Goal: Feedback & Contribution: Contribute content

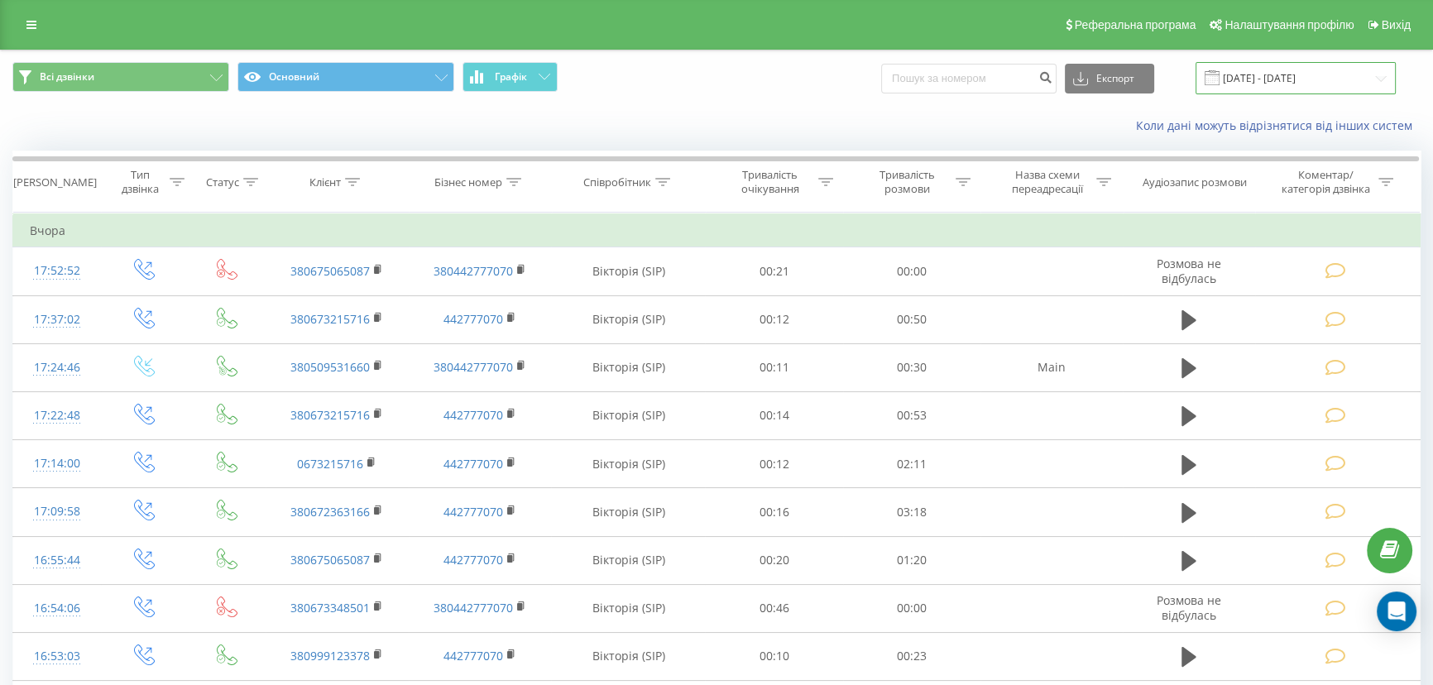
click at [1281, 79] on input "18.08.2025 - 18.09.2025" at bounding box center [1296, 78] width 200 height 32
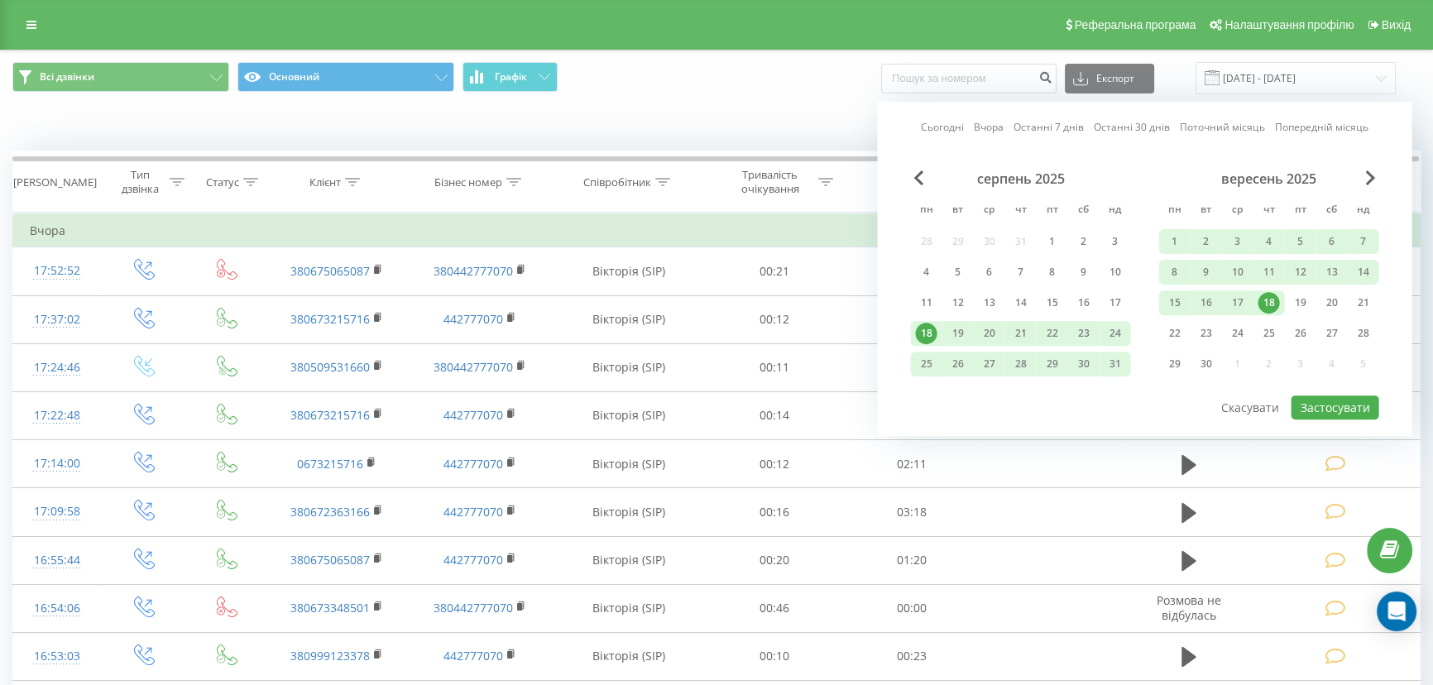
click at [1266, 292] on div "18" at bounding box center [1269, 303] width 22 height 22
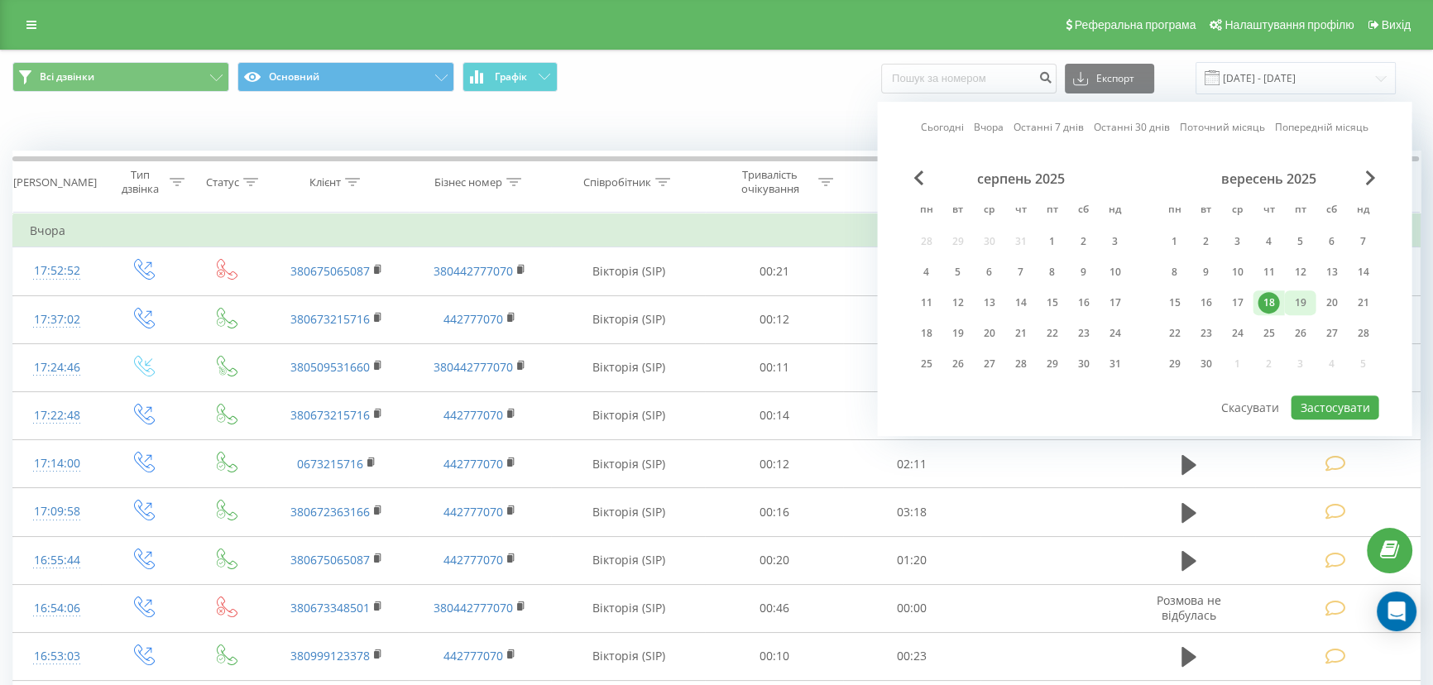
click at [1300, 299] on div "19" at bounding box center [1300, 303] width 22 height 22
click at [1339, 396] on button "Застосувати" at bounding box center [1335, 408] width 88 height 24
type input "[DATE] - [DATE]"
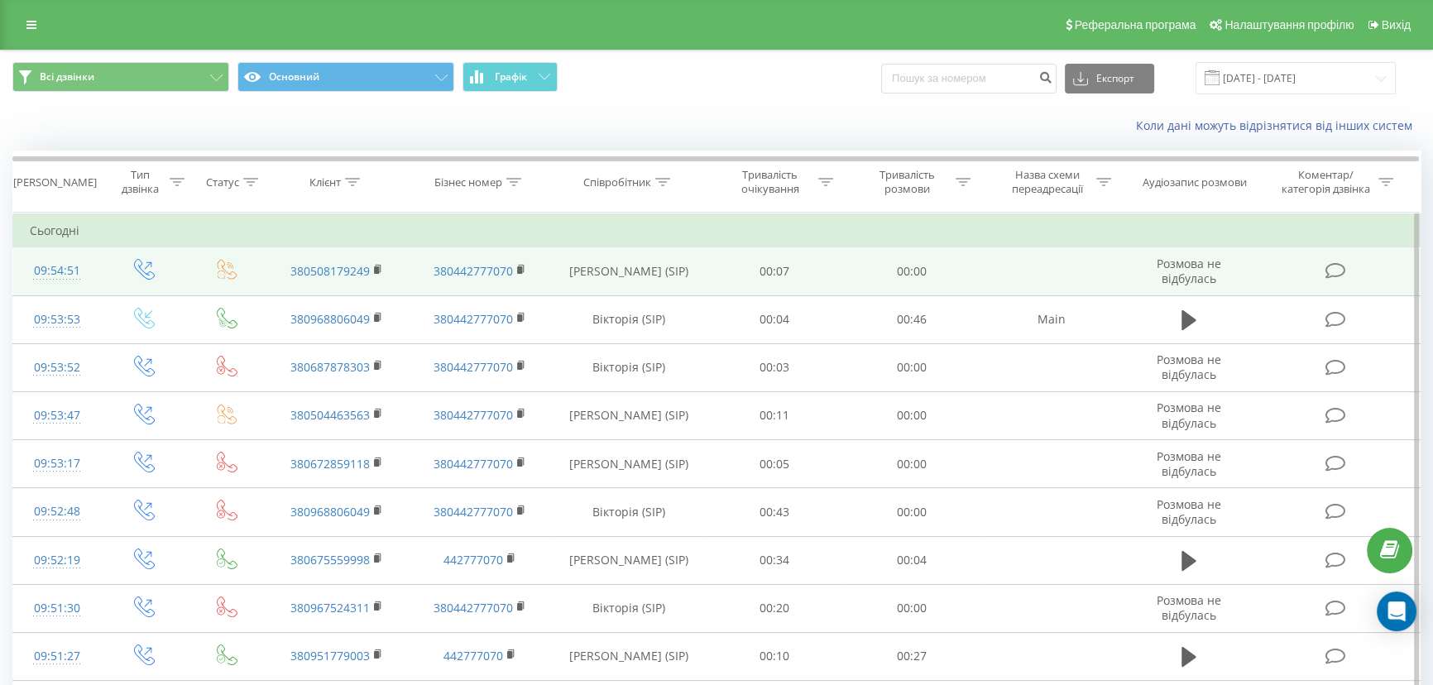
click at [1337, 266] on icon at bounding box center [1336, 270] width 21 height 17
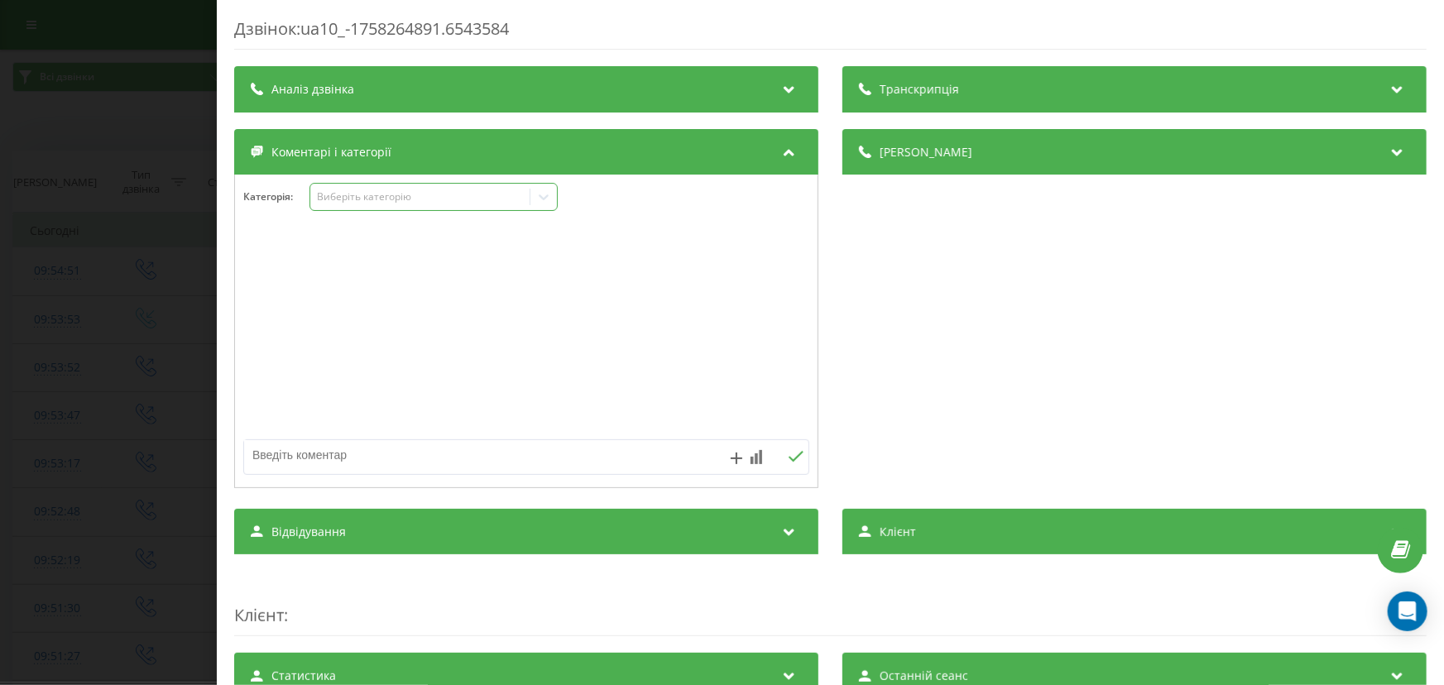
click at [372, 200] on div "Виберіть категорію" at bounding box center [419, 196] width 207 height 13
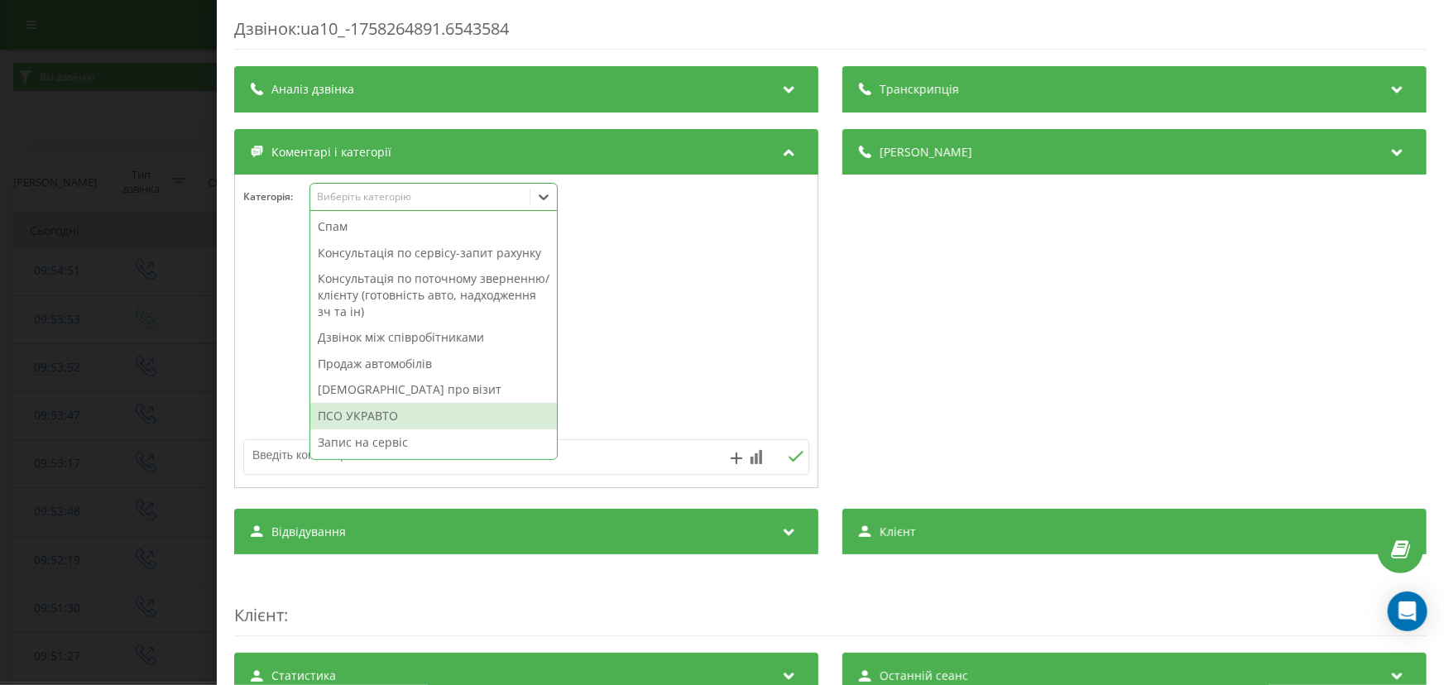
click at [376, 421] on div "ПСО УКРАВТО" at bounding box center [433, 416] width 247 height 26
click at [130, 369] on div "Дзвінок : ua10_-1758264891.6543584 Транскрипція Для AI-аналізу майбутніх дзвінк…" at bounding box center [722, 342] width 1444 height 685
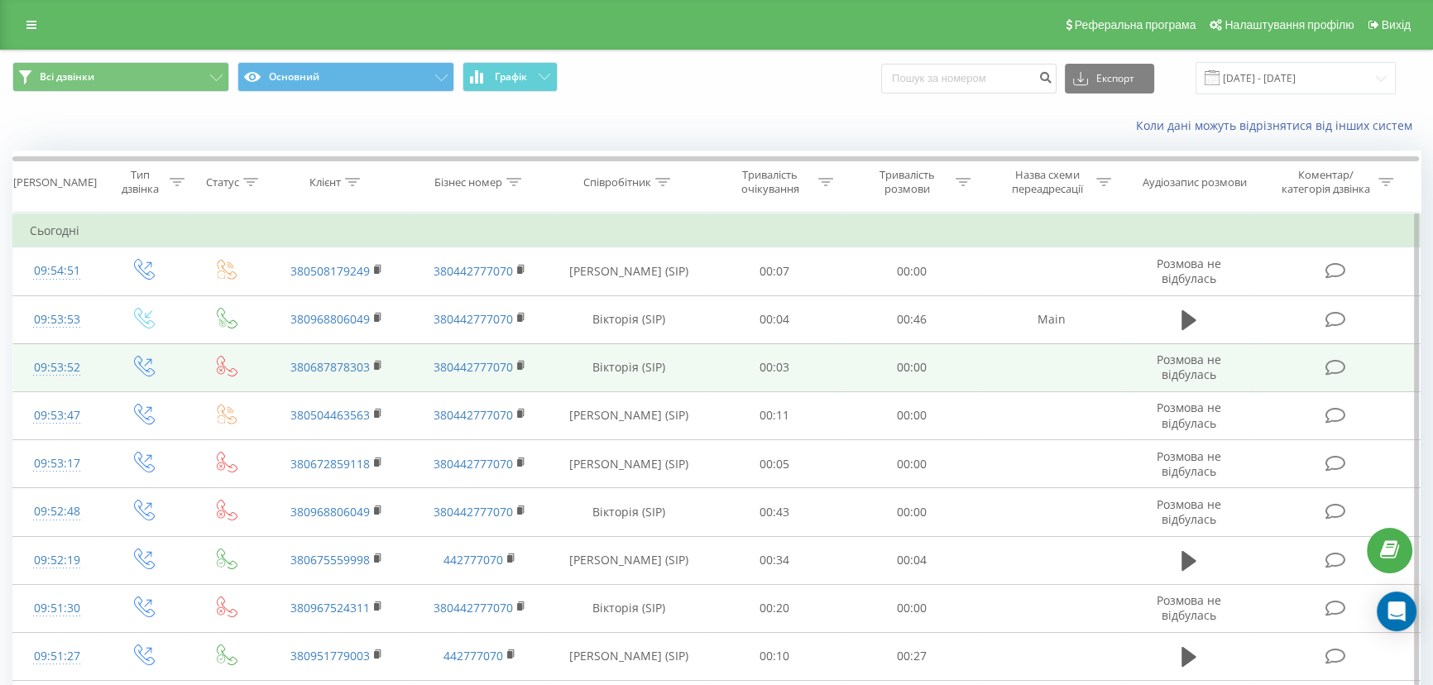
click at [1305, 347] on td at bounding box center [1338, 367] width 165 height 48
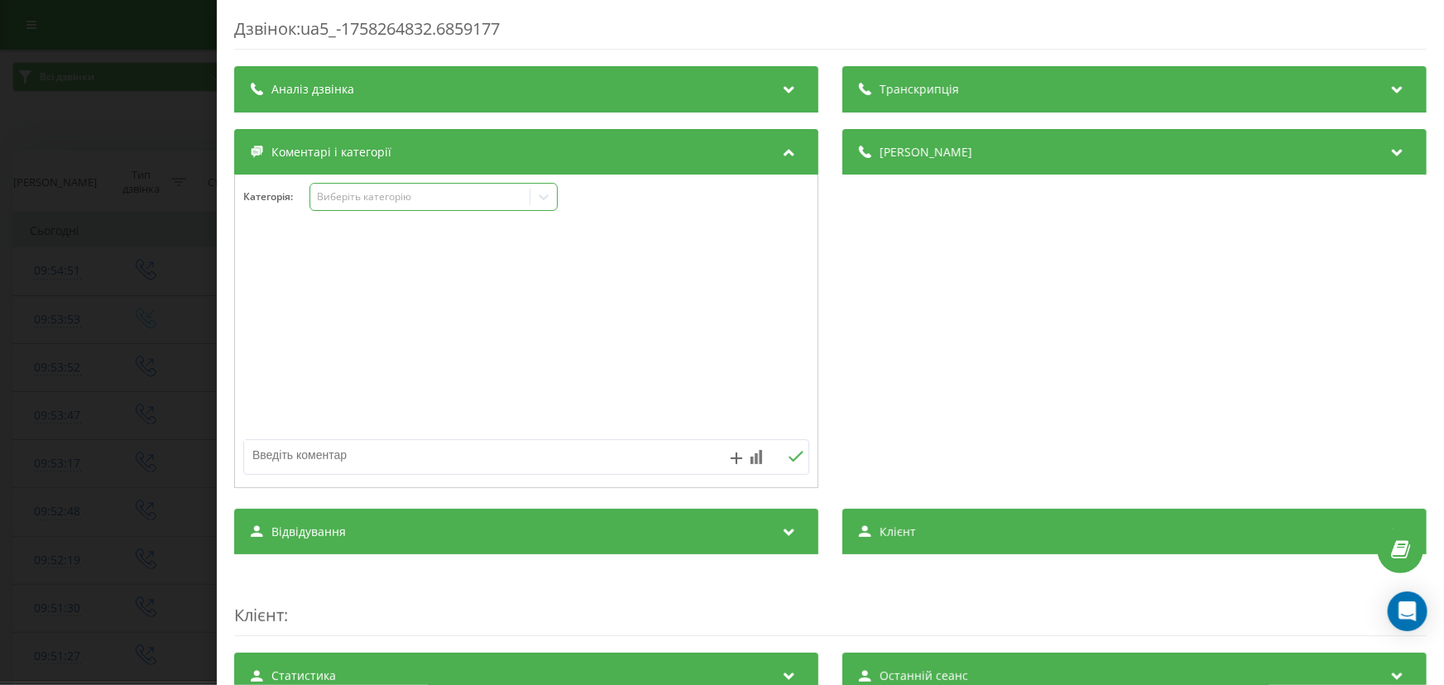
click at [388, 207] on div "Виберіть категорію" at bounding box center [434, 197] width 248 height 28
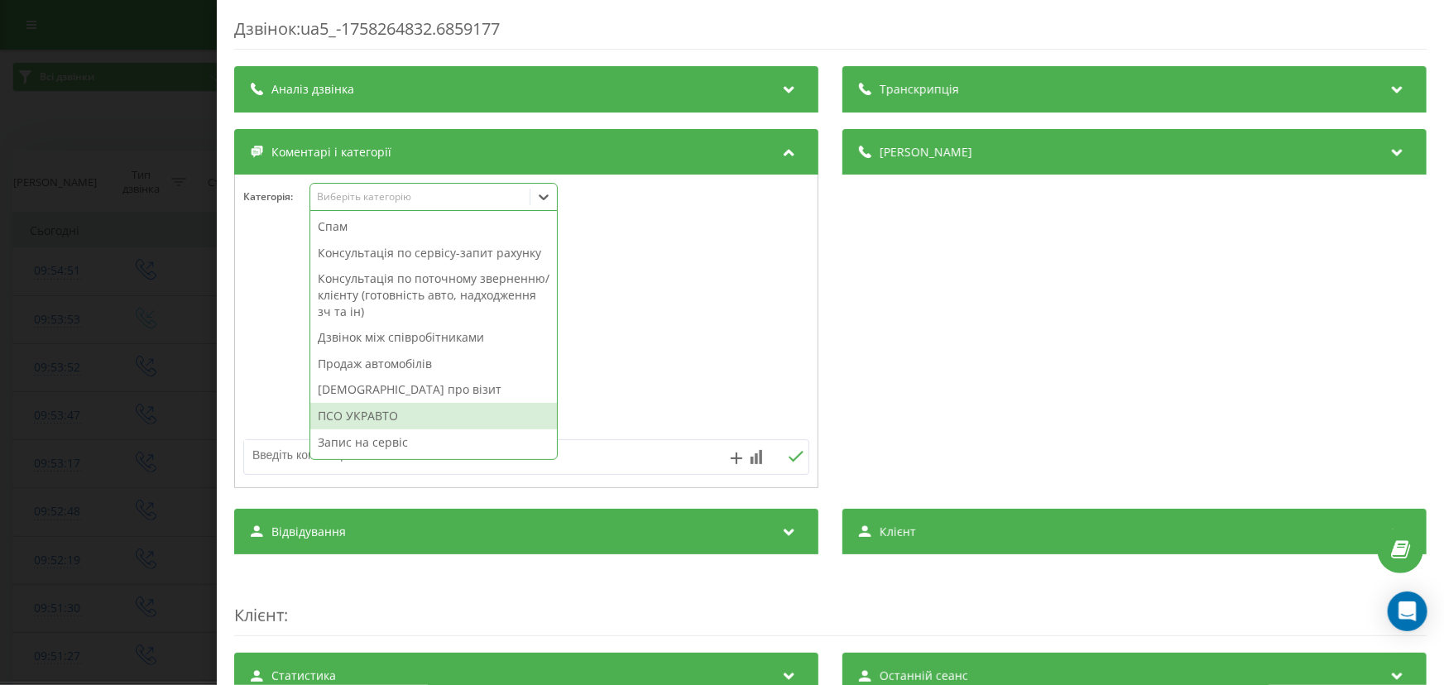
click at [402, 409] on div "ПСО УКРАВТО" at bounding box center [433, 416] width 247 height 26
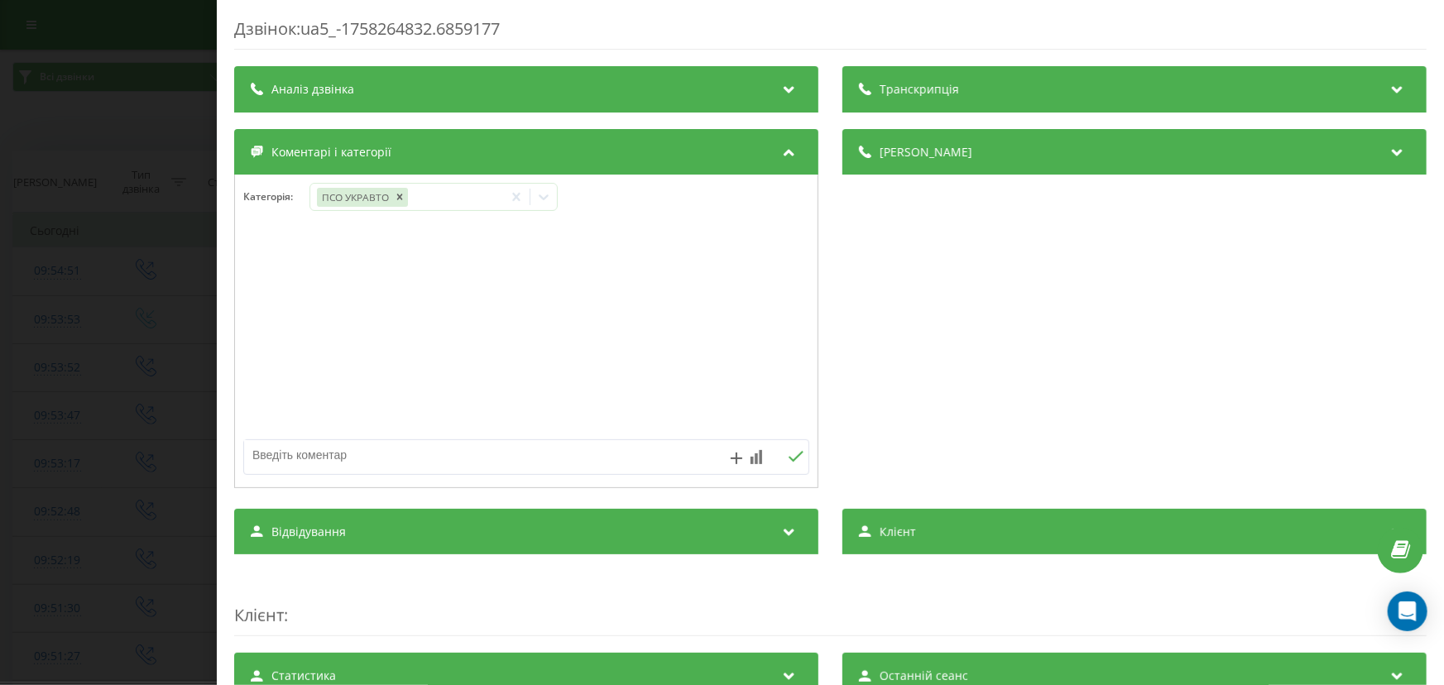
click at [90, 331] on div "Дзвінок : ua5_-1758264832.6859177 Транскрипція Для AI-аналізу майбутніх дзвінкі…" at bounding box center [722, 342] width 1444 height 685
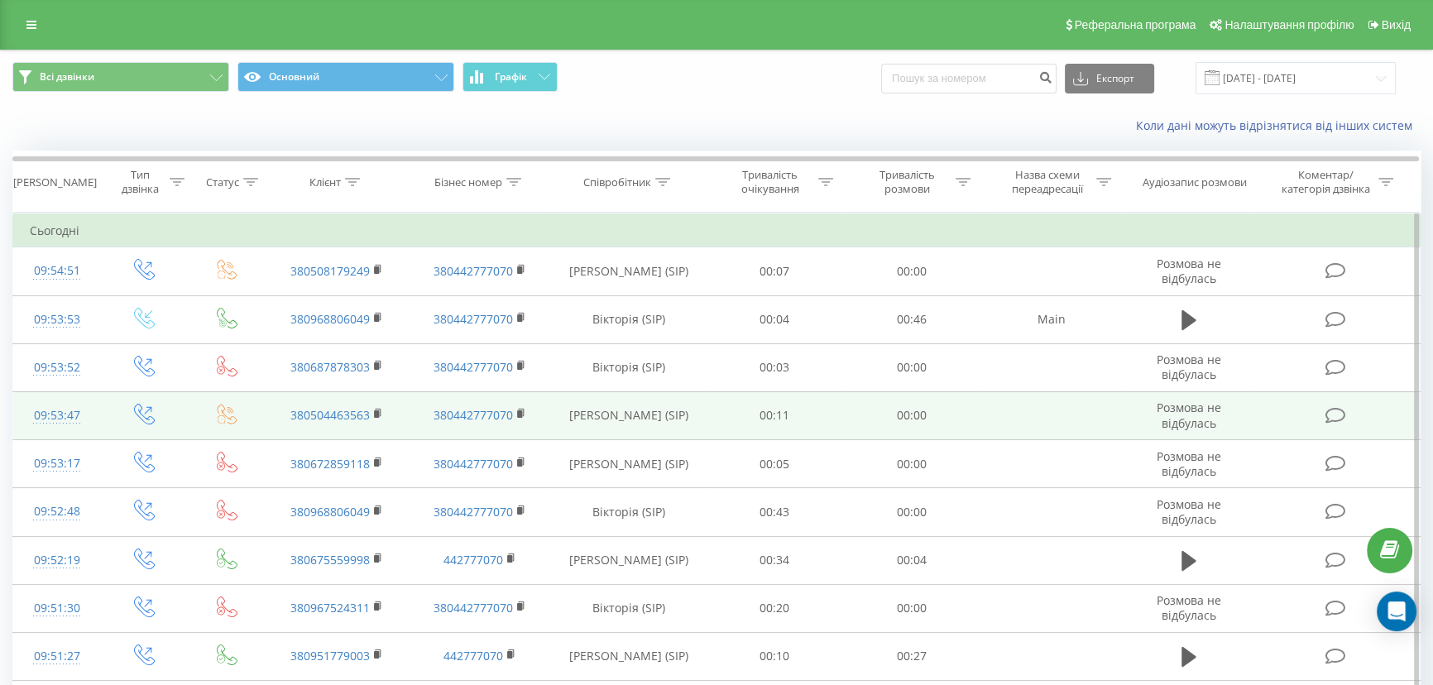
click at [1338, 413] on icon at bounding box center [1336, 415] width 21 height 17
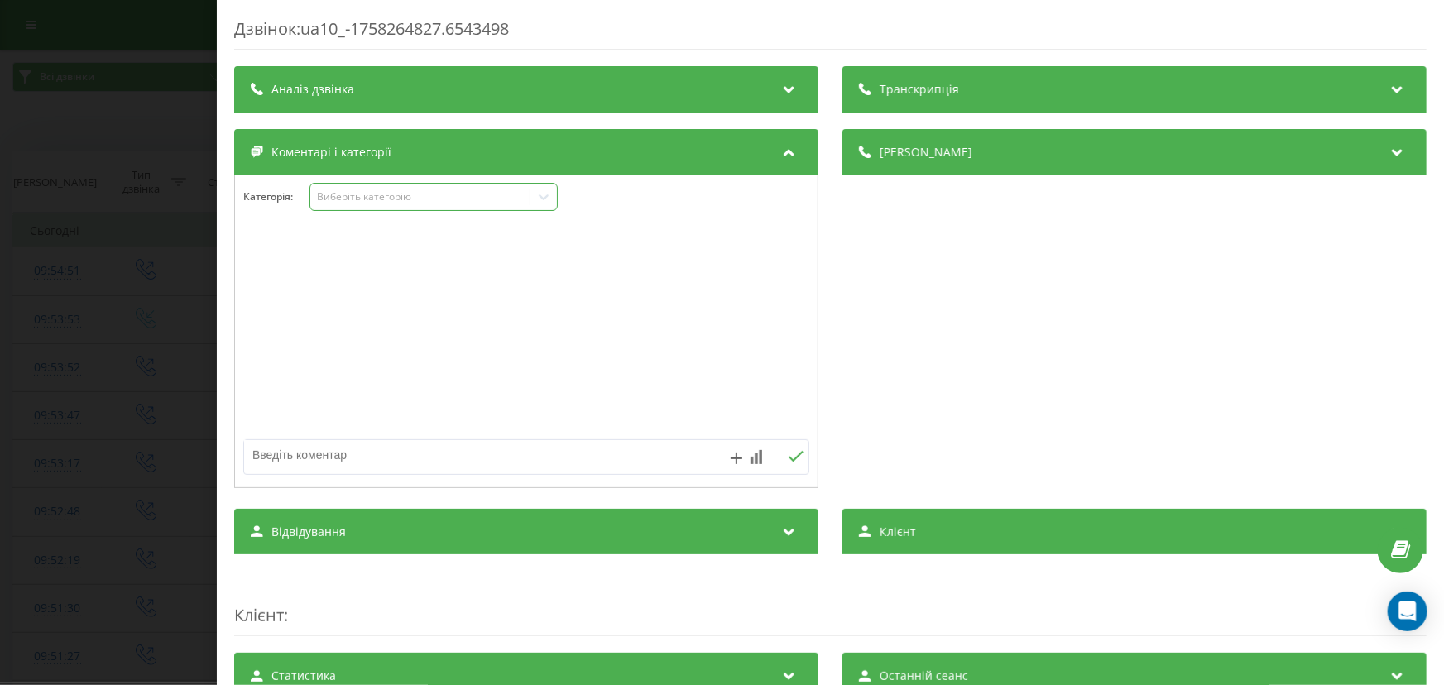
click at [392, 198] on div "Виберіть категорію" at bounding box center [419, 196] width 207 height 13
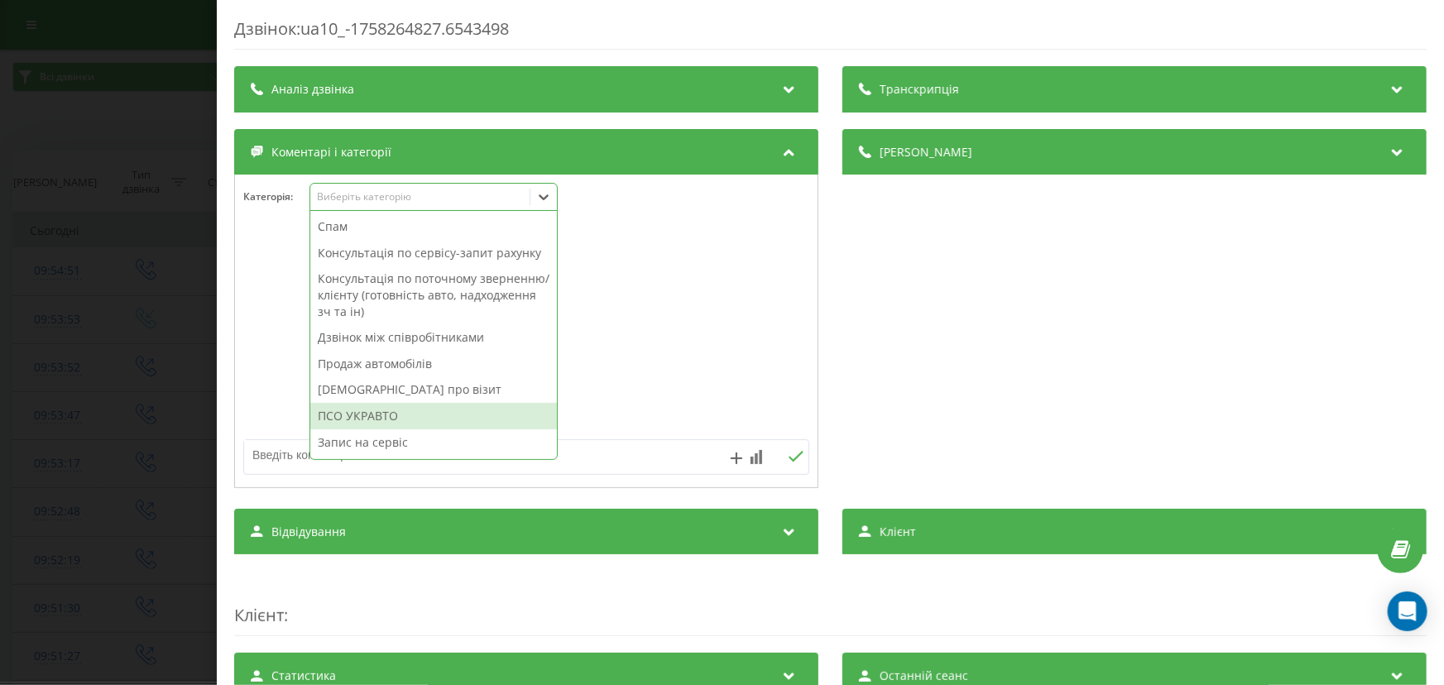
click at [396, 406] on div "ПСО УКРАВТО" at bounding box center [433, 416] width 247 height 26
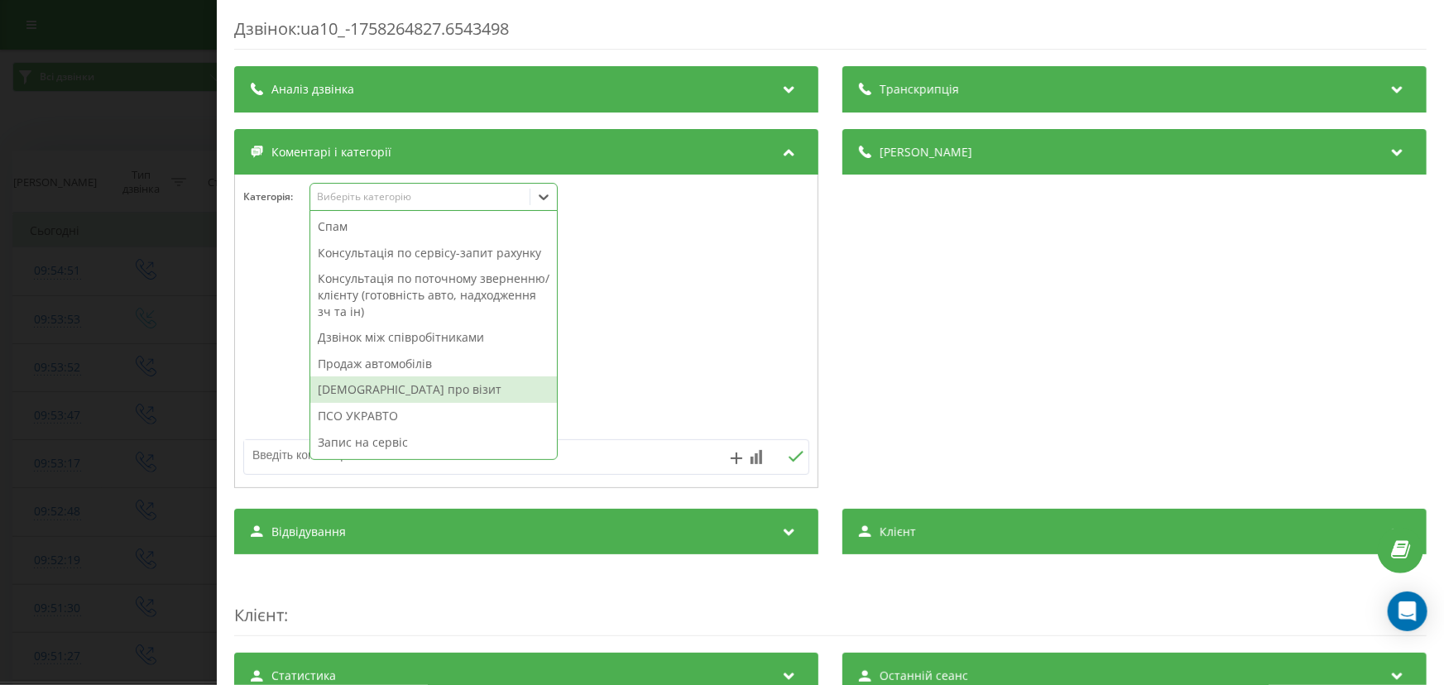
click at [103, 334] on div "Дзвінок : ua10_-1758264827.6543498 Транскрипція Для AI-аналізу майбутніх дзвінк…" at bounding box center [722, 342] width 1444 height 685
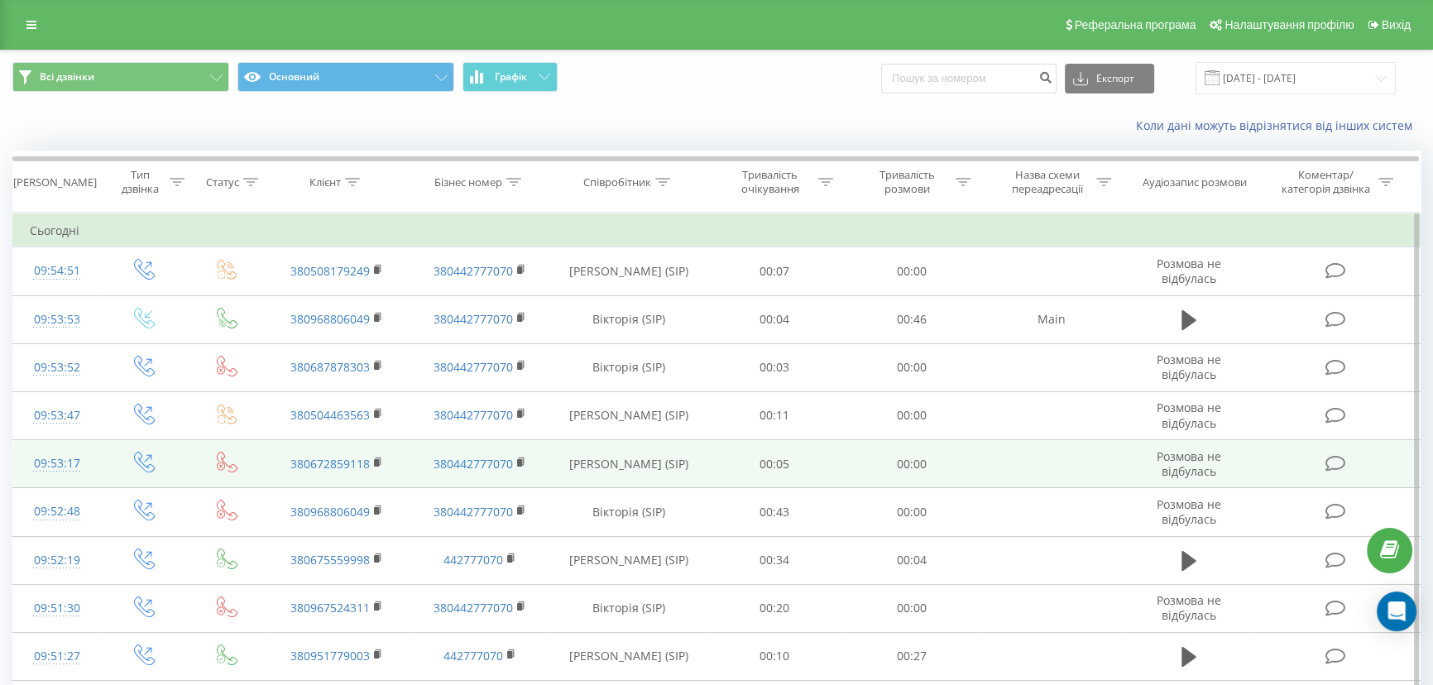
click at [1341, 467] on icon at bounding box center [1336, 463] width 21 height 17
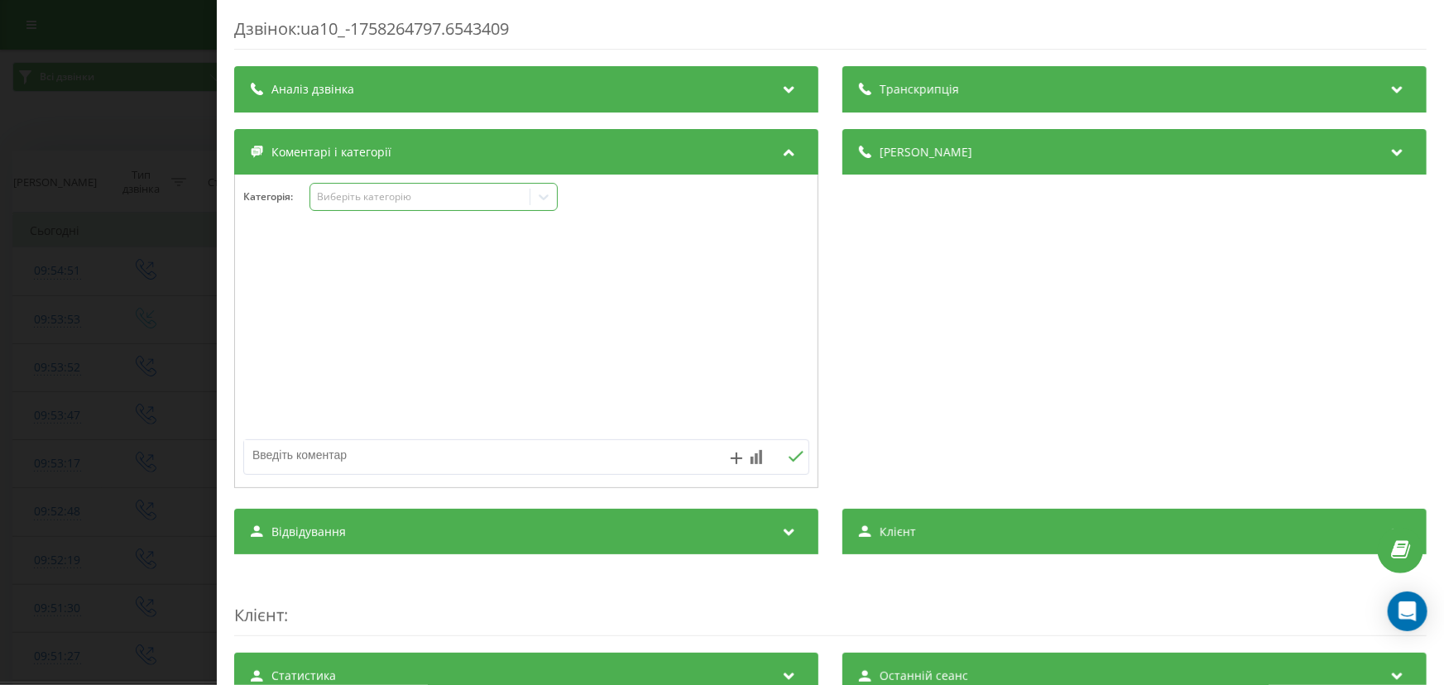
click at [380, 199] on div "Виберіть категорію" at bounding box center [419, 196] width 207 height 13
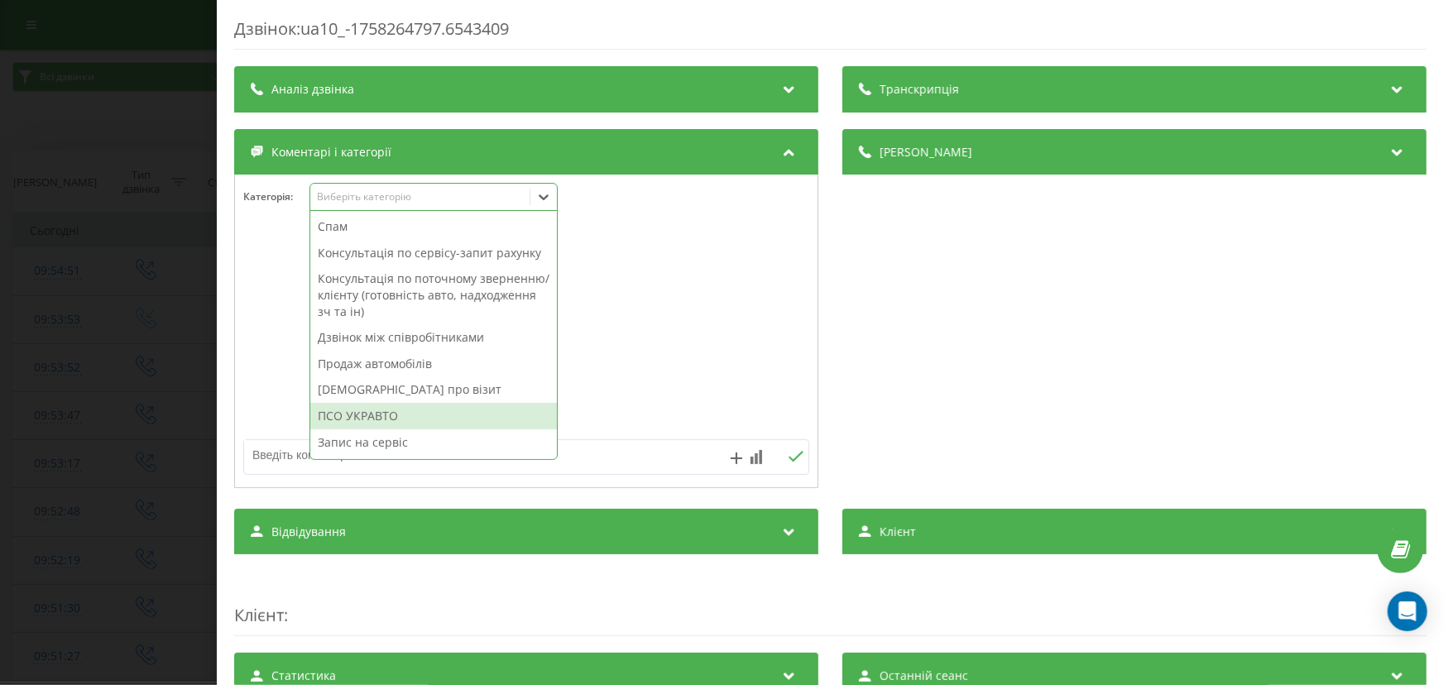
click at [362, 412] on div "ПСО УКРАВТО" at bounding box center [433, 416] width 247 height 26
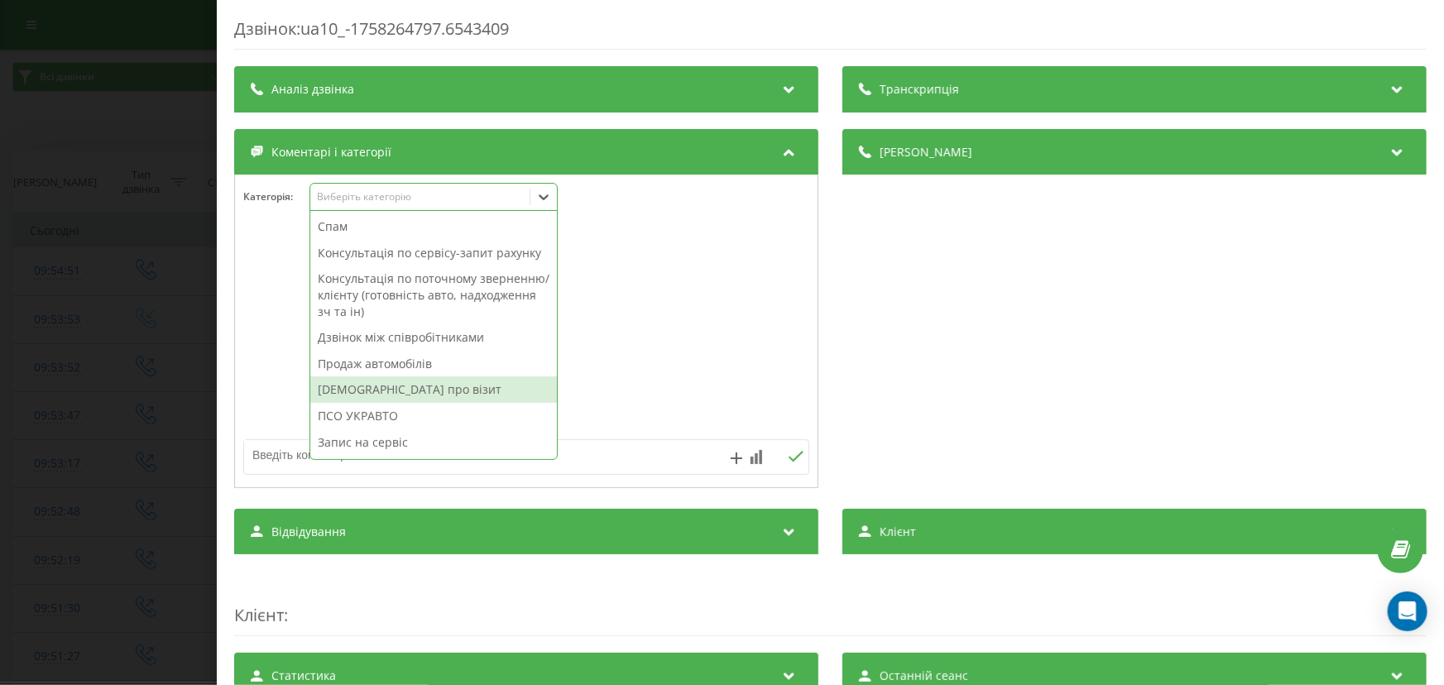
click at [171, 375] on div "Дзвінок : ua10_-1758264797.6543409 Транскрипція Для AI-аналізу майбутніх дзвінк…" at bounding box center [722, 342] width 1444 height 685
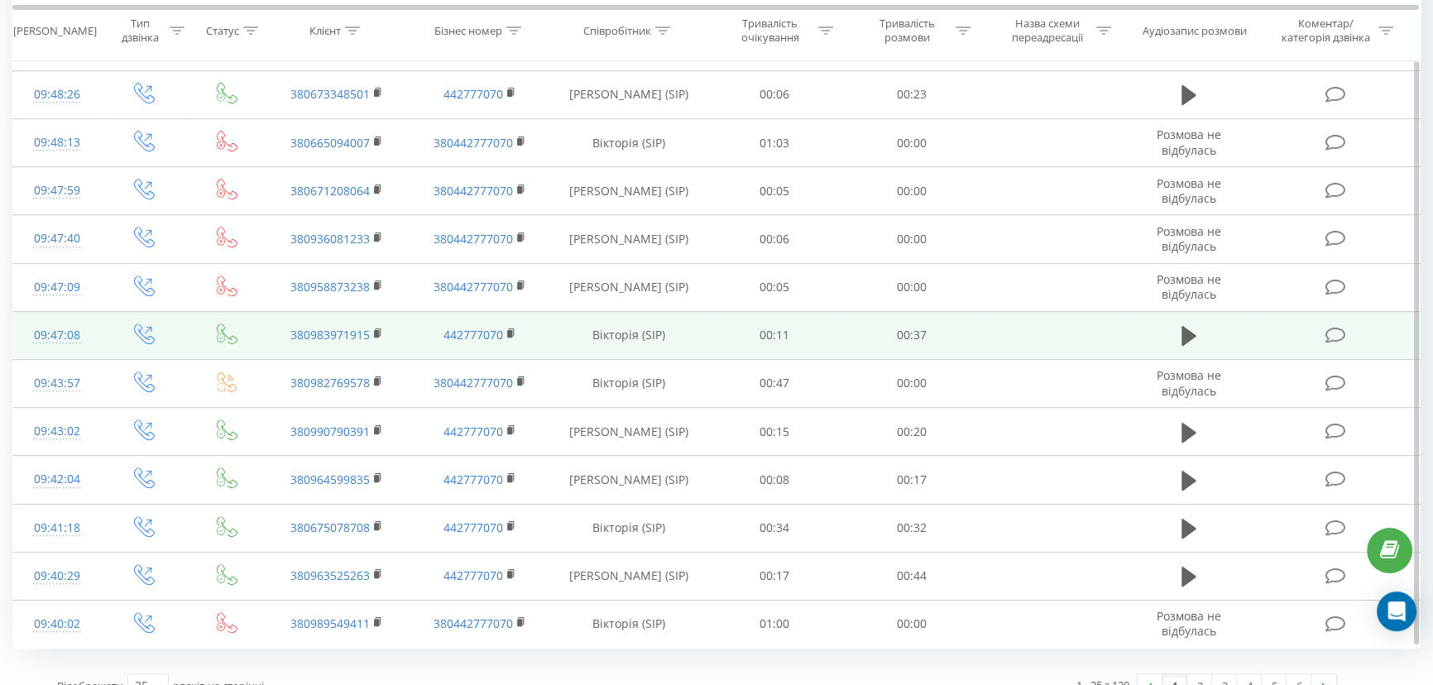
scroll to position [825, 0]
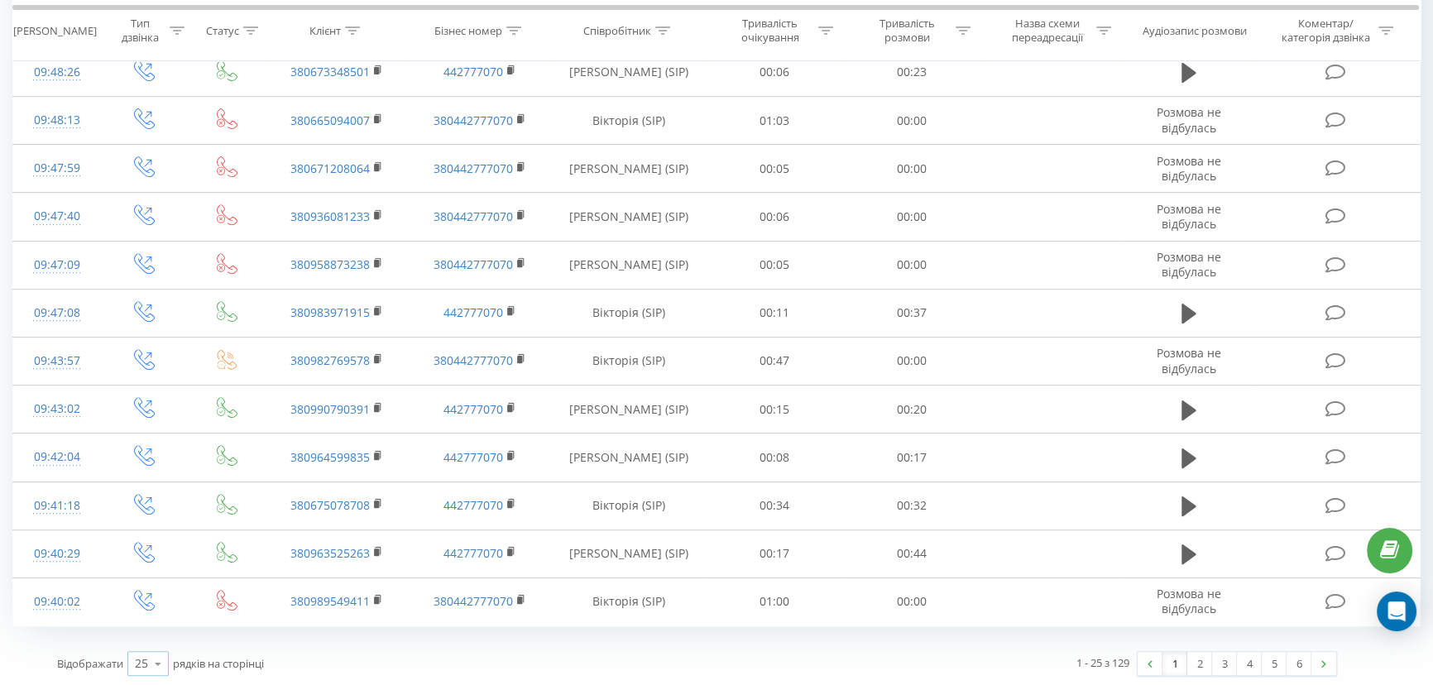
click at [136, 652] on div "25 10 25 50 100" at bounding box center [147, 663] width 41 height 25
click at [147, 635] on span "100" at bounding box center [145, 640] width 20 height 16
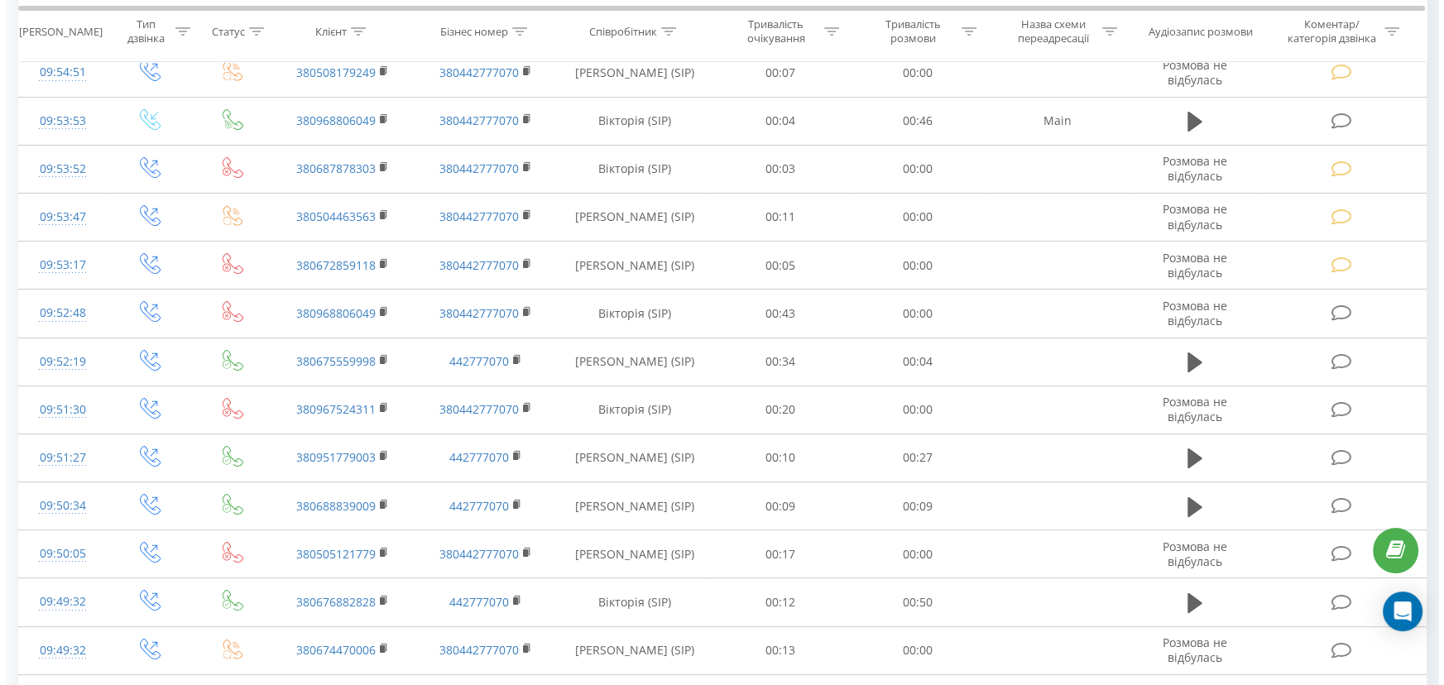
scroll to position [148, 0]
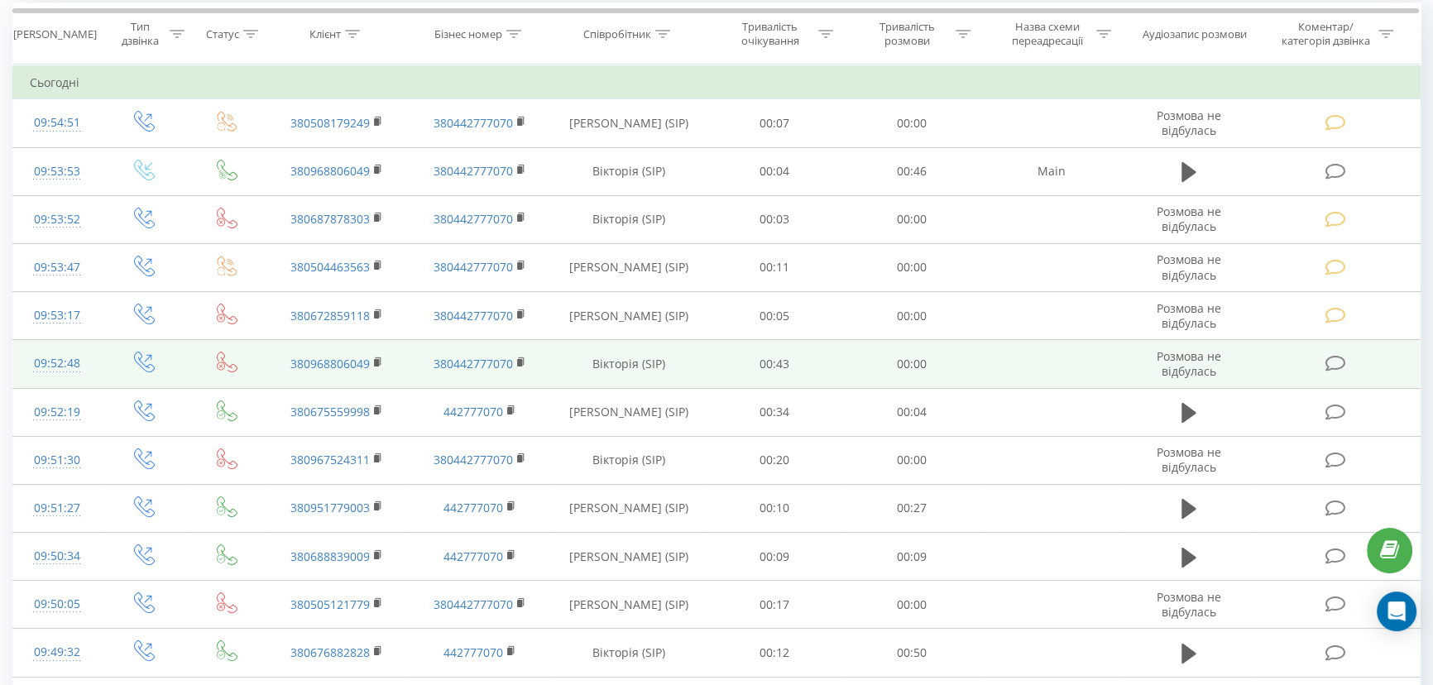
click at [1347, 363] on span at bounding box center [1337, 363] width 23 height 16
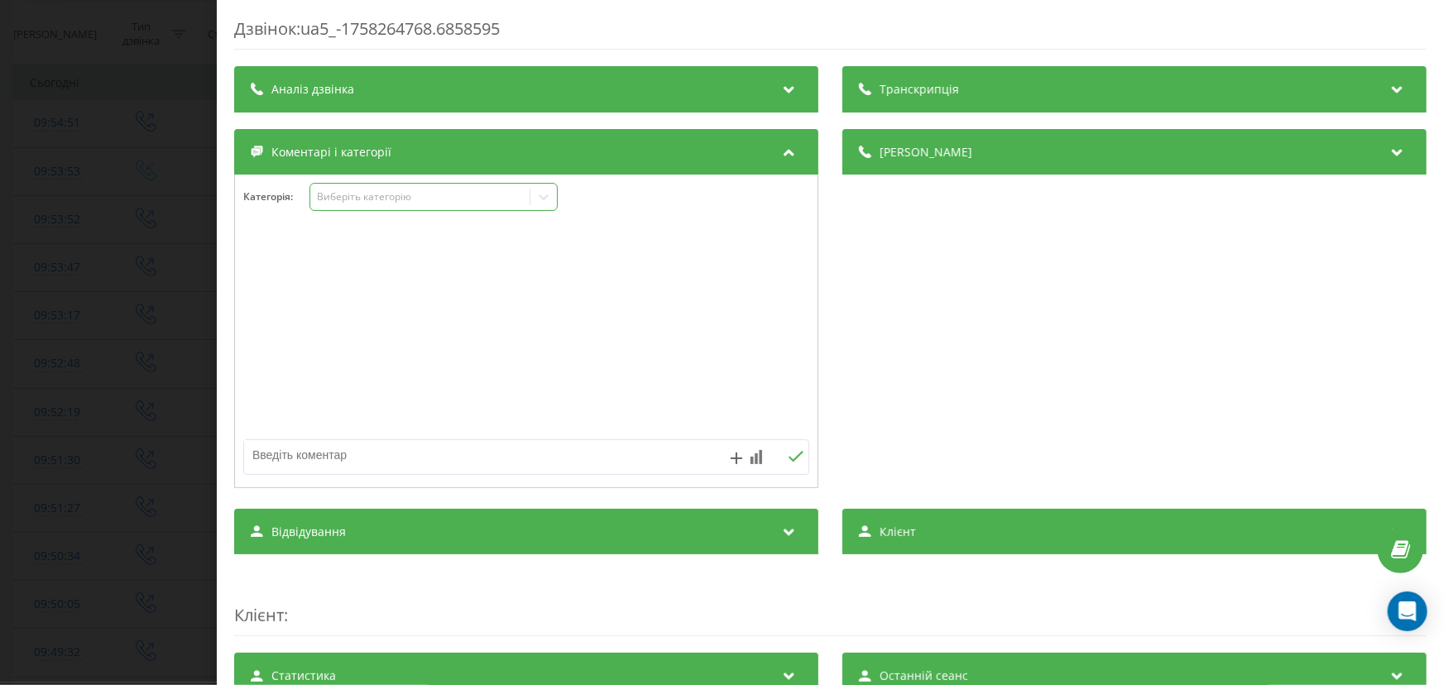
click at [485, 196] on div "Виберіть категорію" at bounding box center [419, 196] width 207 height 13
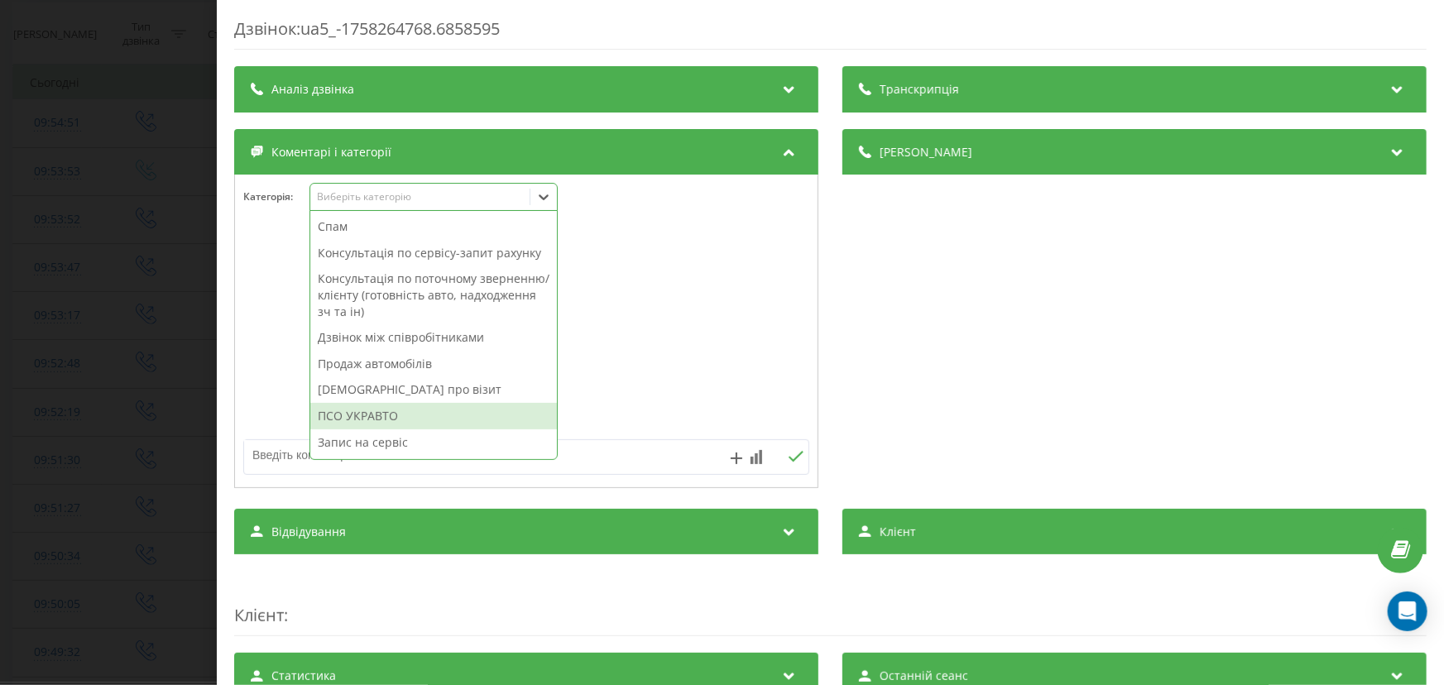
click at [392, 411] on div "ПСО УКРАВТО" at bounding box center [433, 416] width 247 height 26
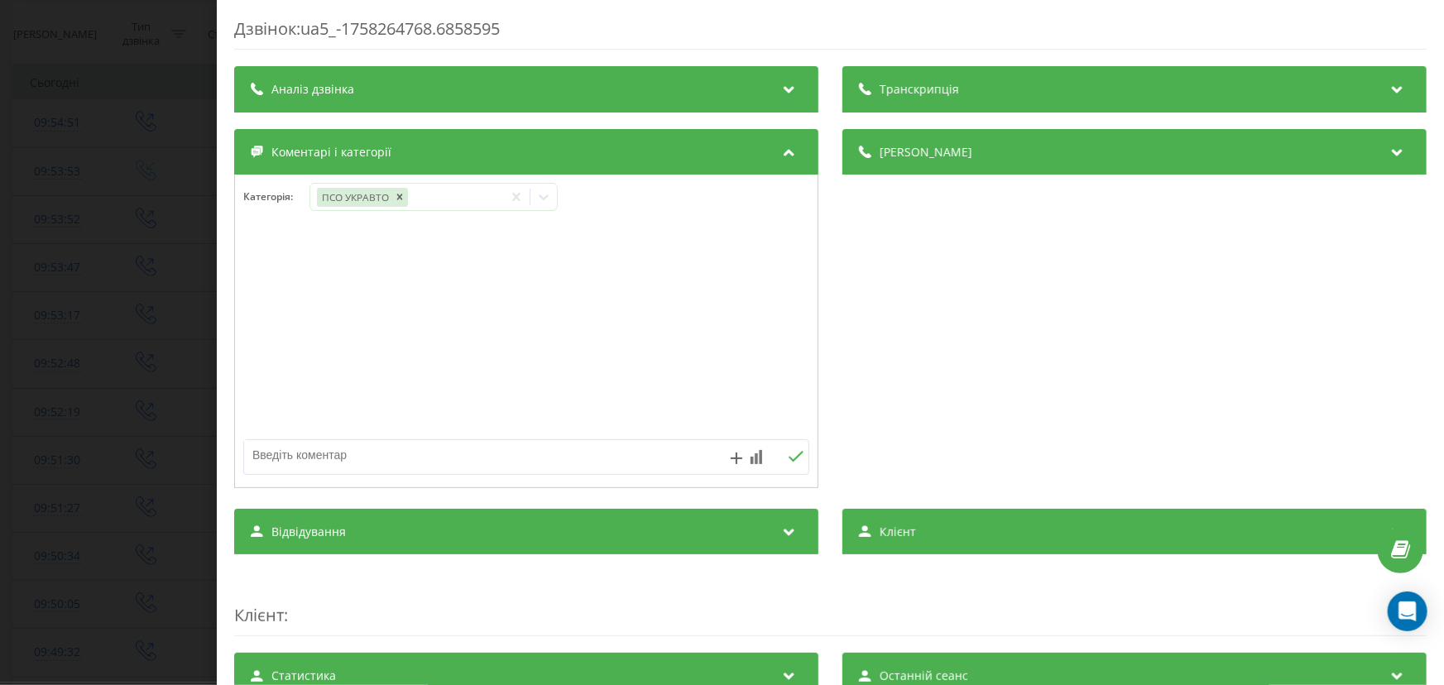
click at [282, 351] on div at bounding box center [526, 332] width 583 height 199
click at [128, 227] on div "Дзвінок : ua5_-1758264768.6858595 Транскрипція Для AI-аналізу майбутніх дзвінкі…" at bounding box center [722, 342] width 1444 height 685
click at [63, 113] on div "Дзвінок : ua5_-1758264768.6858595 Транскрипція Для AI-аналізу майбутніх дзвінкі…" at bounding box center [722, 342] width 1444 height 685
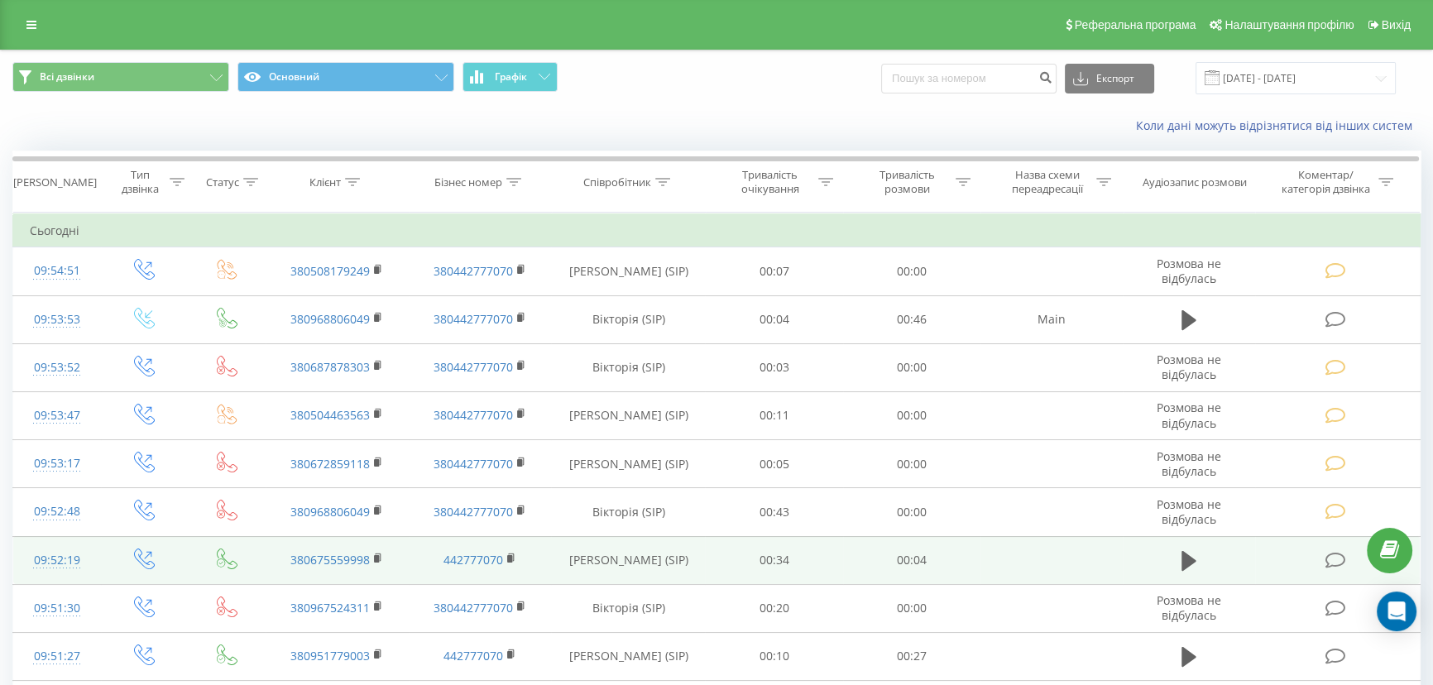
click at [1333, 556] on icon at bounding box center [1336, 560] width 21 height 17
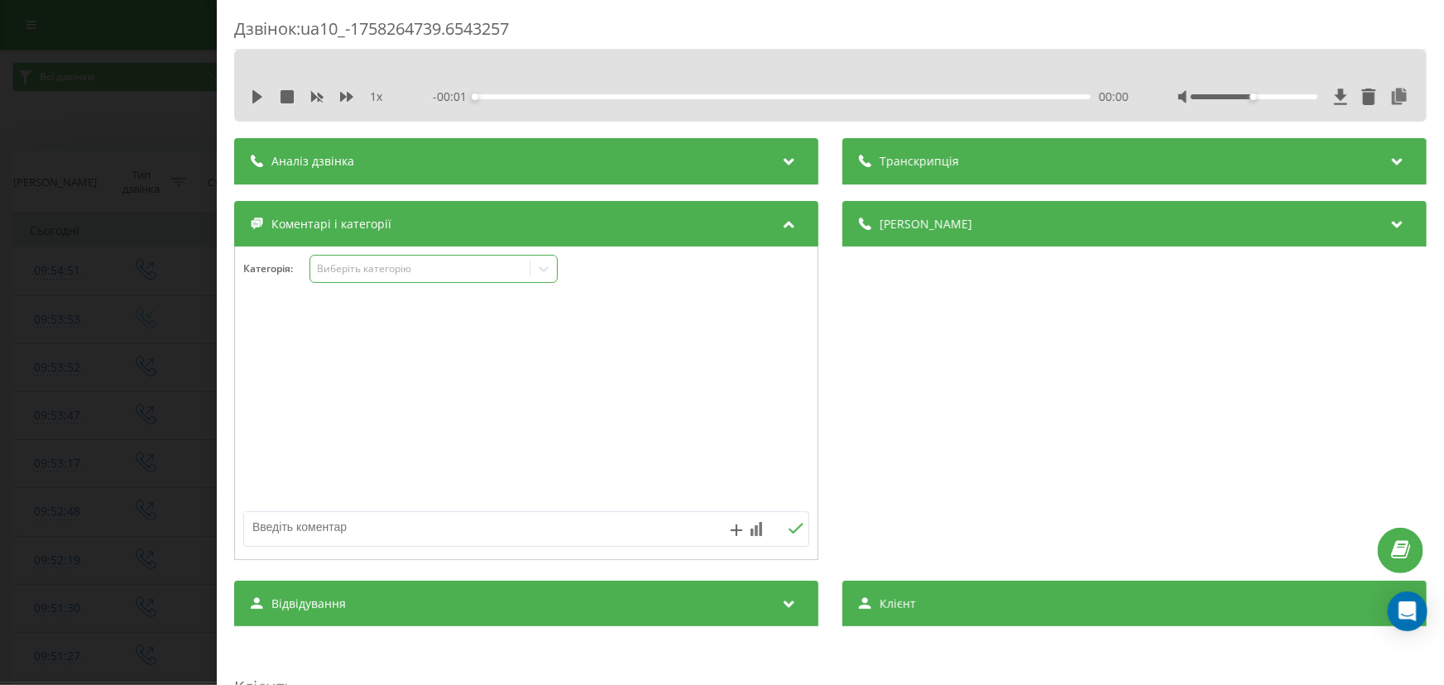
click at [353, 262] on div "Виберіть категорію" at bounding box center [419, 270] width 219 height 16
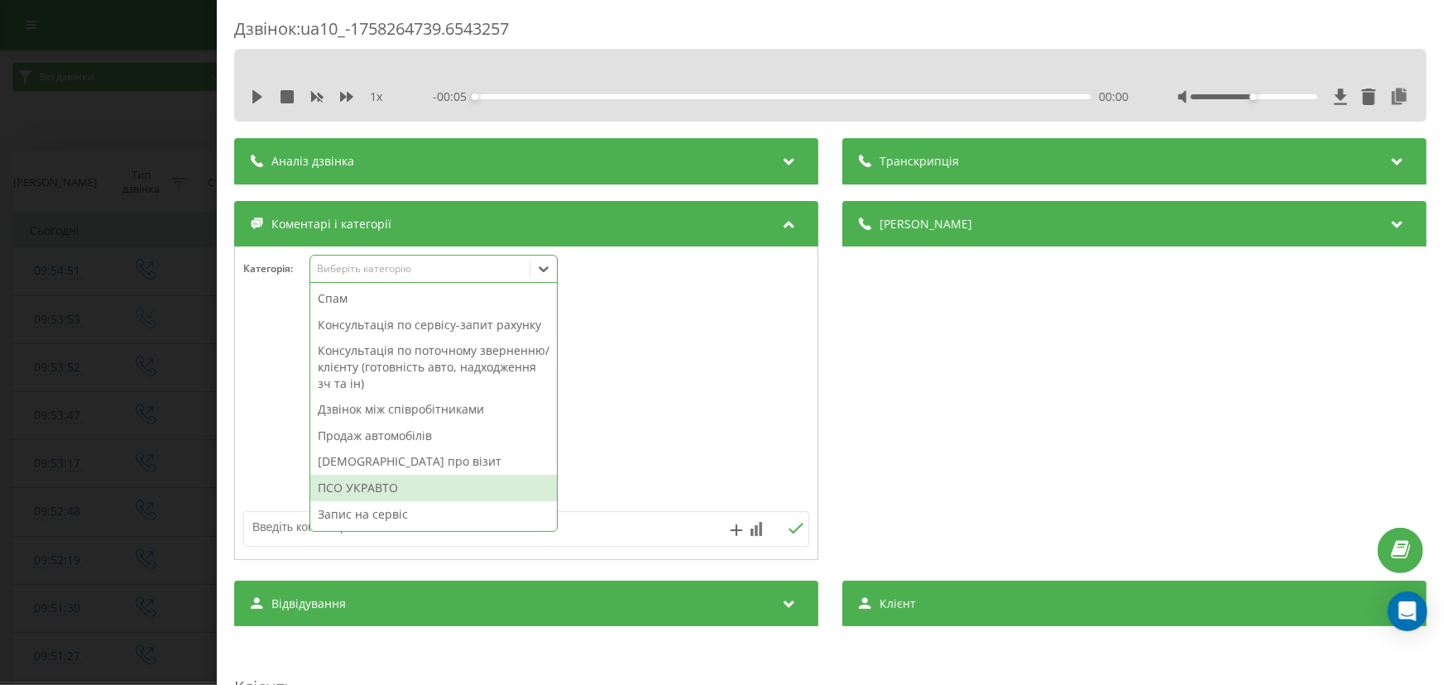
click at [395, 480] on div "ПСО УКРАВТО" at bounding box center [433, 488] width 247 height 26
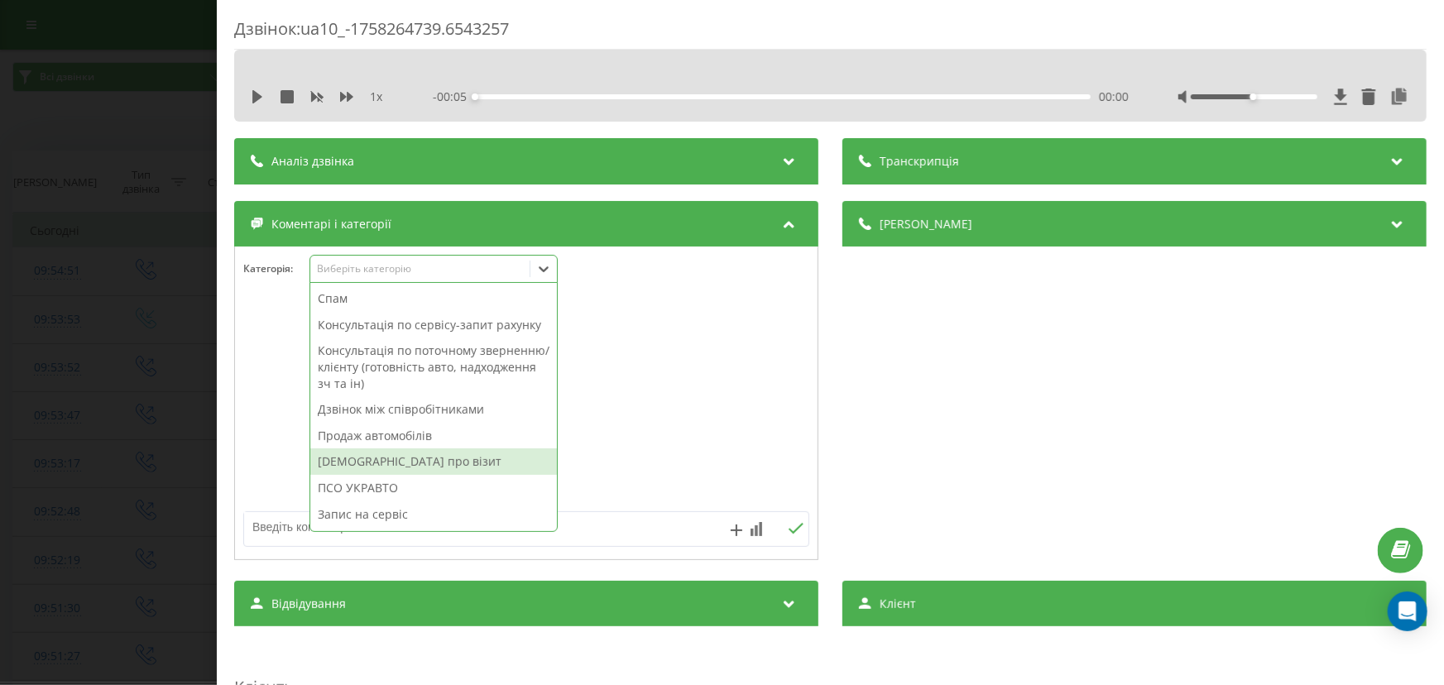
click at [153, 428] on div "Дзвінок : ua10_-1758264739.6543257 1 x - 00:05 00:00 00:00 Транскрипція Для AI-…" at bounding box center [722, 342] width 1444 height 685
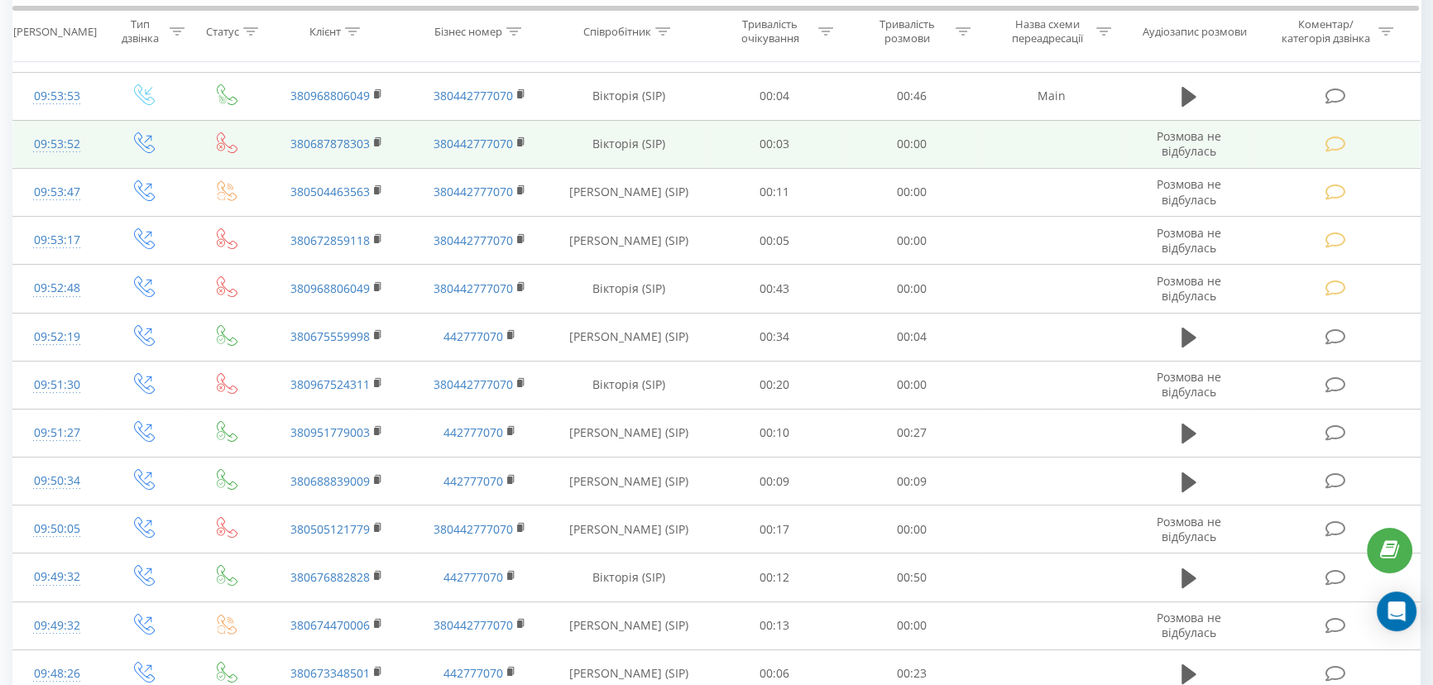
scroll to position [300, 0]
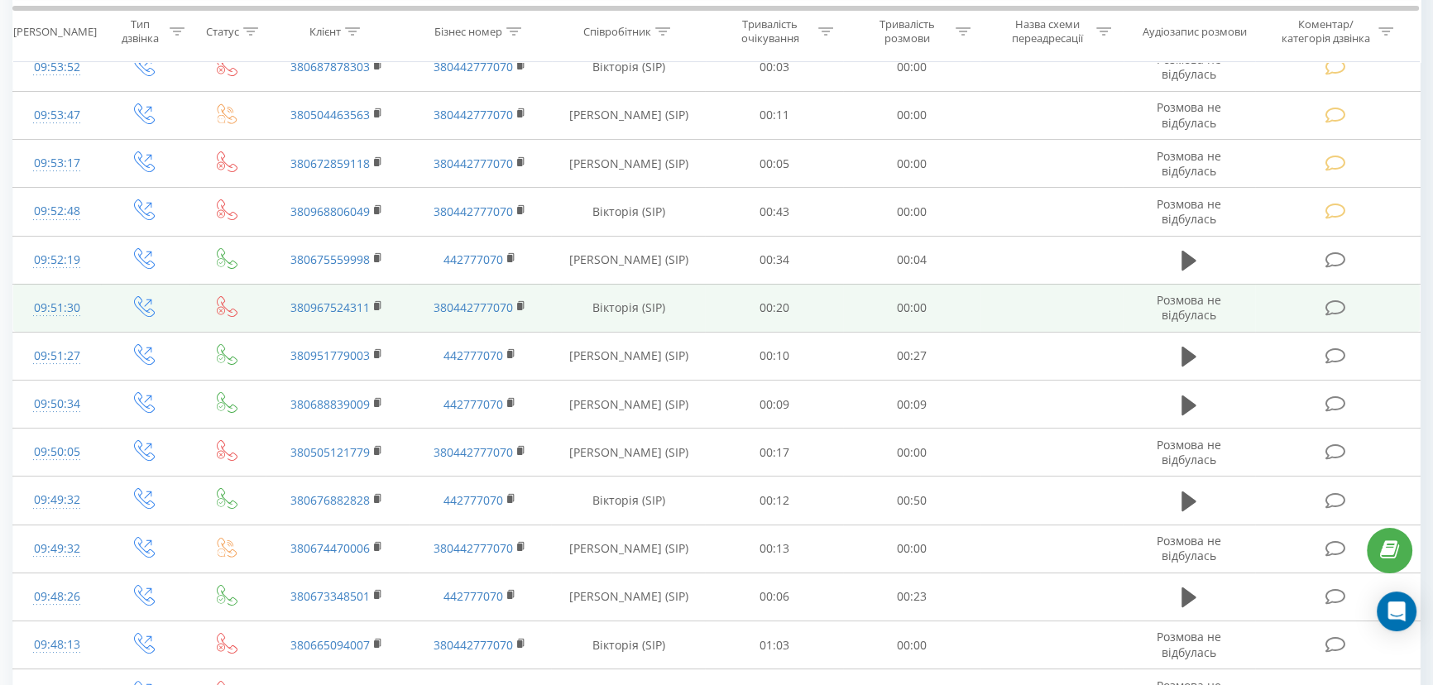
click at [1324, 305] on td at bounding box center [1338, 308] width 165 height 48
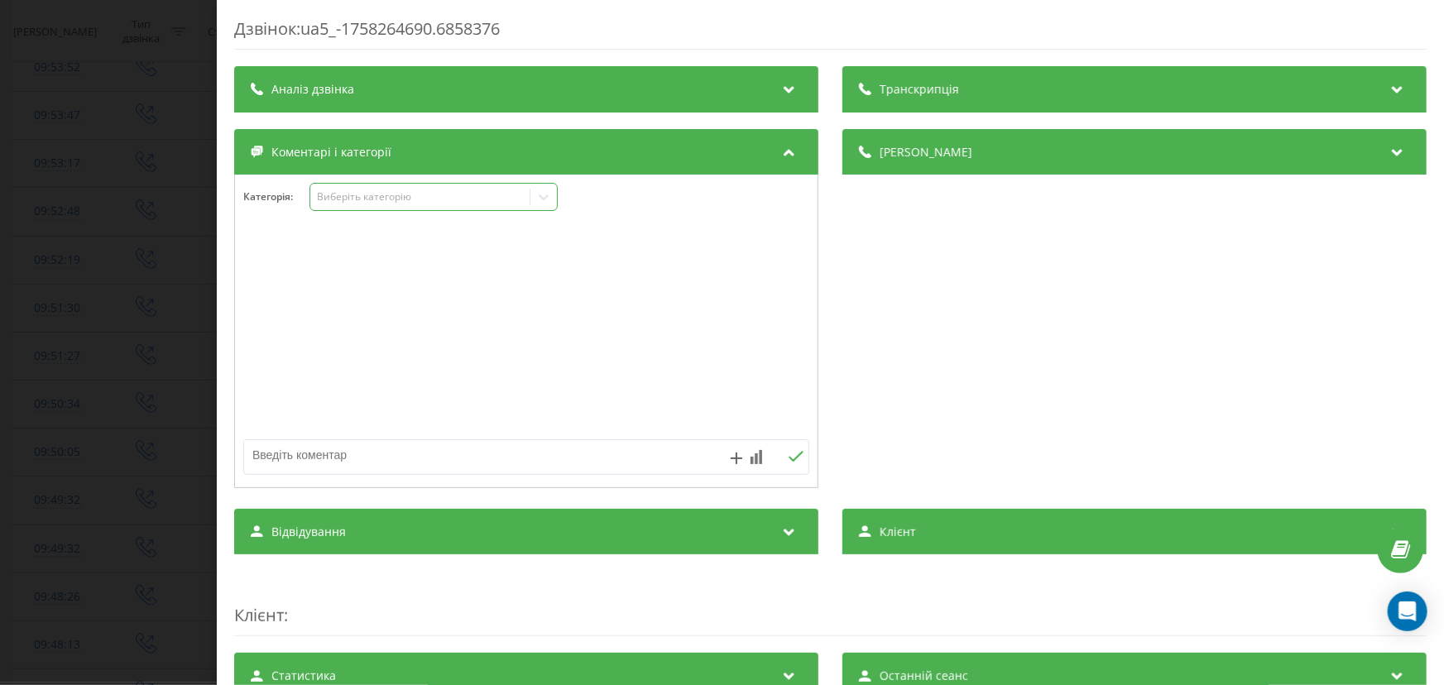
click at [367, 198] on div "Виберіть категорію" at bounding box center [419, 196] width 207 height 13
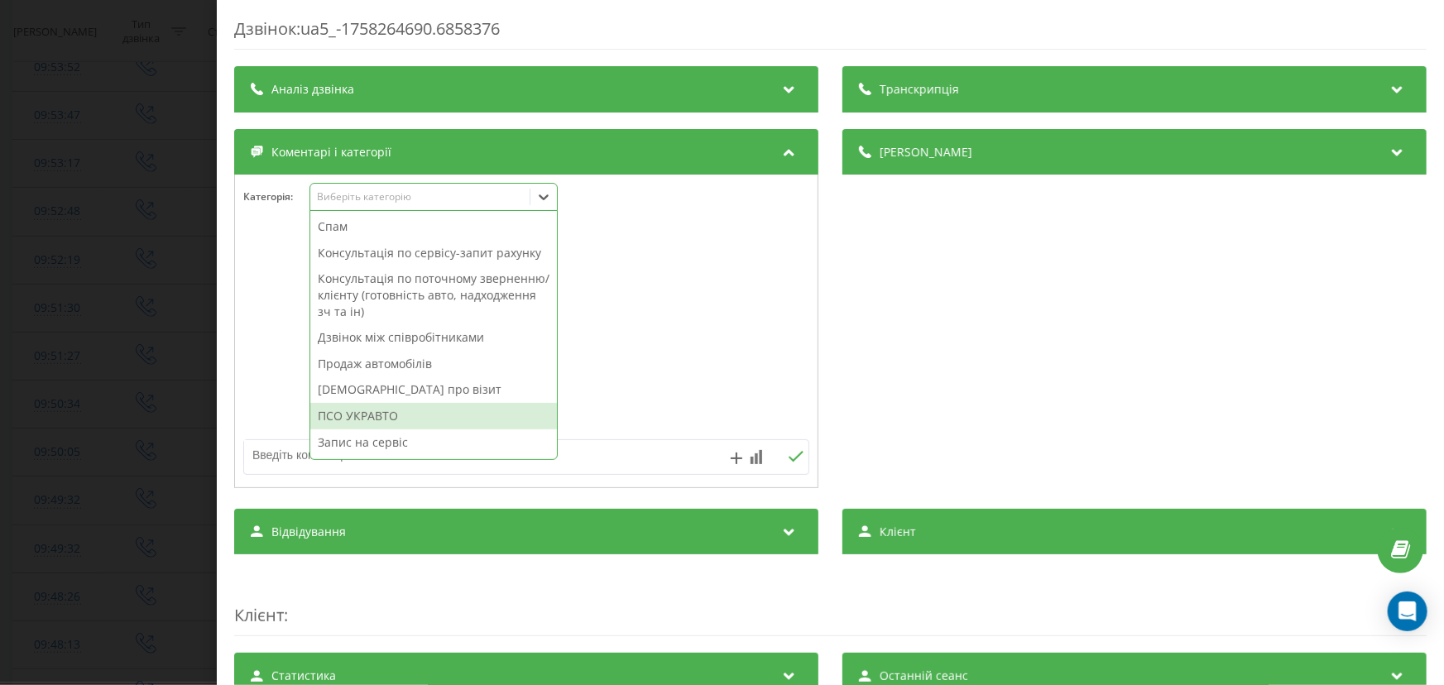
click at [382, 413] on div "ПСО УКРАВТО" at bounding box center [433, 416] width 247 height 26
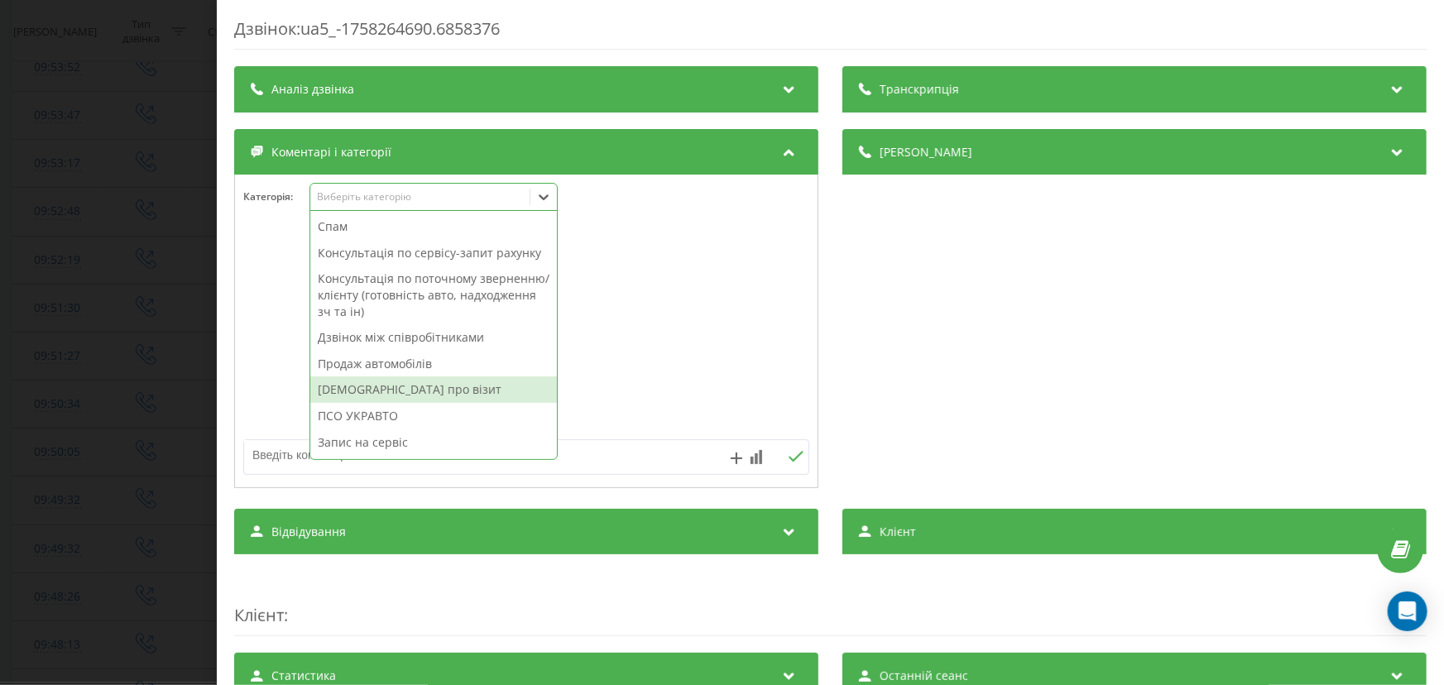
click at [137, 353] on div "Дзвінок : ua5_-1758264690.6858376 Транскрипція Для AI-аналізу майбутніх дзвінкі…" at bounding box center [722, 342] width 1444 height 685
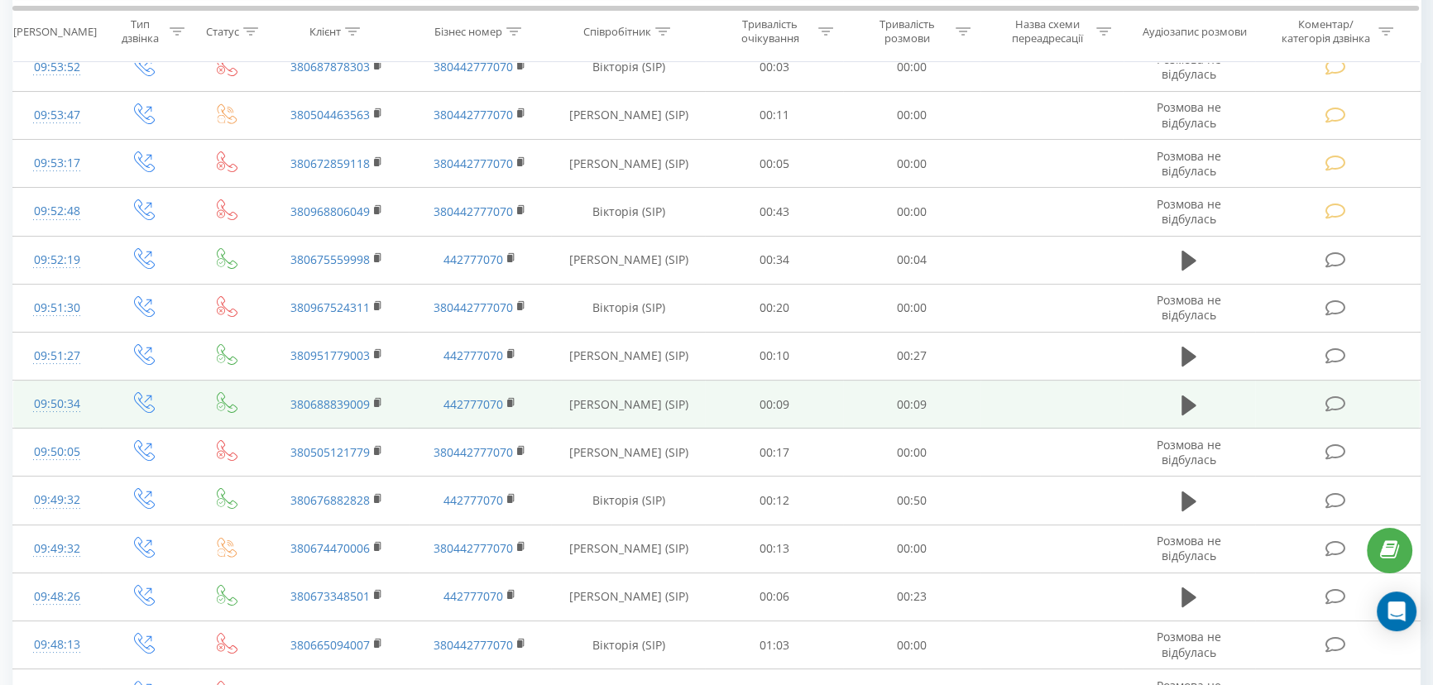
click at [1332, 398] on icon at bounding box center [1336, 404] width 21 height 17
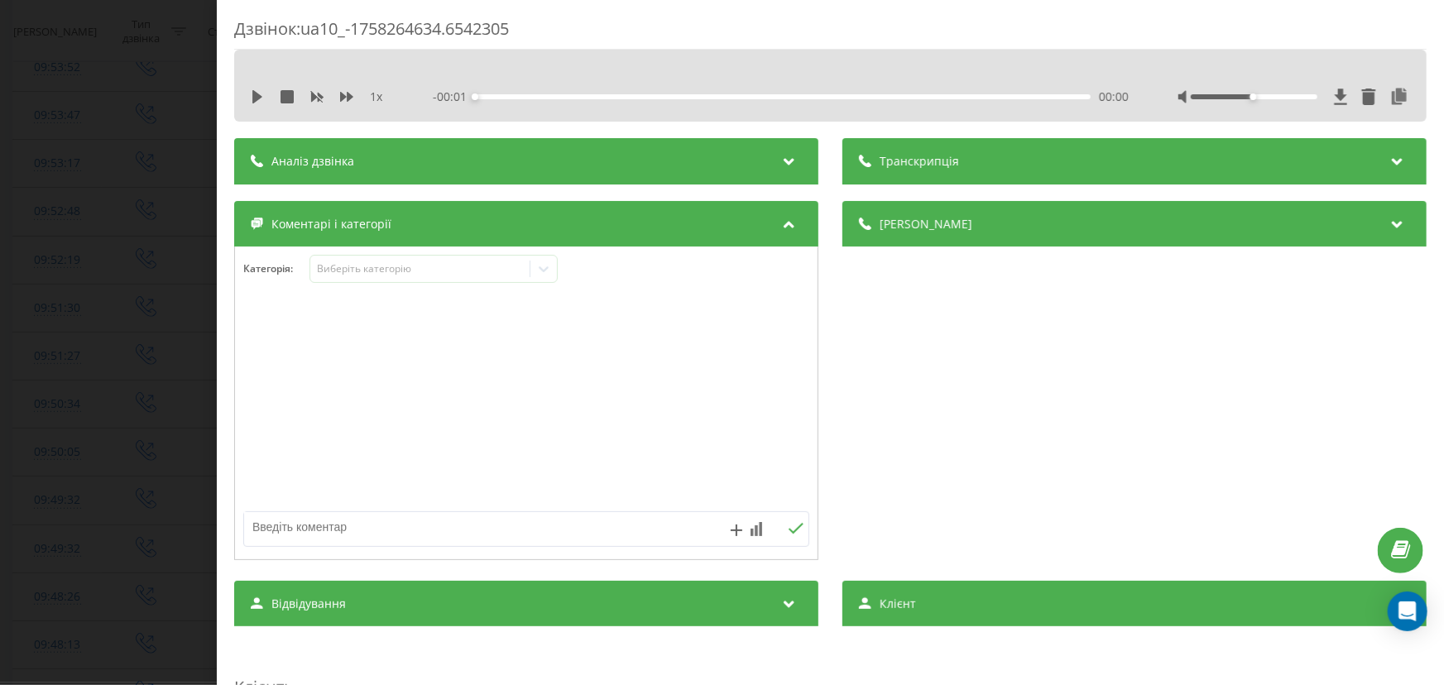
click at [367, 206] on div "Коментарі і категорії" at bounding box center [526, 224] width 584 height 46
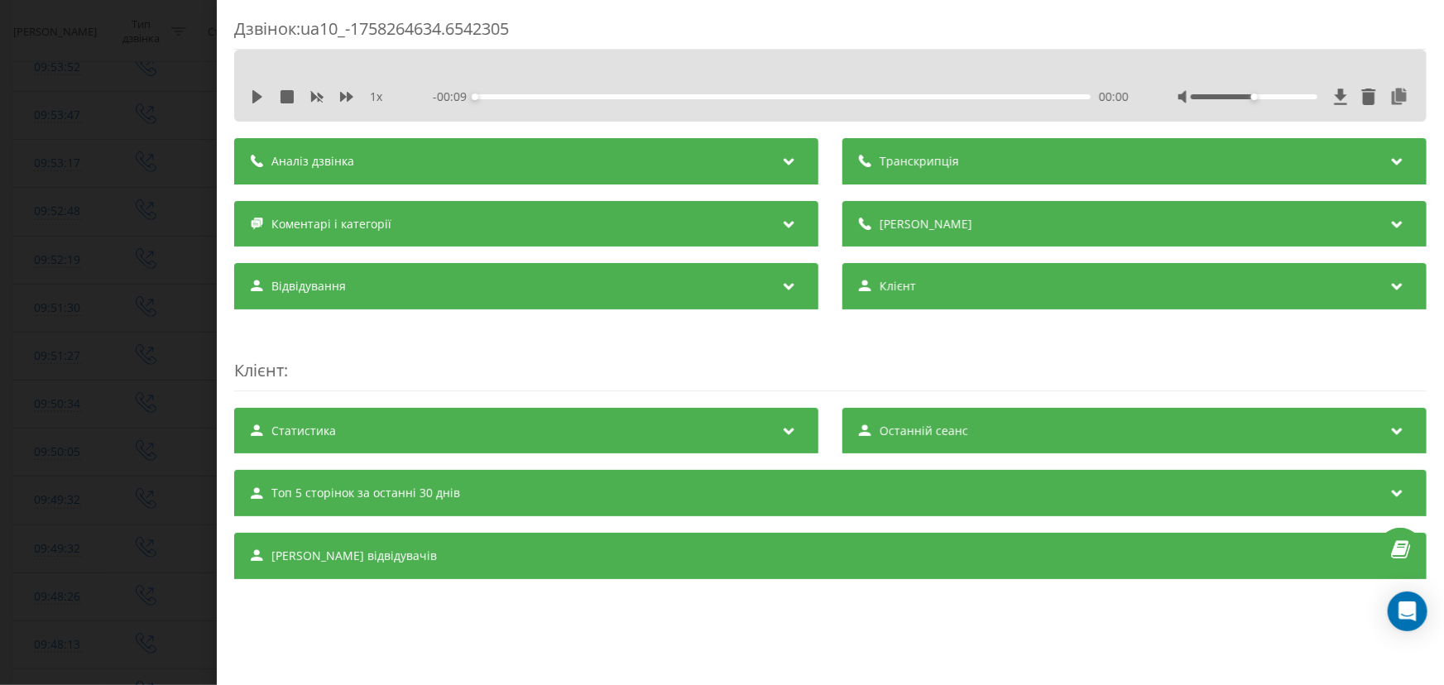
click at [357, 223] on span "Коментарі і категорії" at bounding box center [331, 224] width 120 height 17
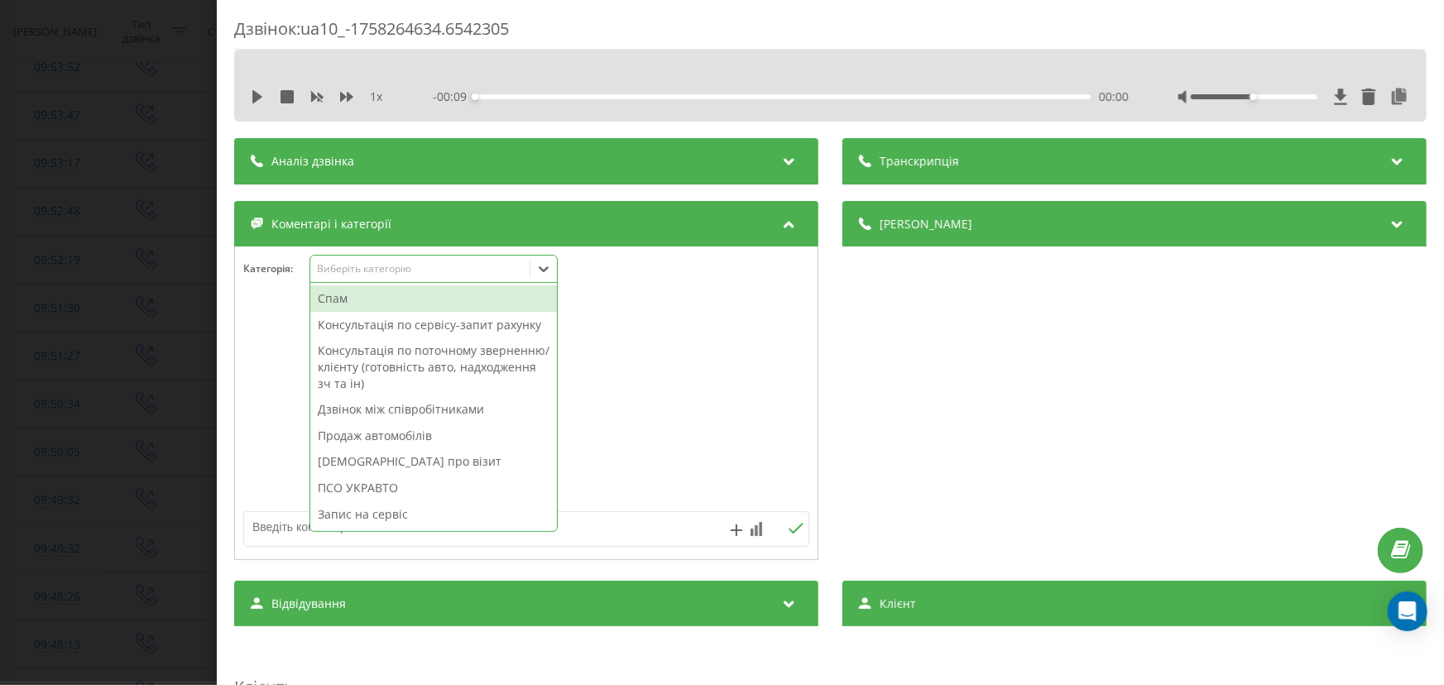
click at [358, 270] on div "Виберіть категорію" at bounding box center [419, 268] width 207 height 13
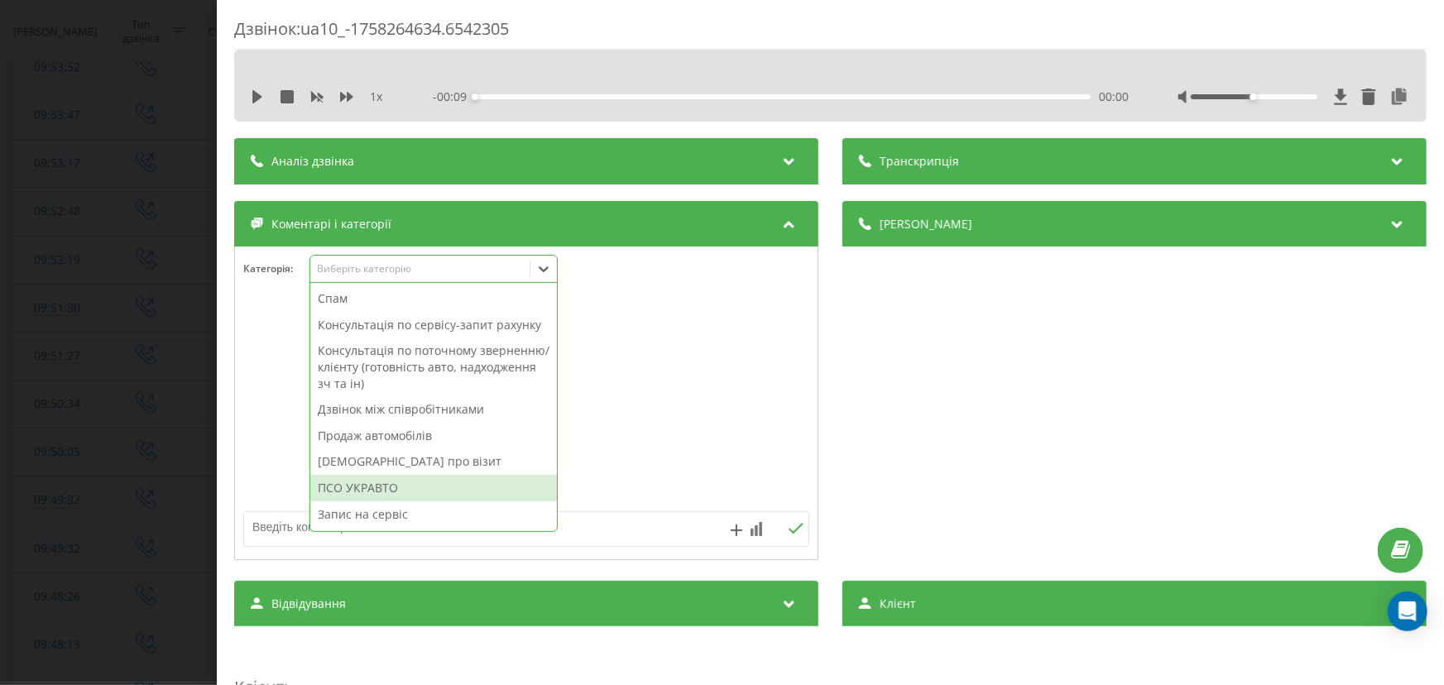
click at [392, 480] on div "ПСО УКРАВТО" at bounding box center [433, 488] width 247 height 26
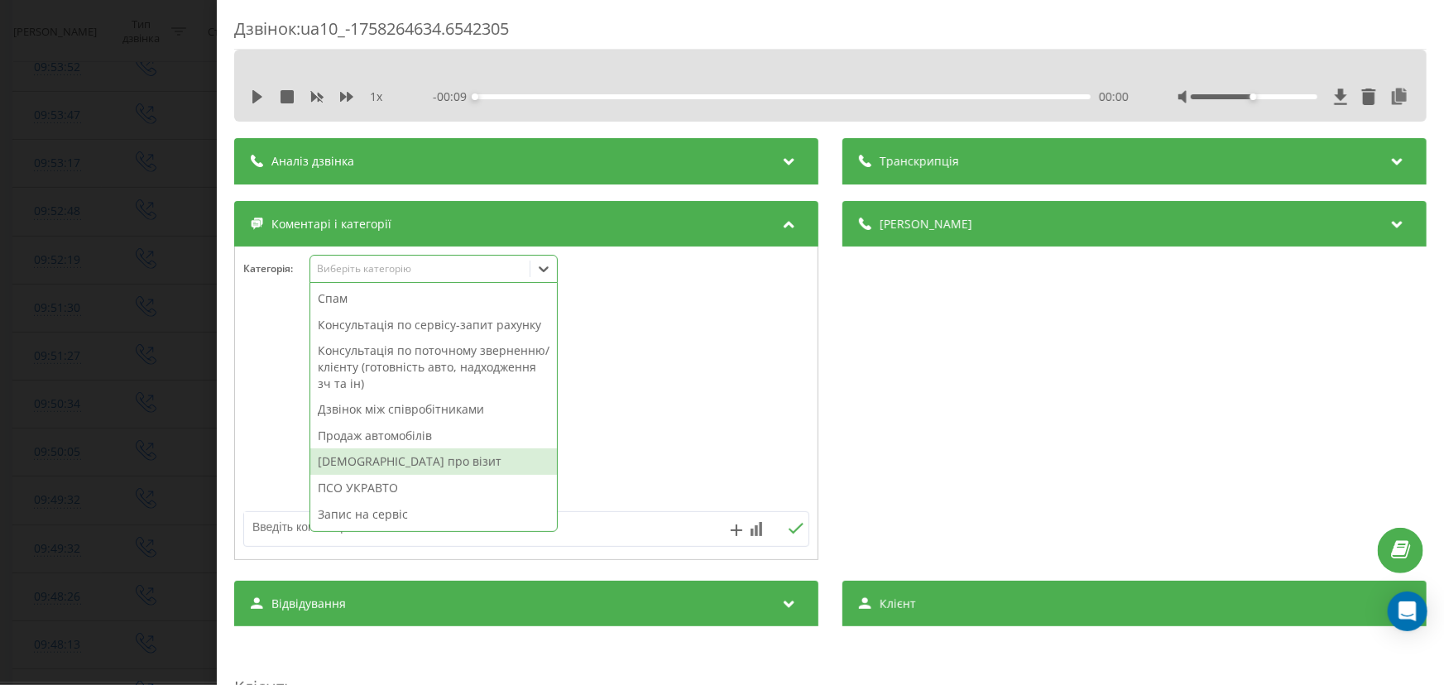
click at [132, 414] on div "Дзвінок : ua10_-1758264634.6542305 1 x - 00:09 00:00 00:00 Транскрипція Для AI-…" at bounding box center [722, 342] width 1444 height 685
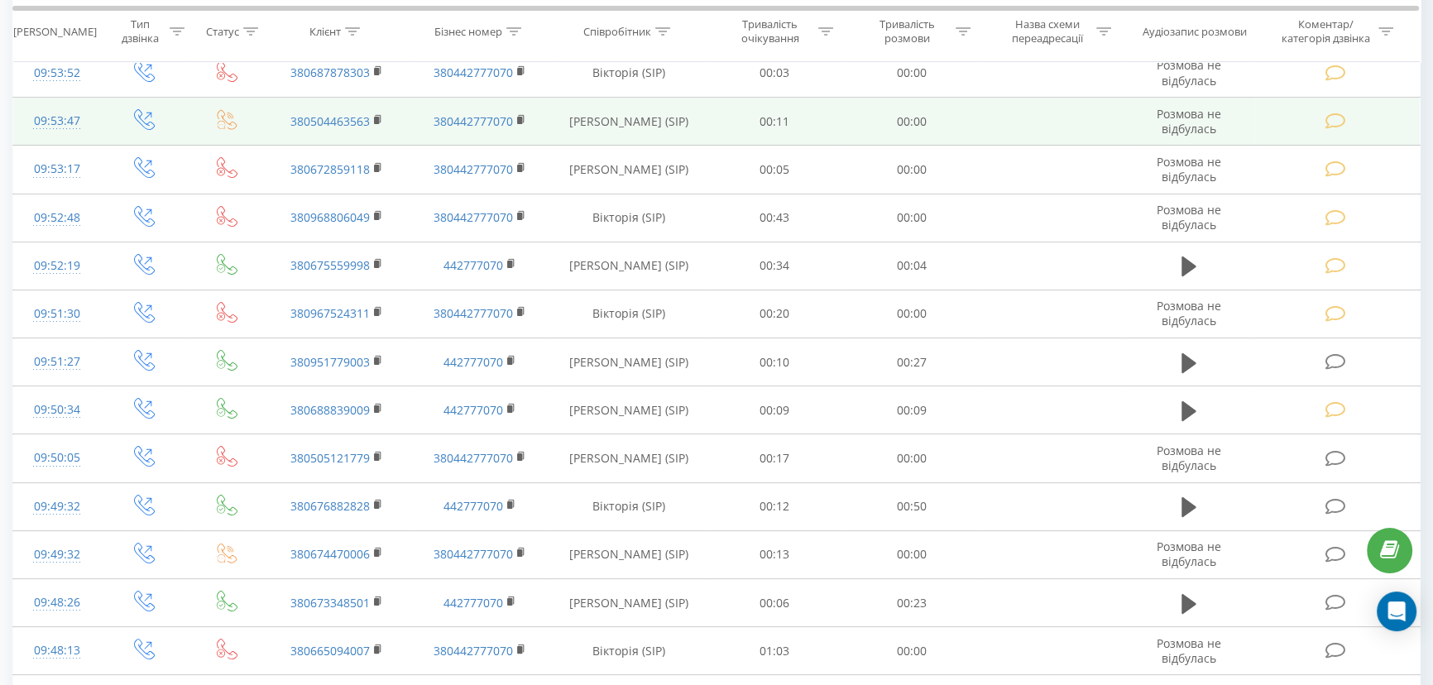
scroll to position [376, 0]
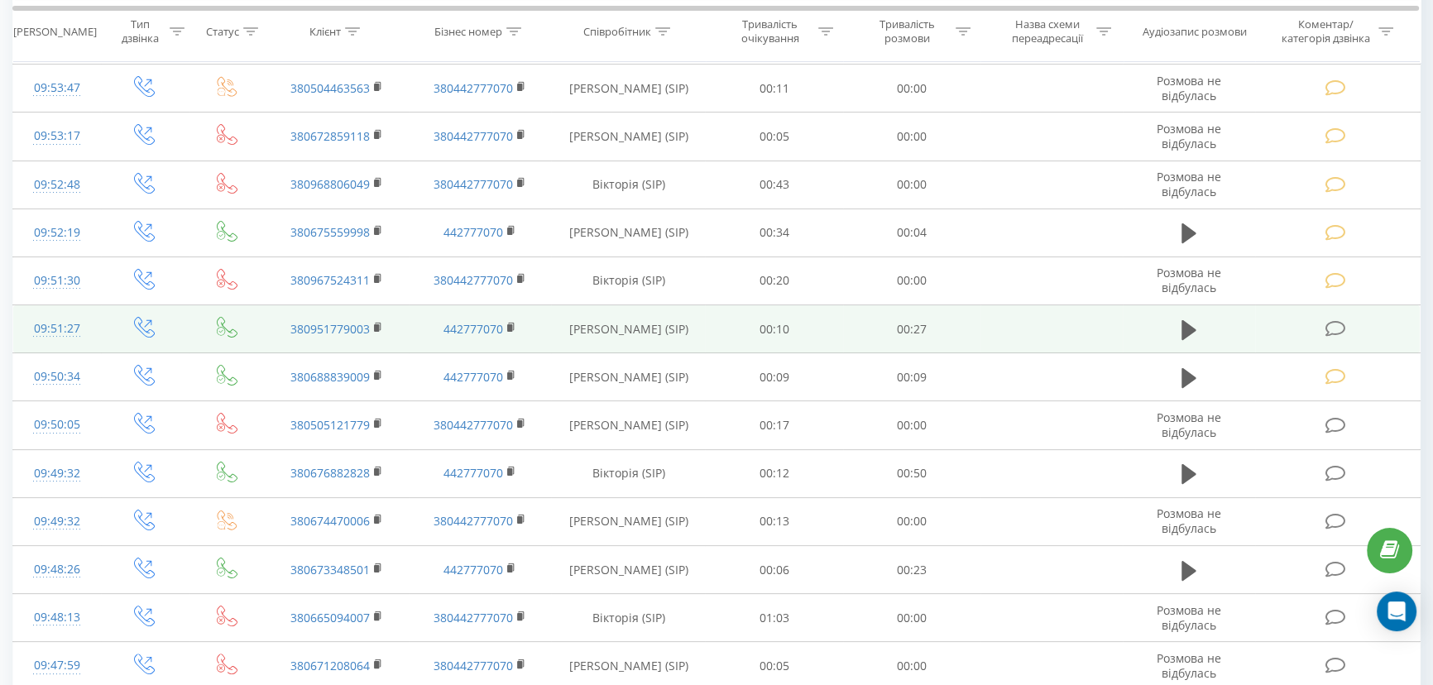
click at [1342, 325] on icon at bounding box center [1336, 328] width 21 height 17
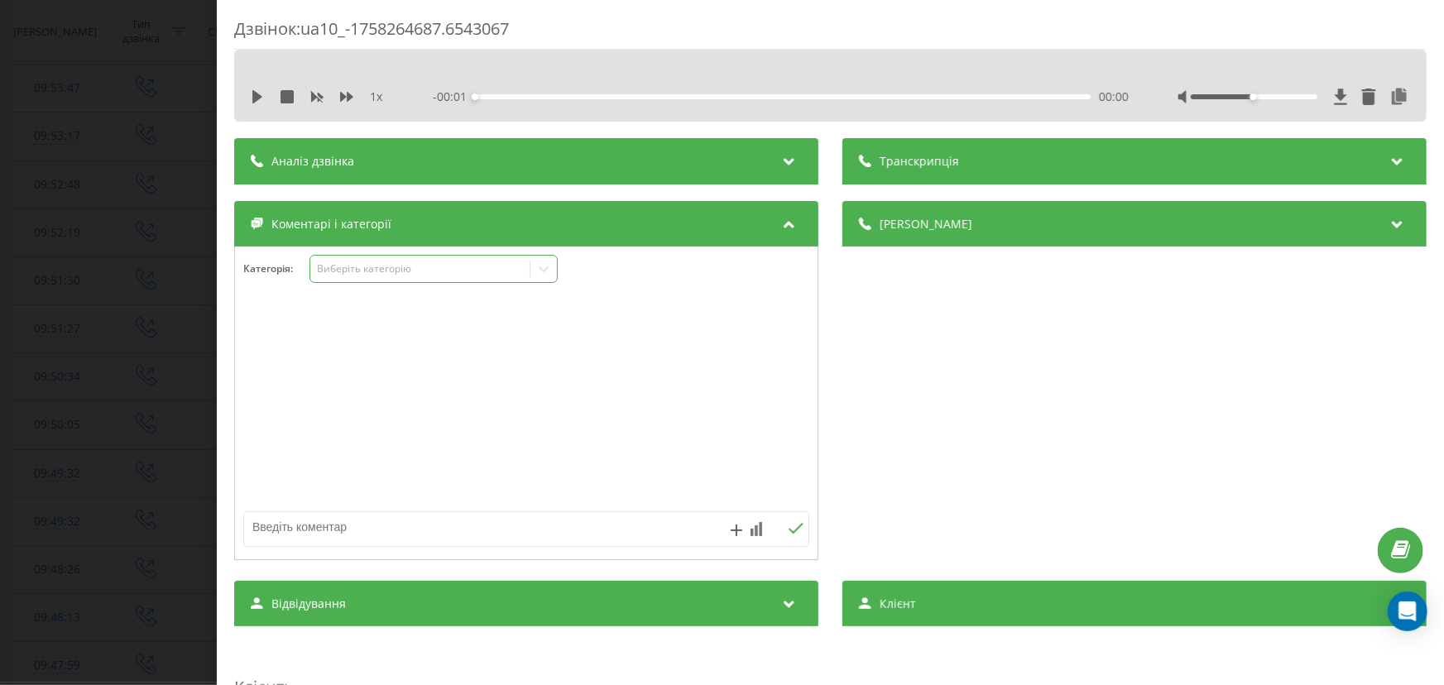
click at [355, 276] on div "Виберіть категорію" at bounding box center [419, 270] width 219 height 16
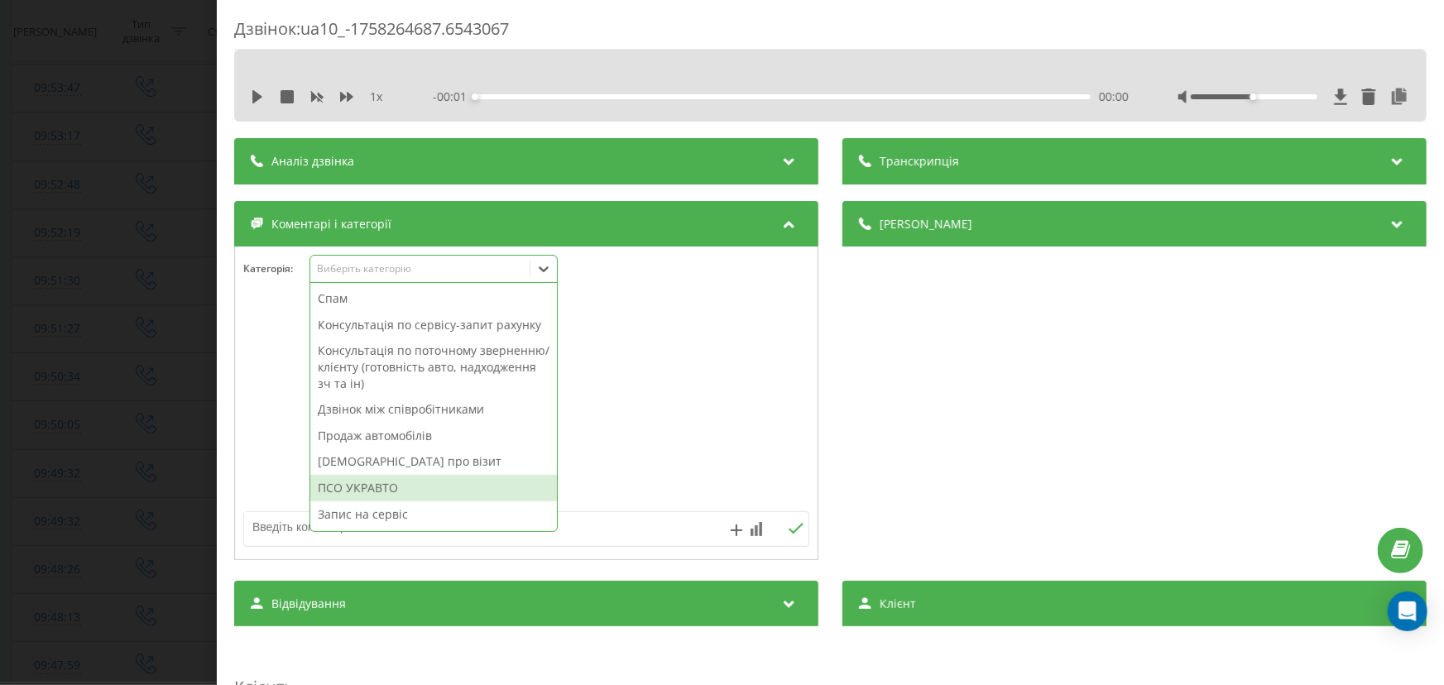
click at [362, 488] on div "ПСО УКРАВТО" at bounding box center [433, 488] width 247 height 26
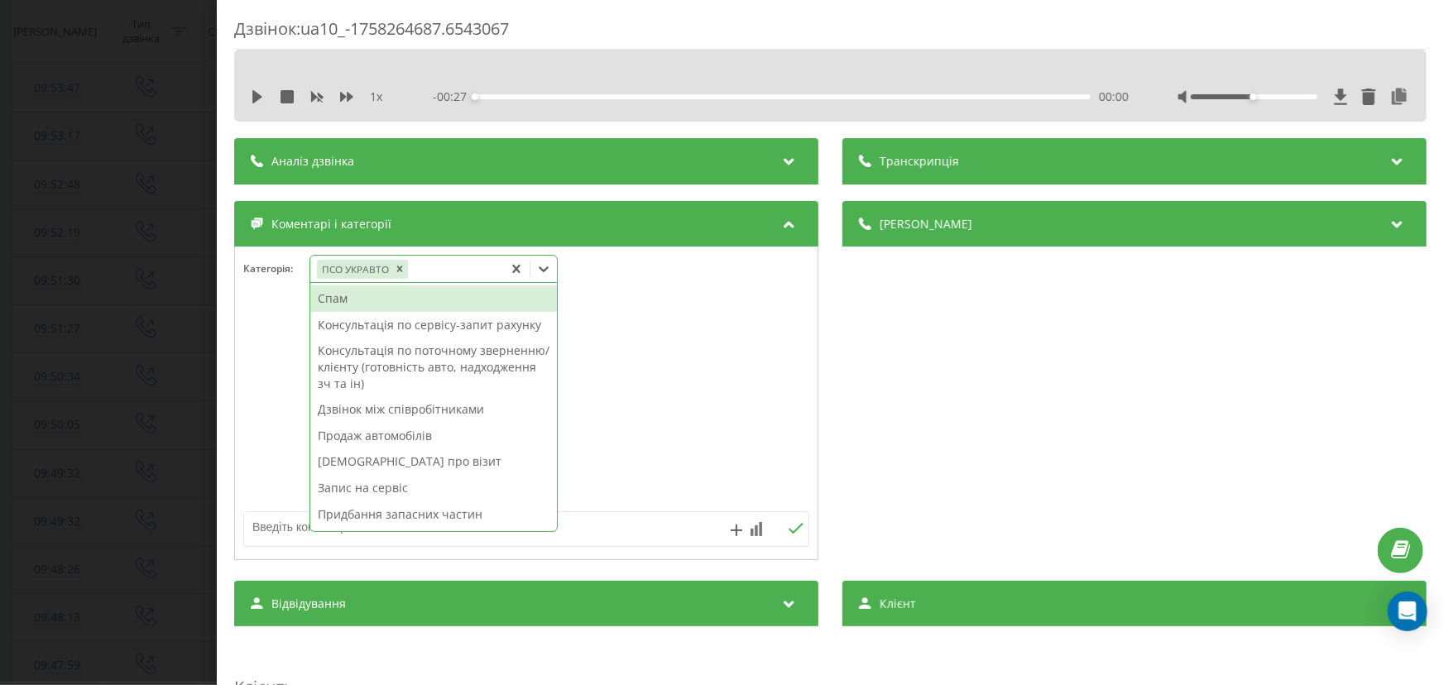
click at [109, 424] on div "Дзвінок : ua10_-1758264687.6543067 1 x - 00:27 00:00 00:00 Транскрипція Для AI-…" at bounding box center [722, 342] width 1444 height 685
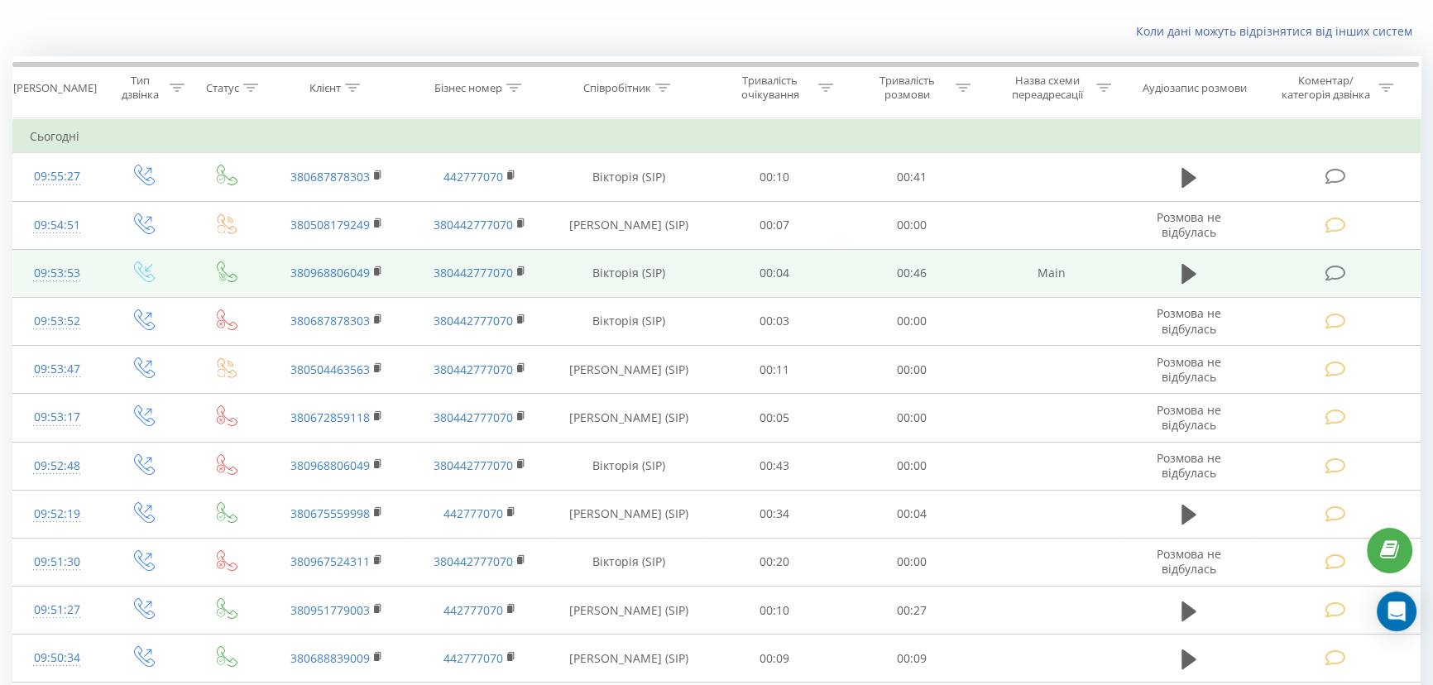
scroll to position [451, 0]
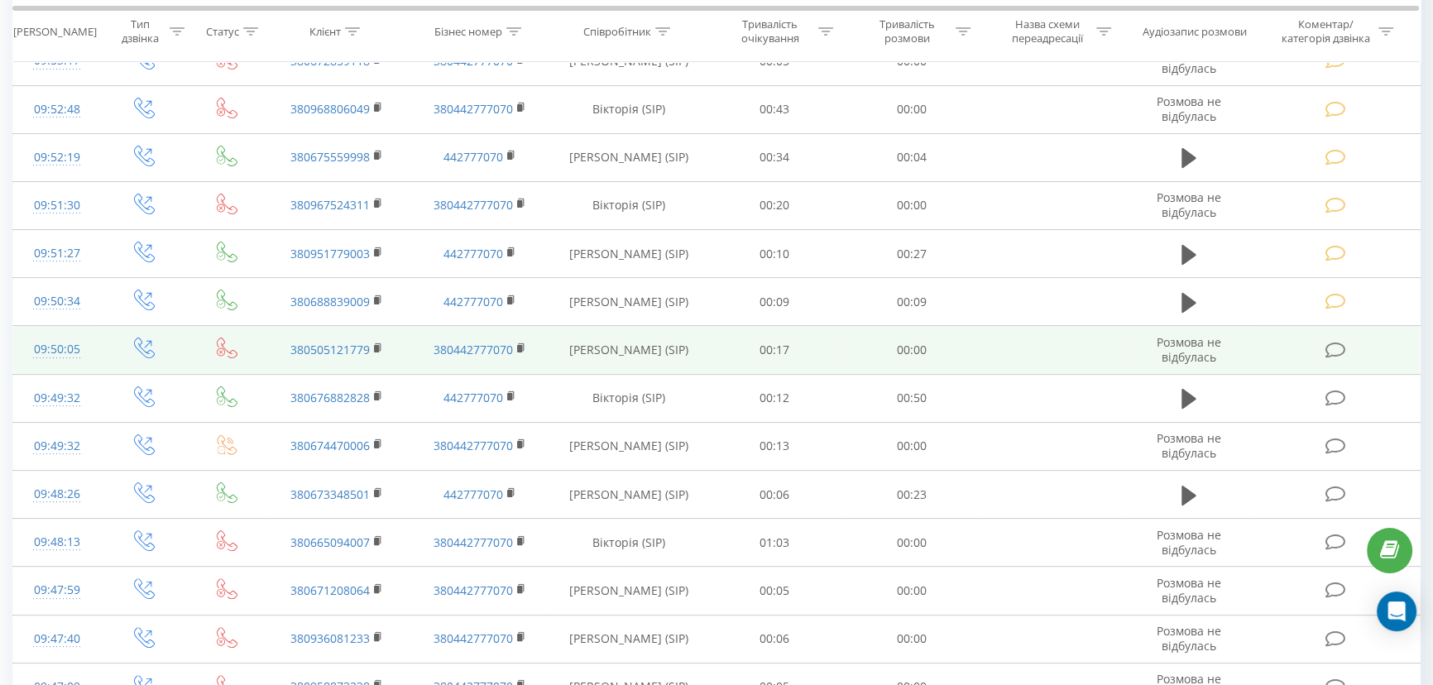
click at [1336, 343] on icon at bounding box center [1336, 350] width 21 height 17
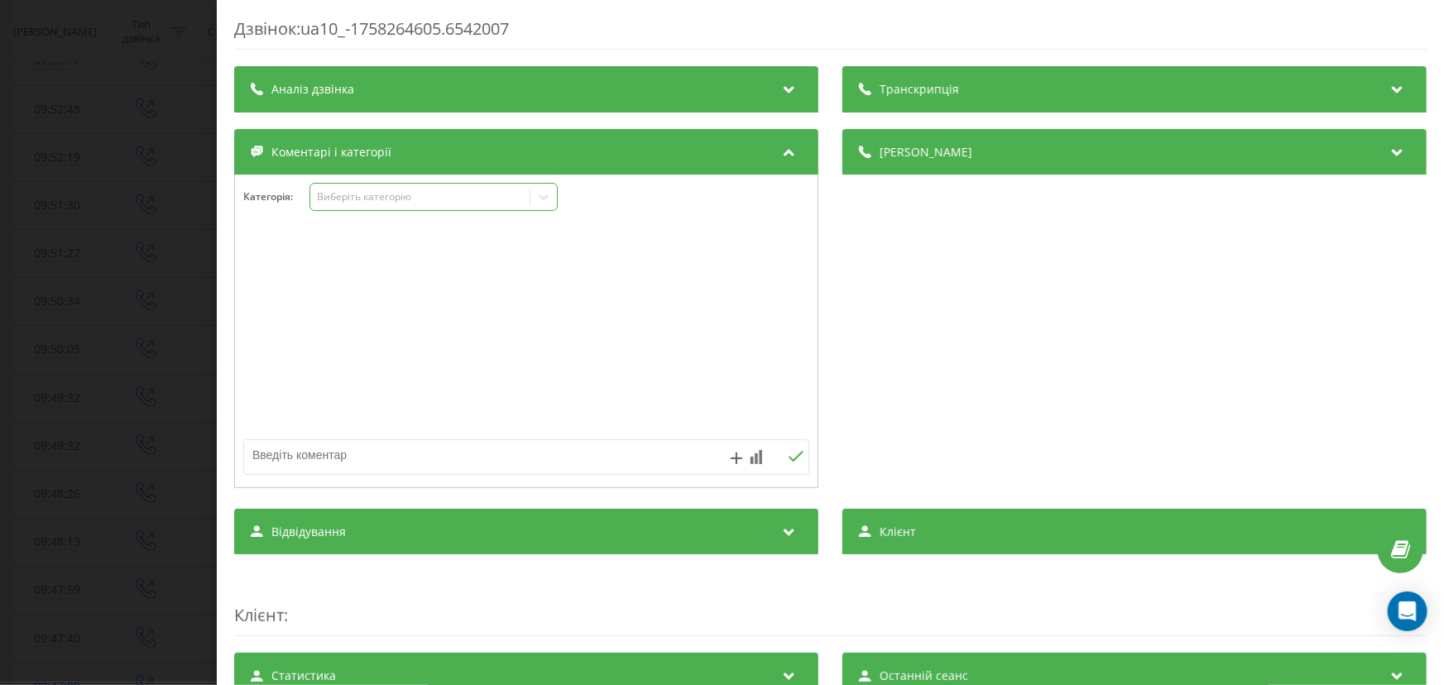
click at [353, 207] on div "Виберіть категорію" at bounding box center [434, 197] width 248 height 28
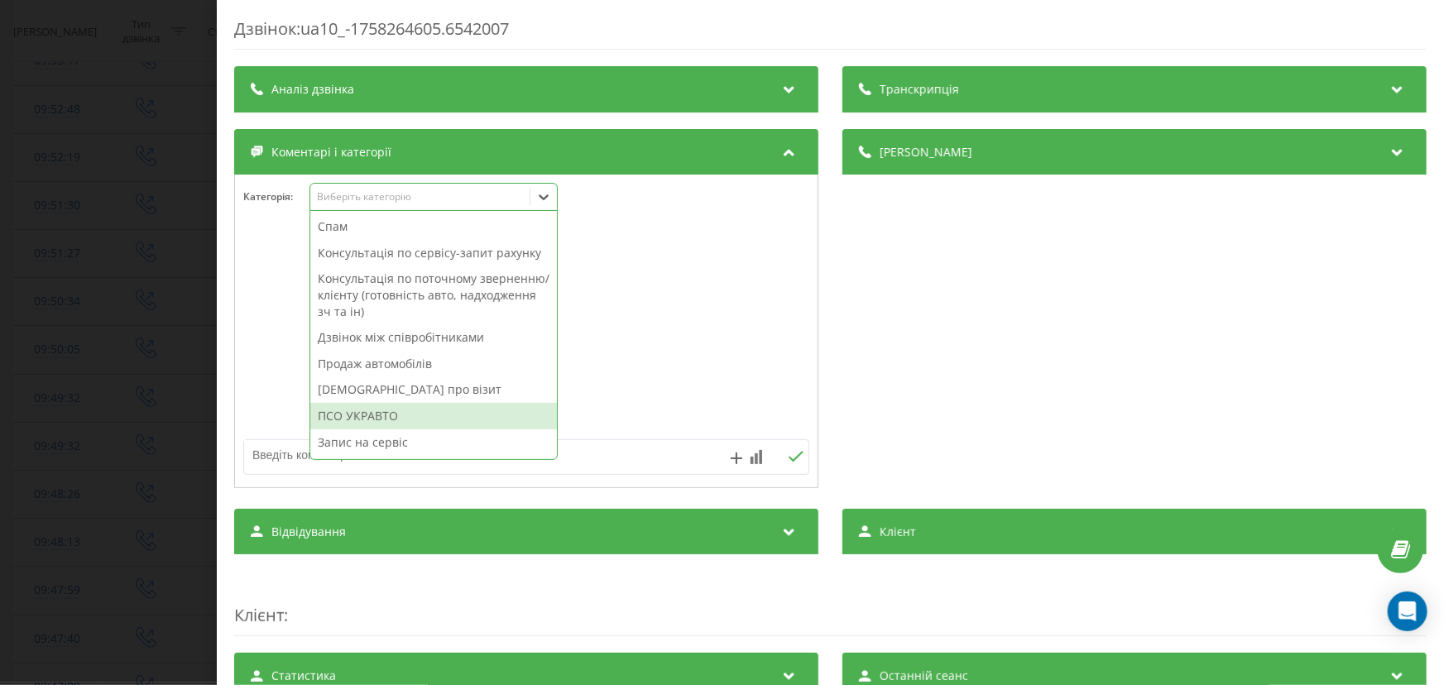
click at [363, 415] on div "ПСО УКРАВТО" at bounding box center [433, 416] width 247 height 26
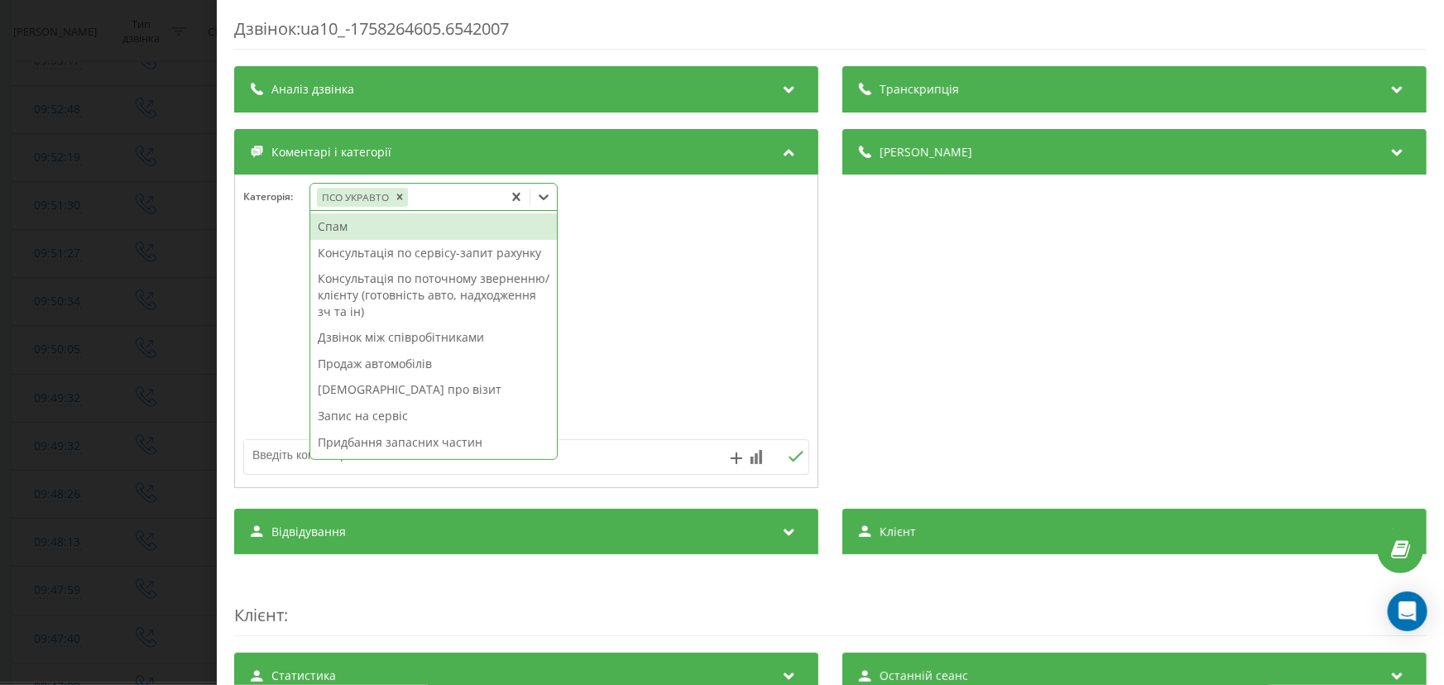
click at [119, 348] on div "Дзвінок : ua10_-1758264605.6542007 Транскрипція Для AI-аналізу майбутніх дзвінк…" at bounding box center [722, 342] width 1444 height 685
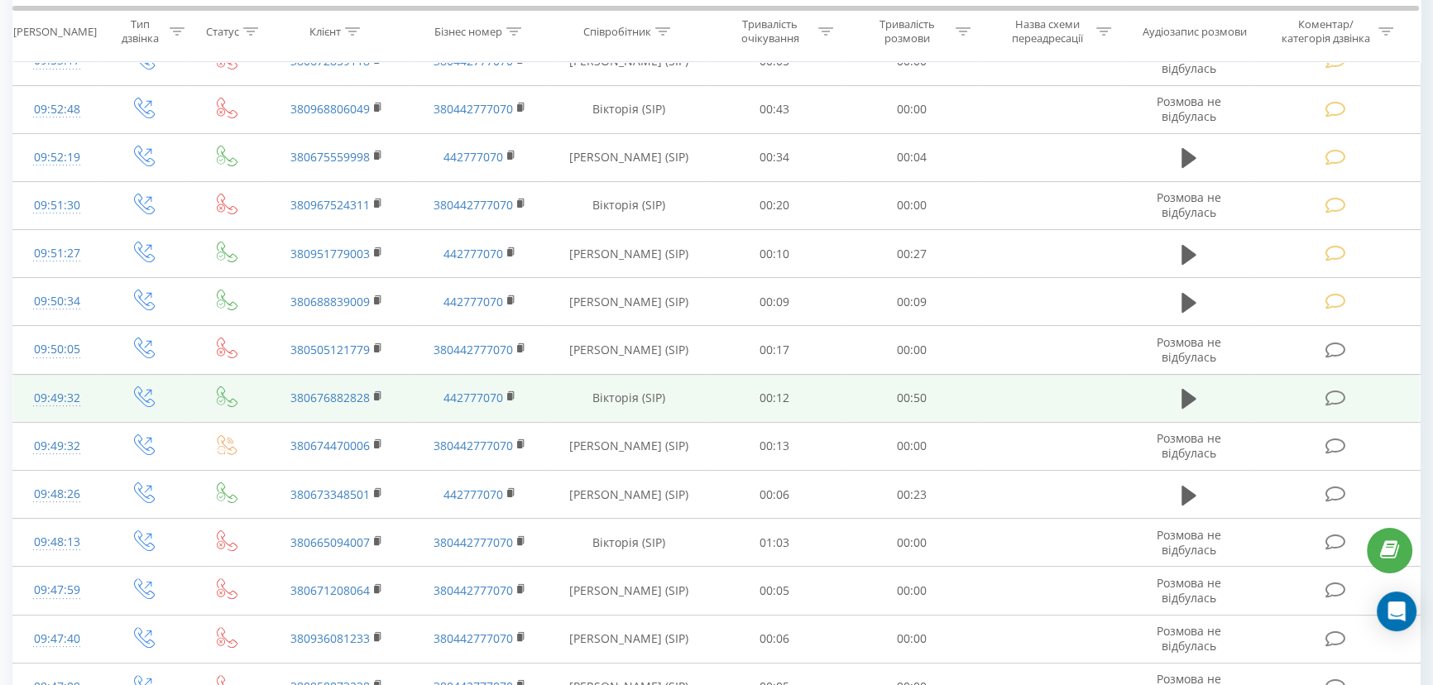
click at [1338, 391] on icon at bounding box center [1336, 398] width 21 height 17
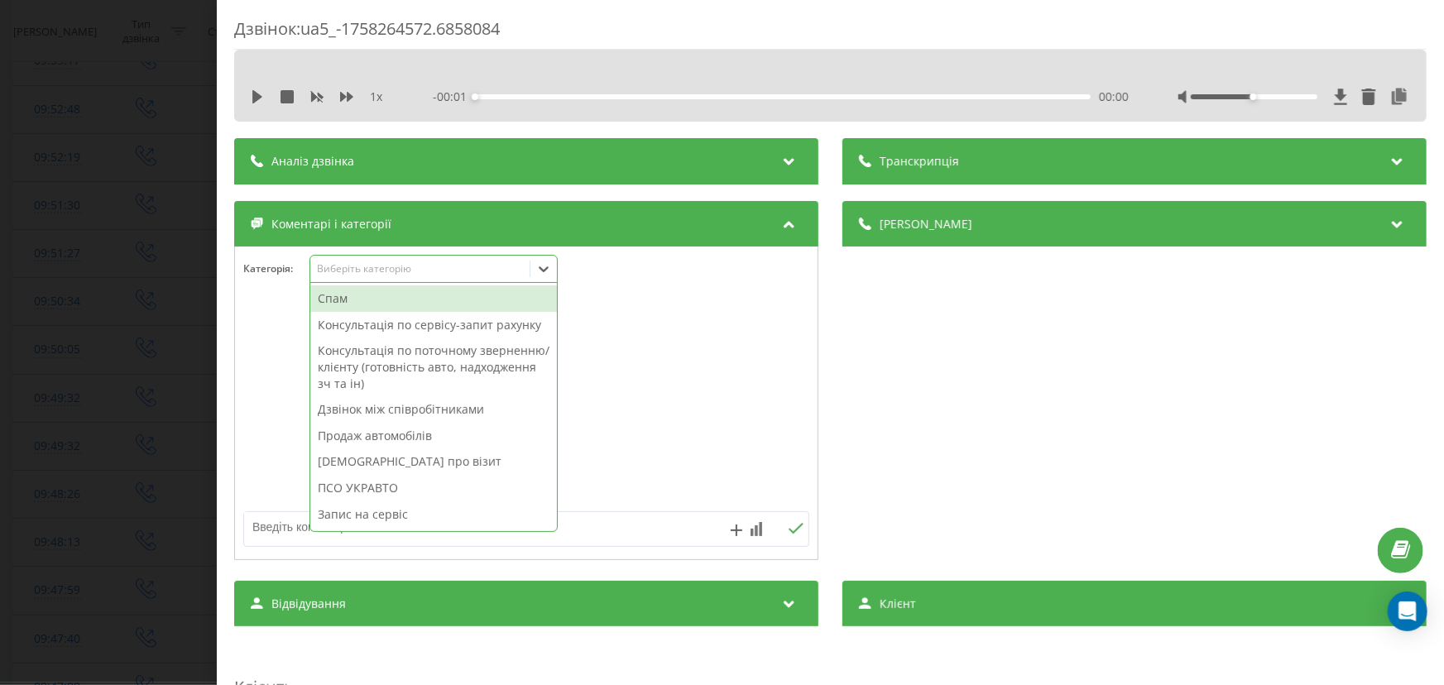
click at [358, 274] on div "Виберіть категорію" at bounding box center [419, 268] width 207 height 13
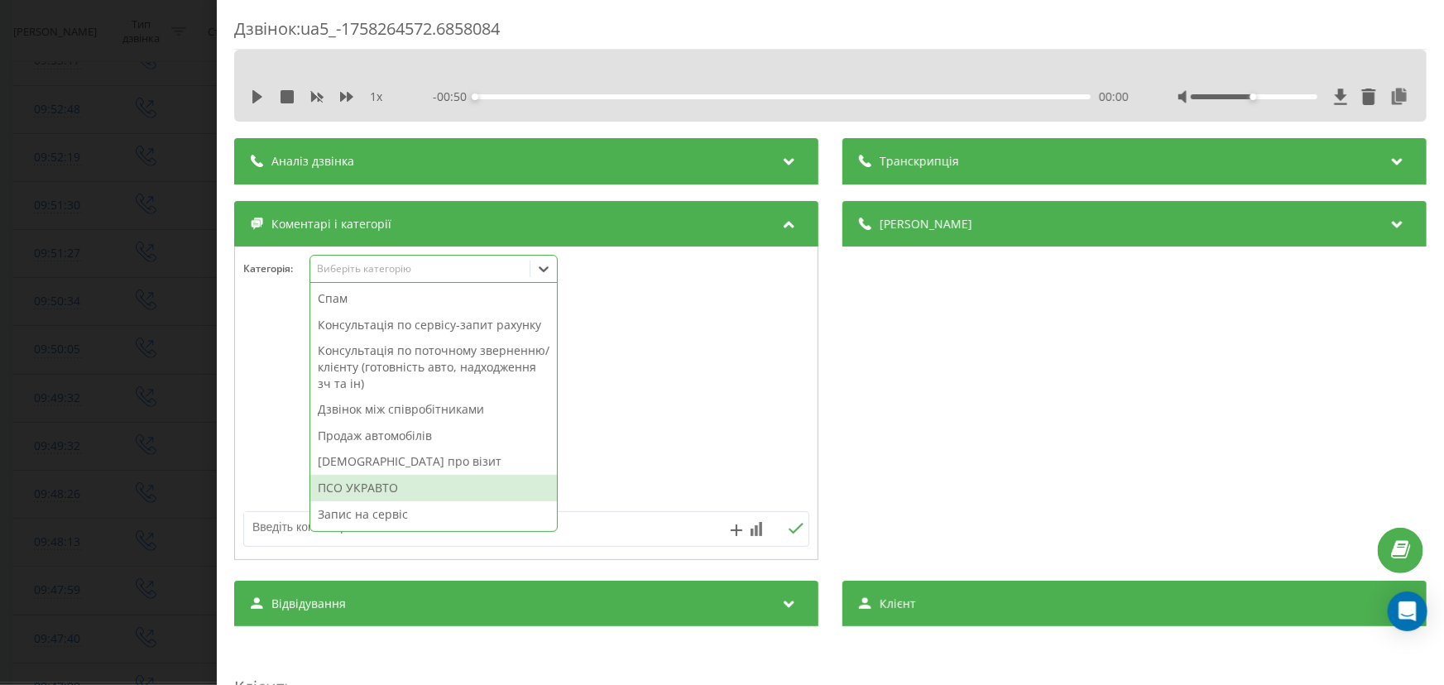
click at [372, 482] on div "ПСО УКРАВТО" at bounding box center [433, 488] width 247 height 26
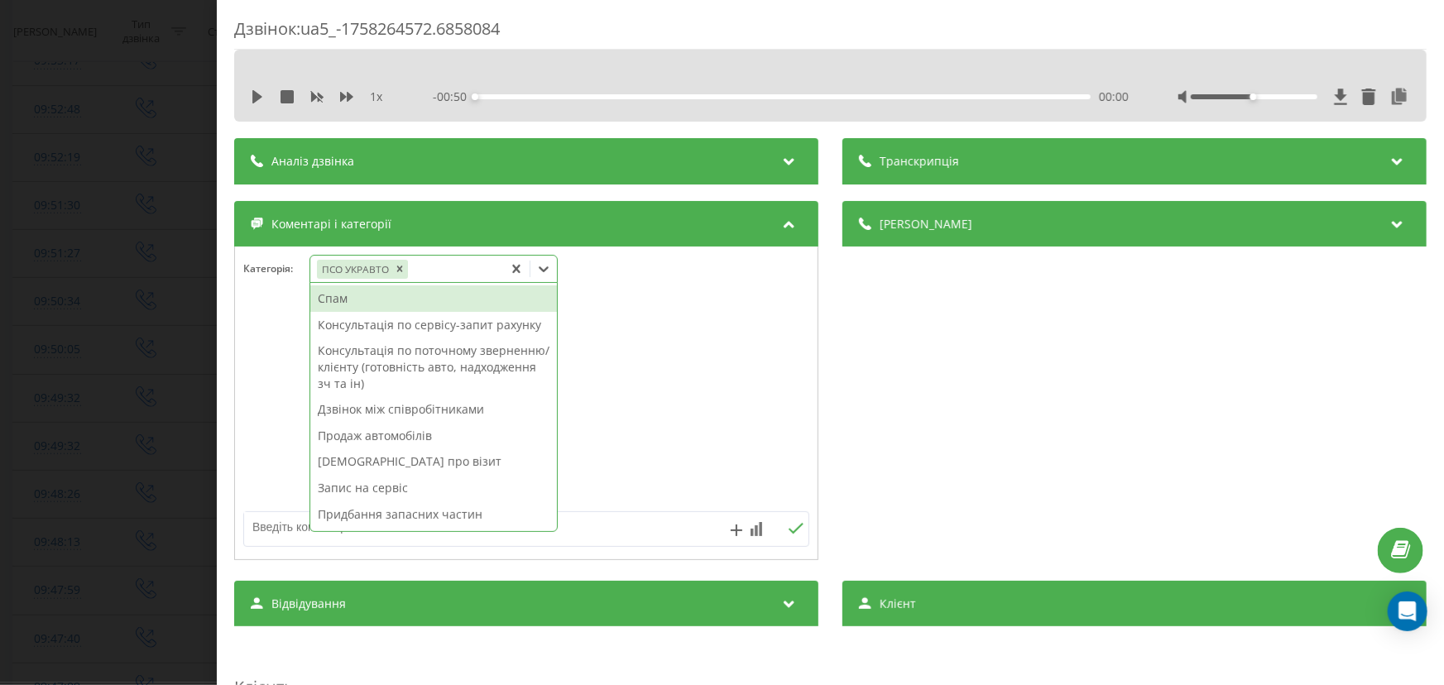
click at [73, 354] on div "Дзвінок : ua5_-1758264572.6858084 1 x - 00:50 00:00 00:00 Транскрипція Для AI-а…" at bounding box center [722, 342] width 1444 height 685
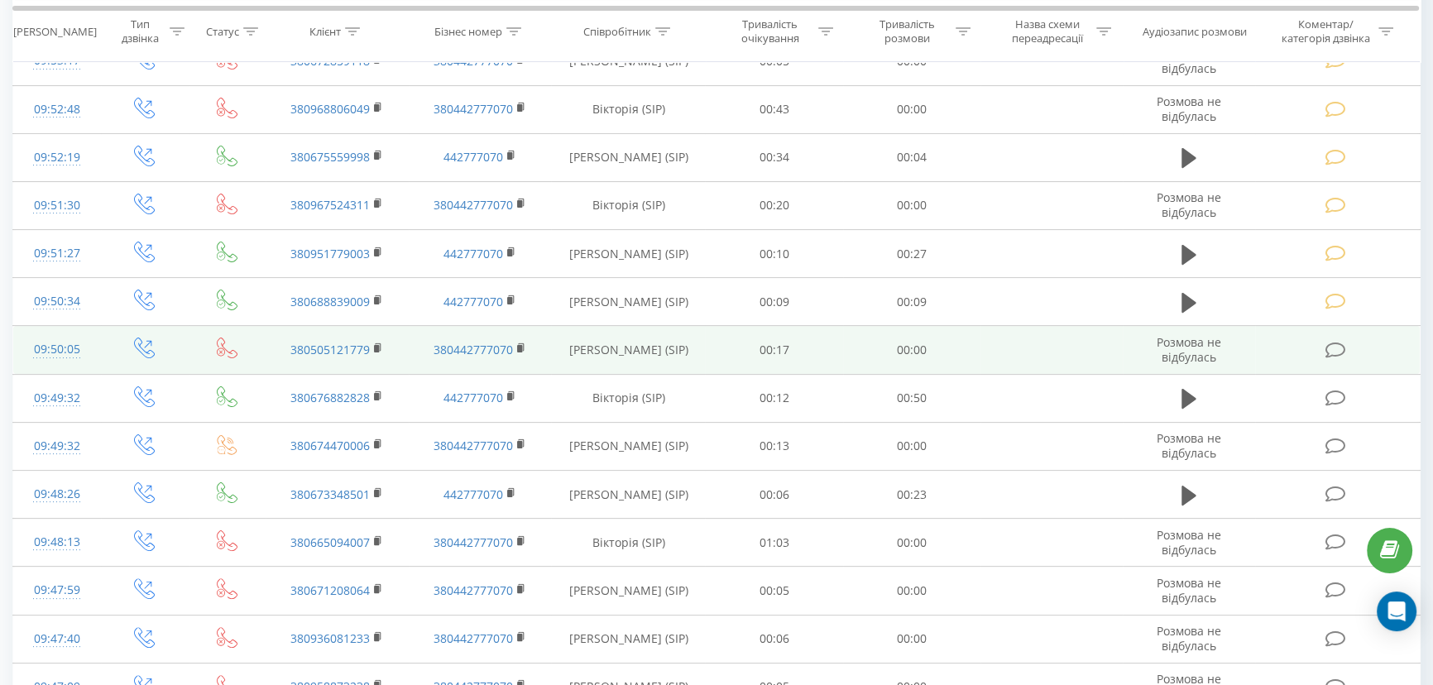
click at [1341, 348] on icon at bounding box center [1336, 350] width 21 height 17
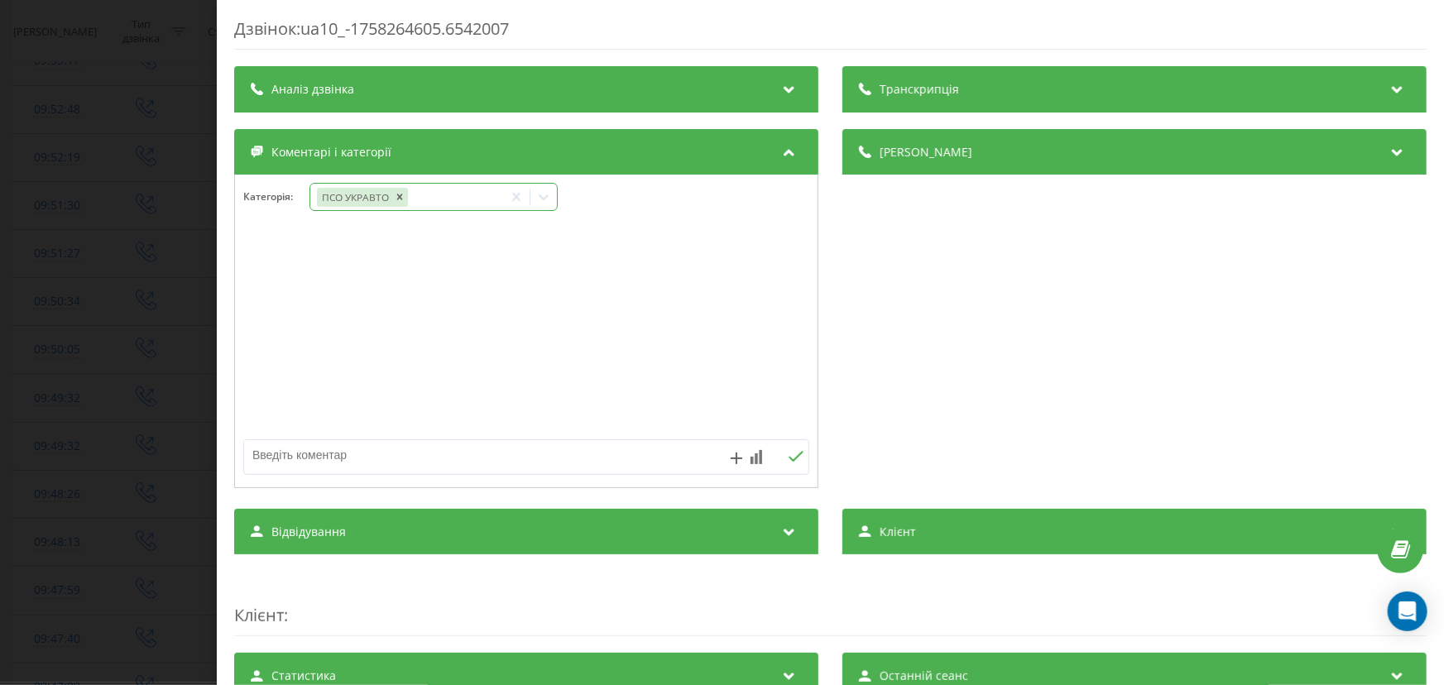
click at [354, 207] on div "ПСО УКРАВТО" at bounding box center [406, 197] width 193 height 24
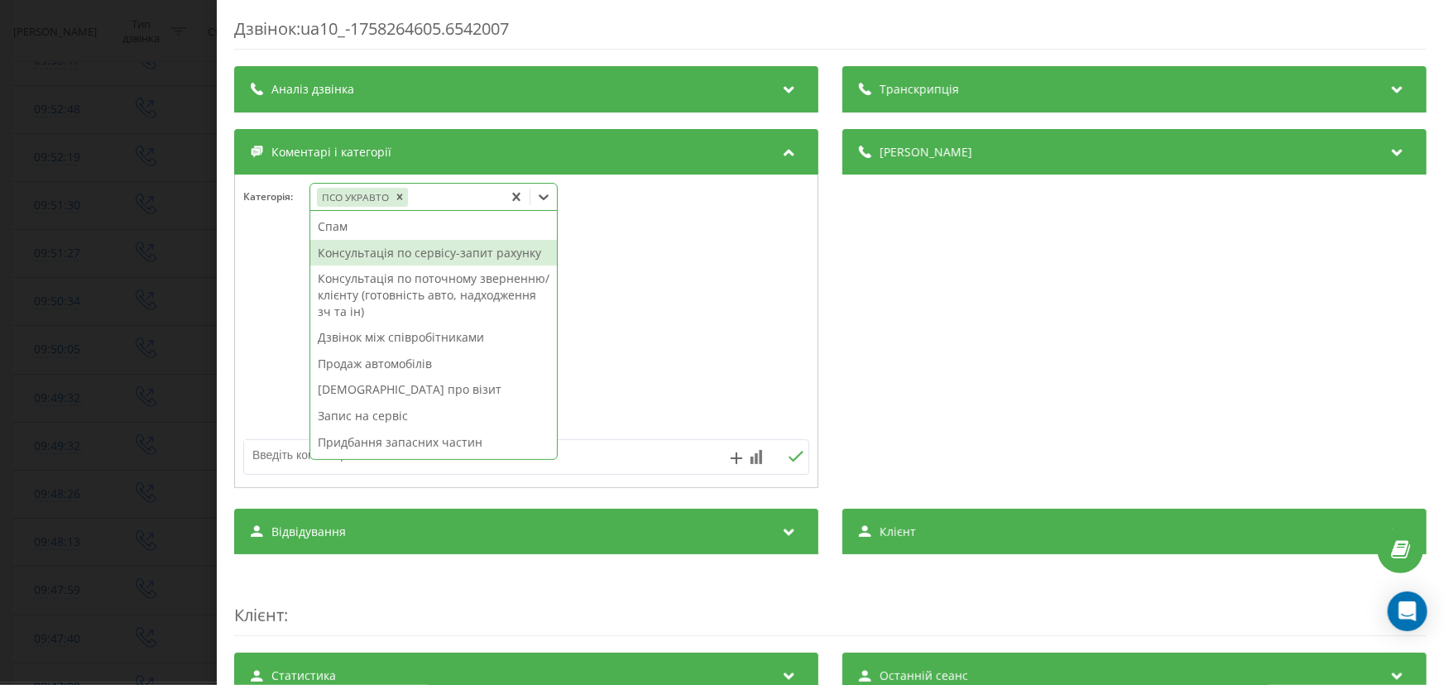
click at [111, 281] on div "Дзвінок : ua10_-1758264605.6542007 Транскрипція Для AI-аналізу майбутніх дзвінк…" at bounding box center [722, 342] width 1444 height 685
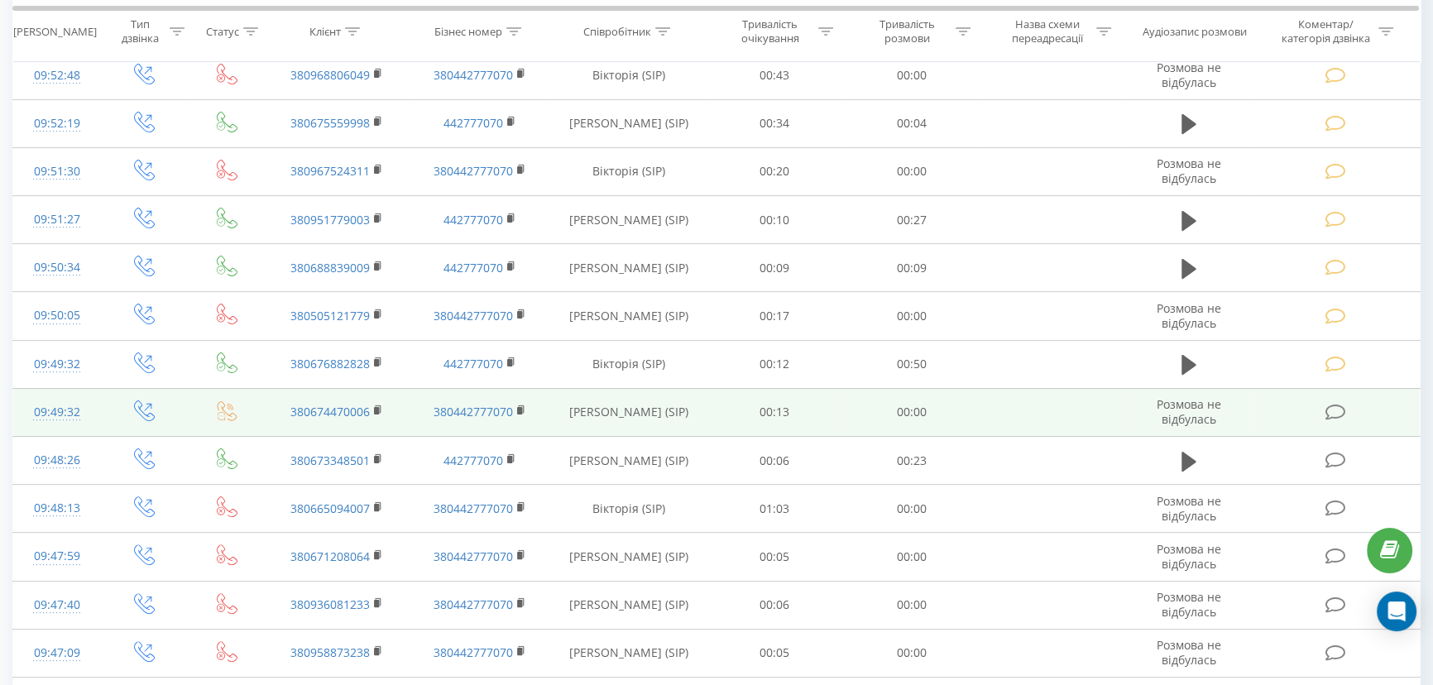
scroll to position [602, 0]
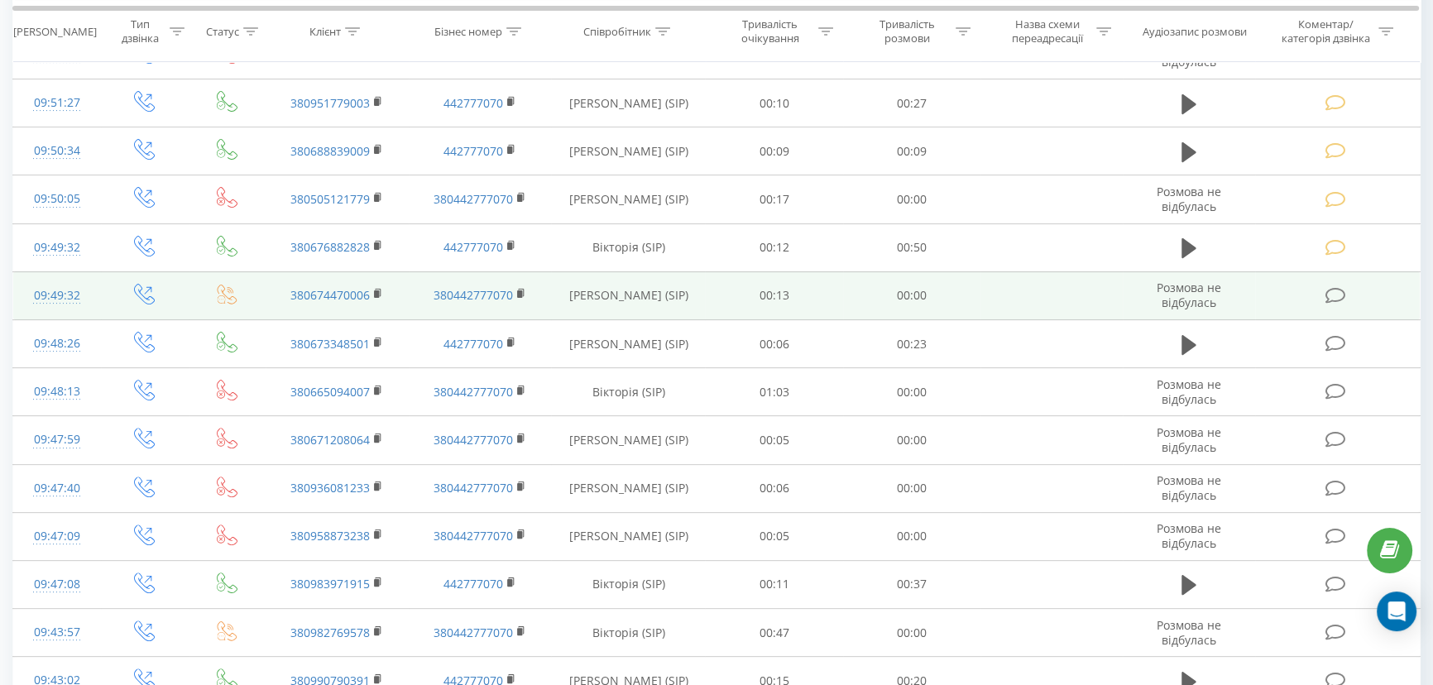
click at [1333, 290] on icon at bounding box center [1336, 295] width 21 height 17
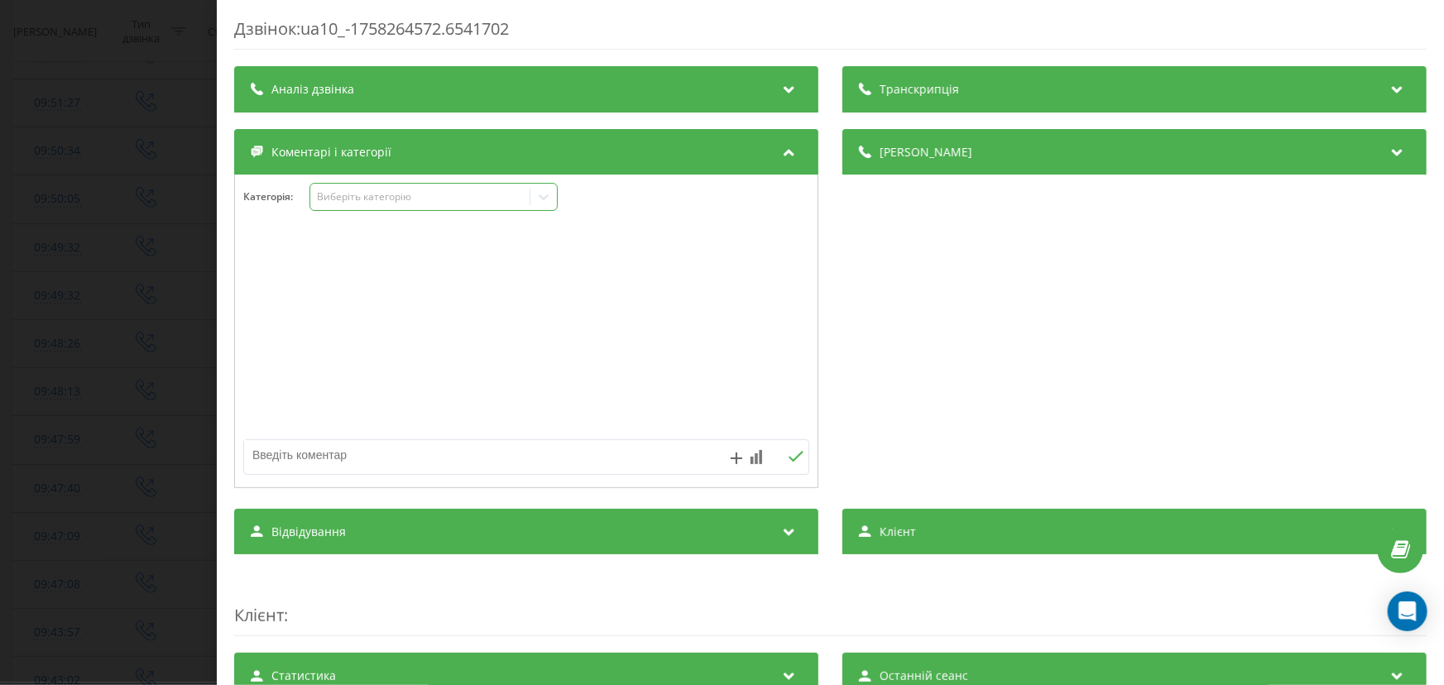
click at [353, 200] on div "Виберіть категорію" at bounding box center [419, 196] width 207 height 13
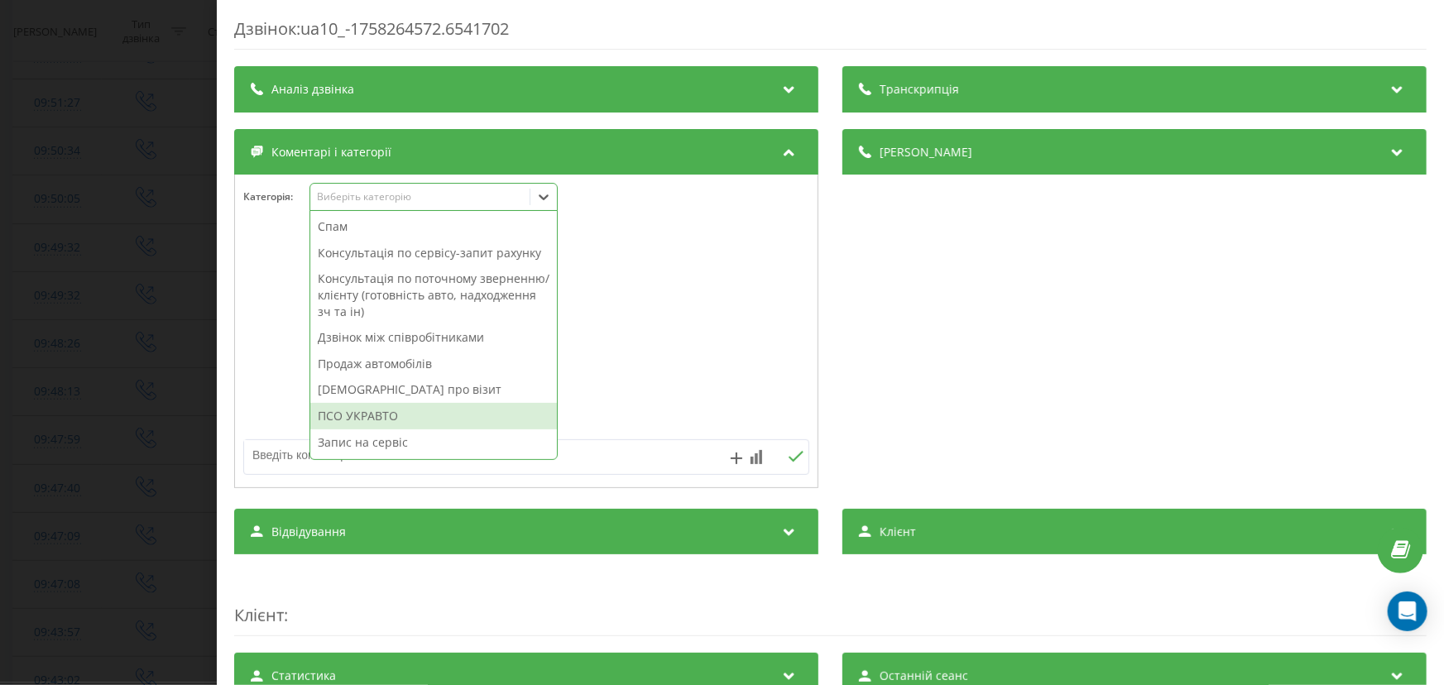
click at [378, 418] on div "ПСО УКРАВТО" at bounding box center [433, 416] width 247 height 26
click at [103, 363] on div "Дзвінок : ua10_-1758264572.6541702 Транскрипція Для AI-аналізу майбутніх дзвінк…" at bounding box center [722, 342] width 1444 height 685
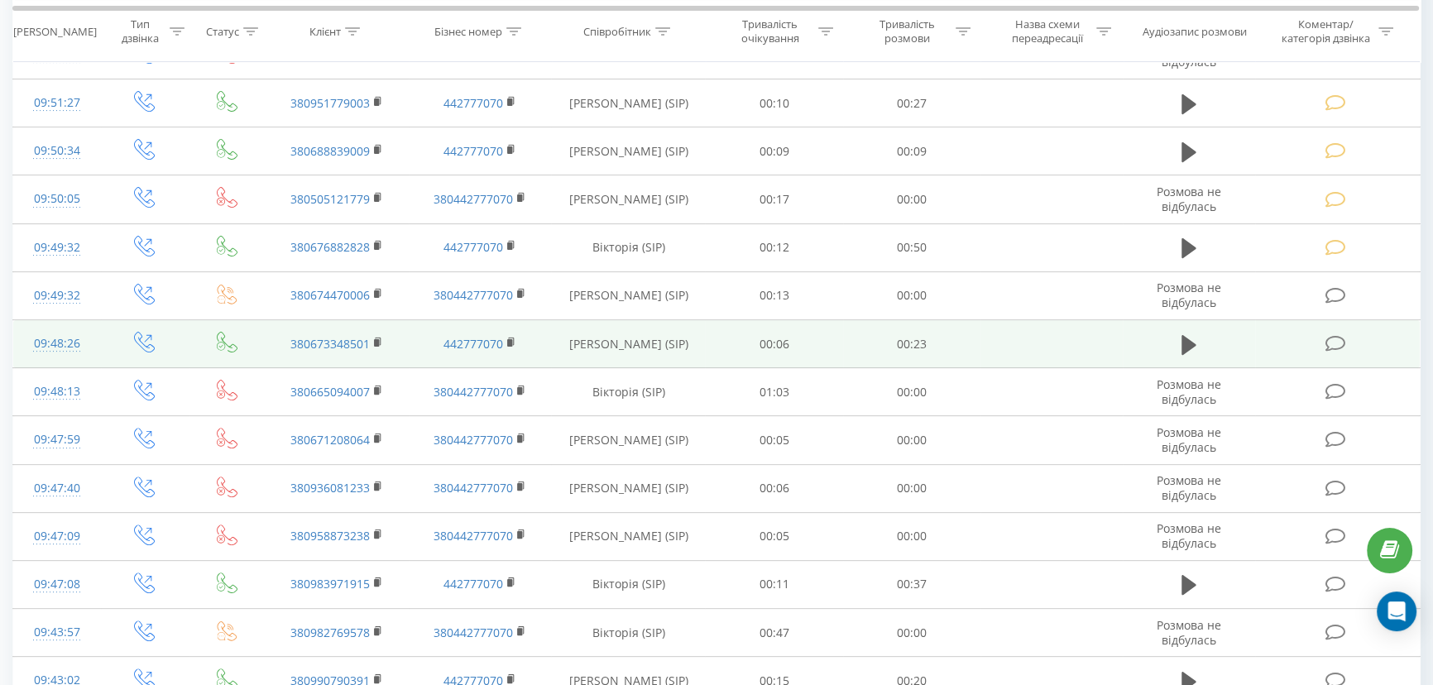
click at [1327, 335] on icon at bounding box center [1336, 343] width 21 height 17
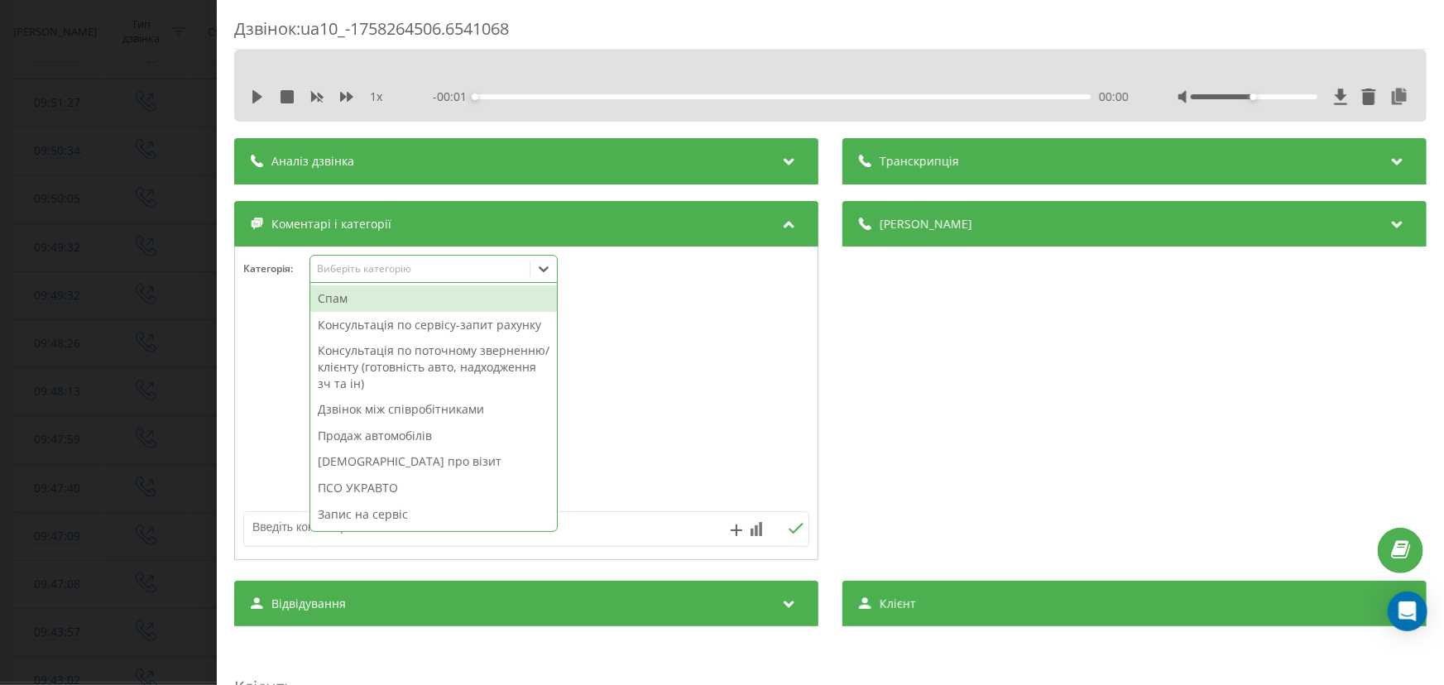
click at [372, 275] on div "Виберіть категорію" at bounding box center [419, 268] width 207 height 13
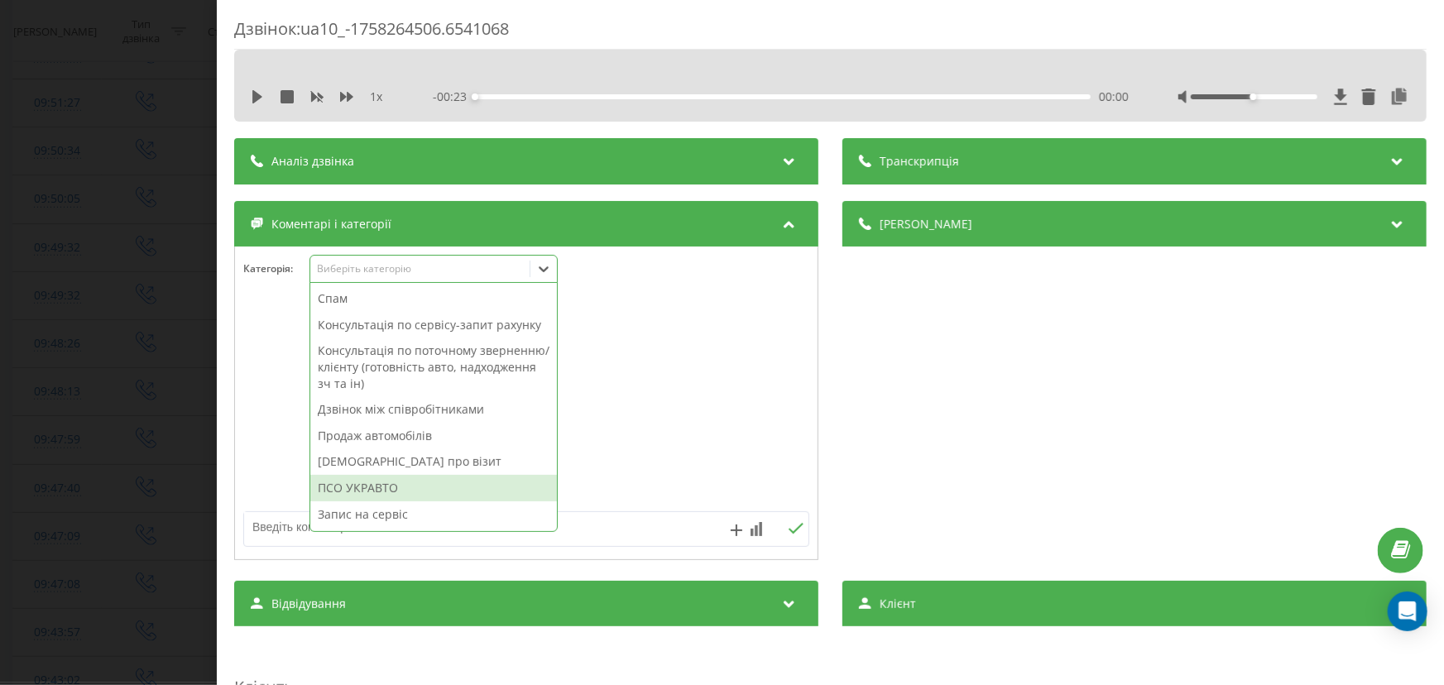
click at [331, 479] on div "ПСО УКРАВТО" at bounding box center [433, 488] width 247 height 26
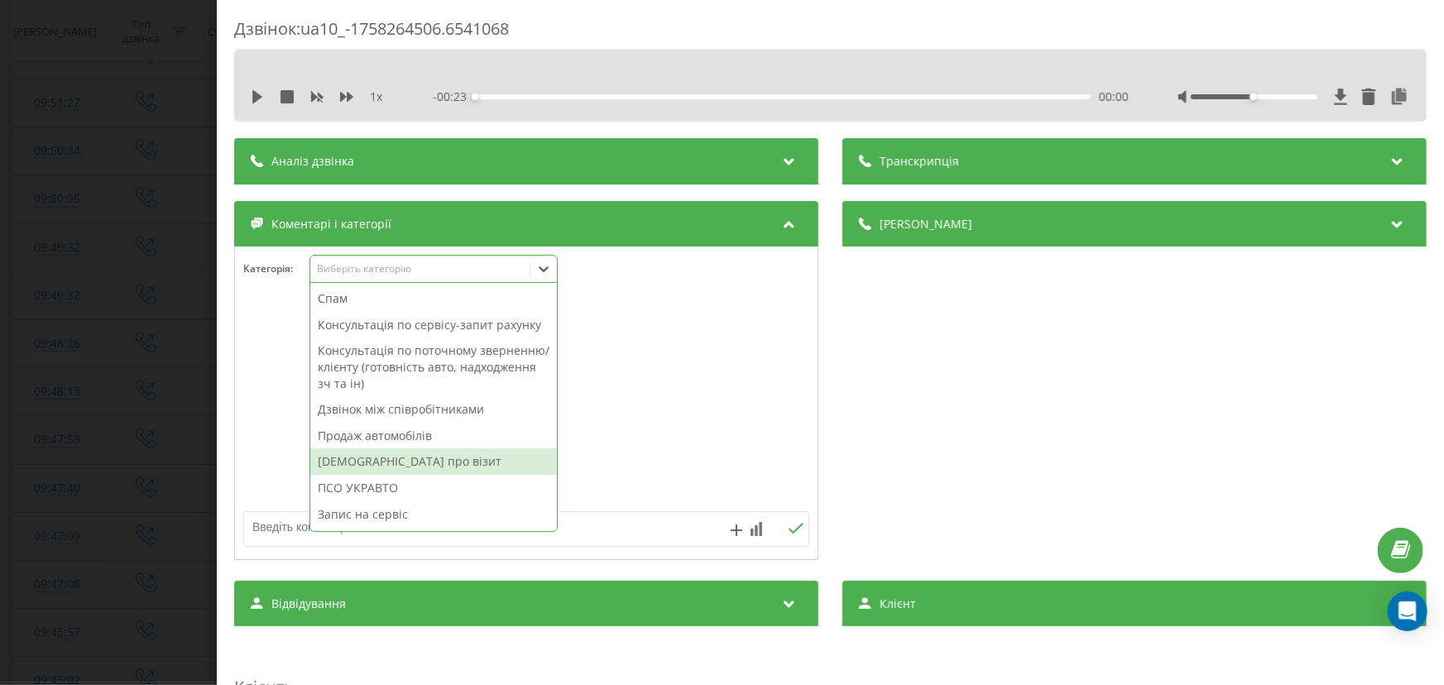
click at [135, 423] on div "Дзвінок : ua10_-1758264506.6541068 1 x - 00:23 00:00 00:00 Транскрипція Для AI-…" at bounding box center [722, 342] width 1444 height 685
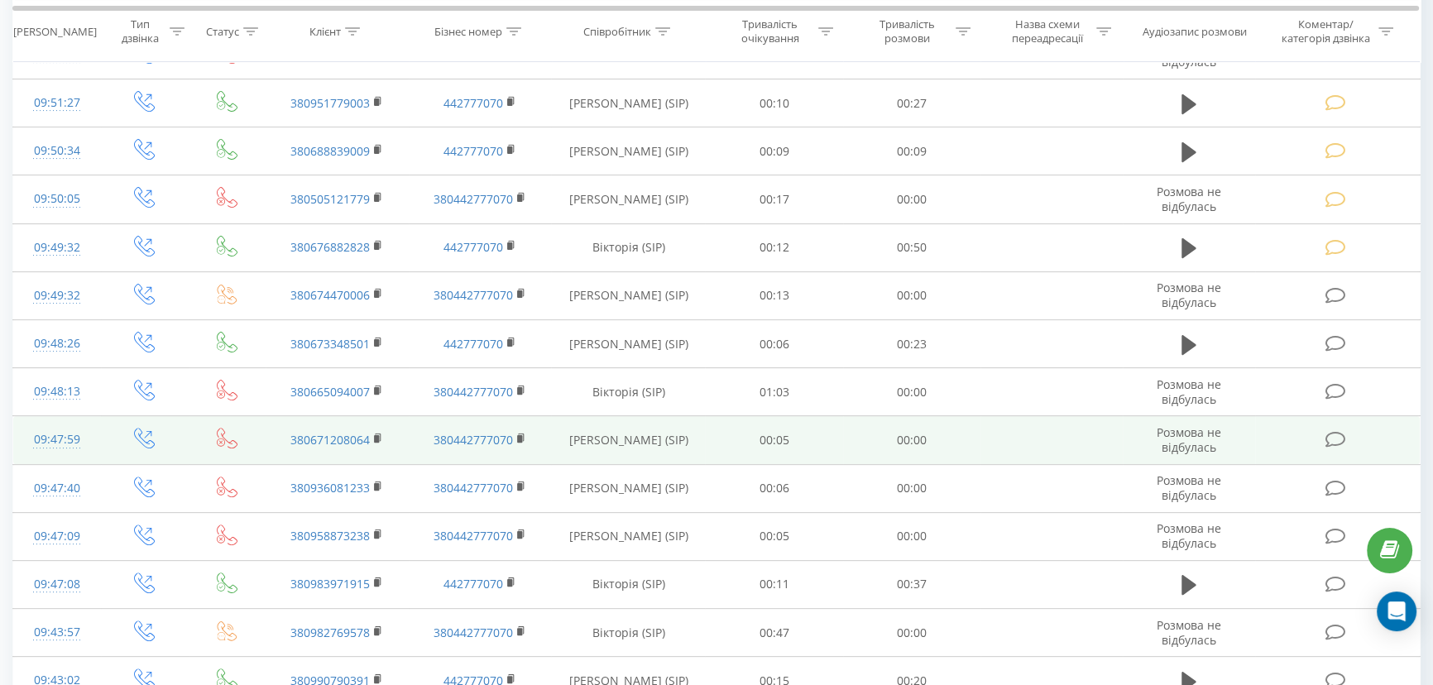
click at [1337, 431] on icon at bounding box center [1336, 439] width 21 height 17
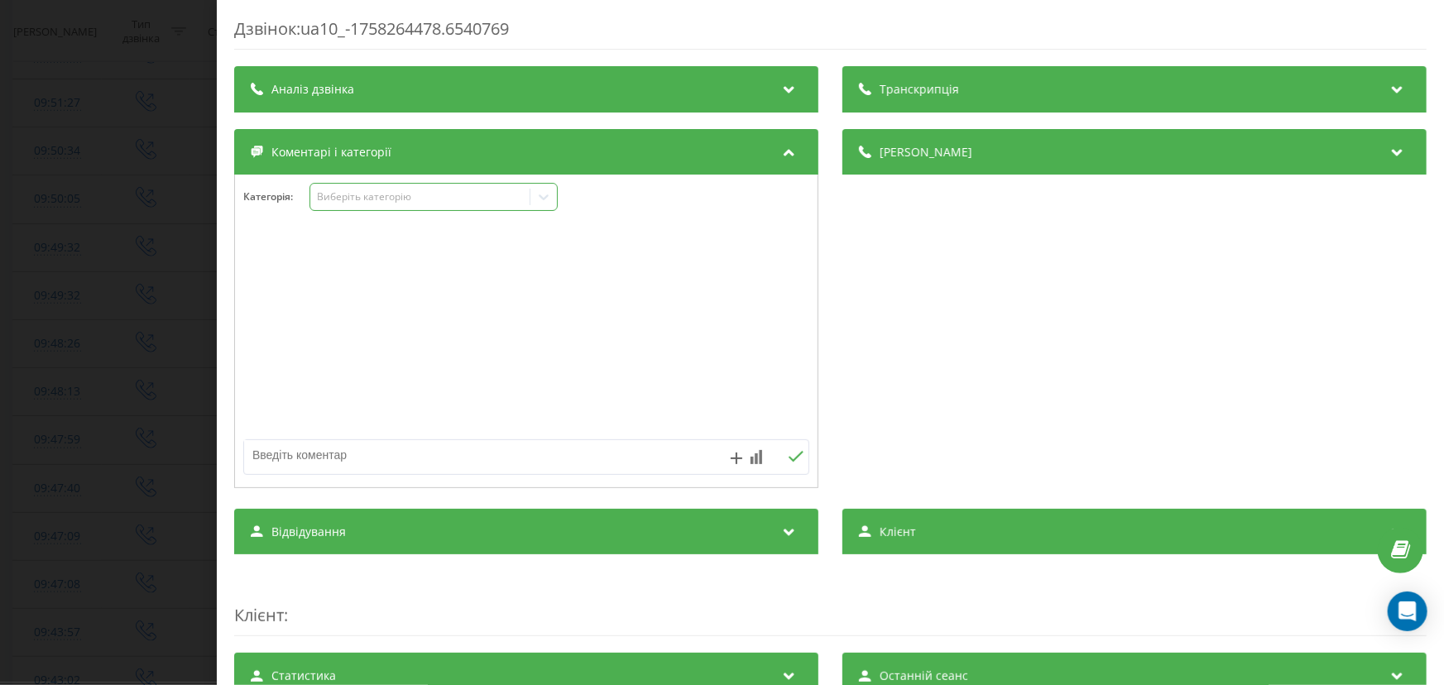
click at [374, 204] on div "Виберіть категорію" at bounding box center [419, 198] width 219 height 16
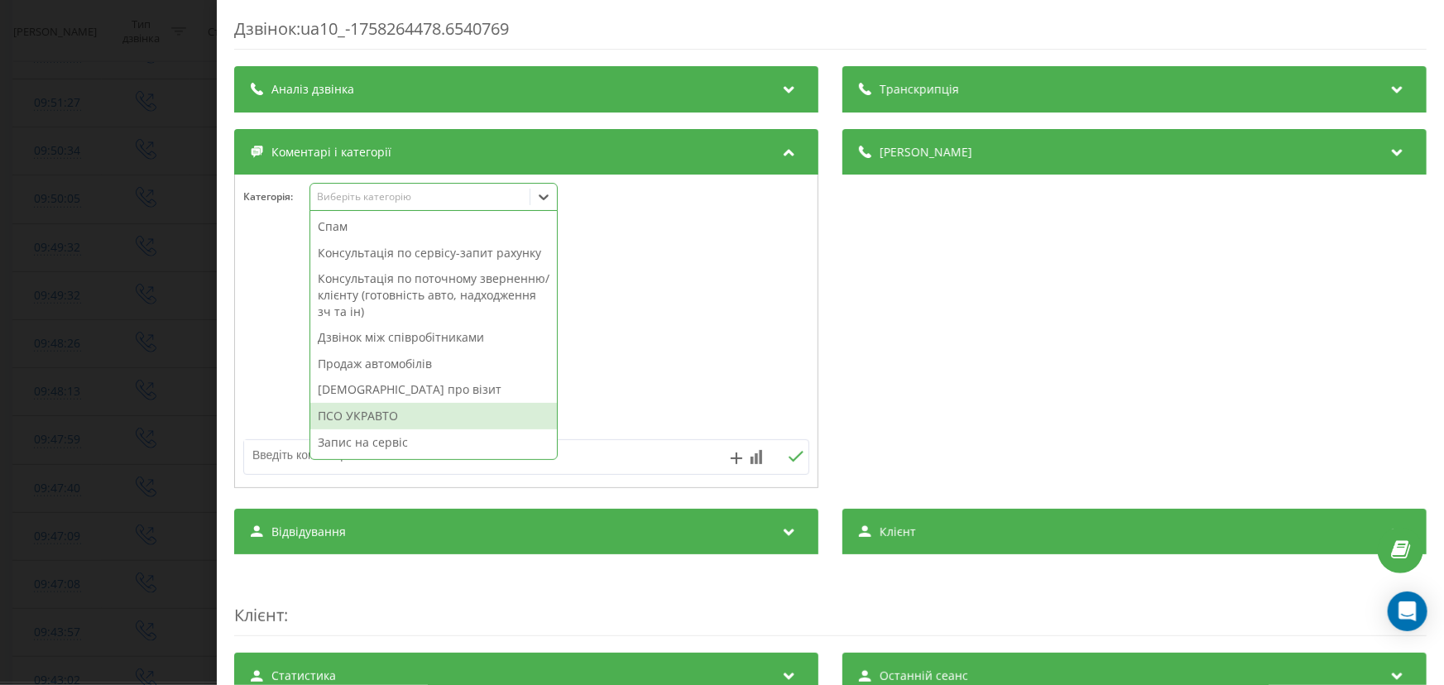
click at [394, 414] on div "ПСО УКРАВТО" at bounding box center [433, 416] width 247 height 26
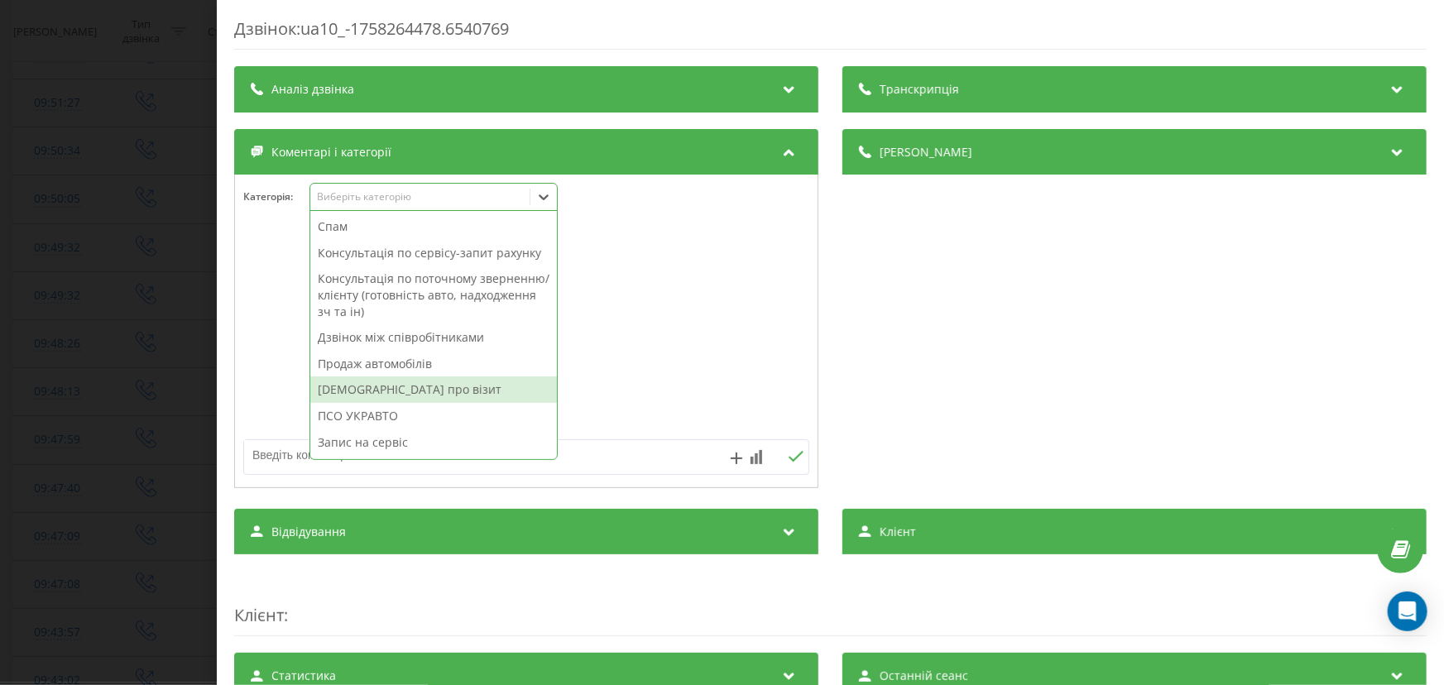
click at [143, 345] on div "Дзвінок : ua10_-1758264478.6540769 Транскрипція Для AI-аналізу майбутніх дзвінк…" at bounding box center [722, 342] width 1444 height 685
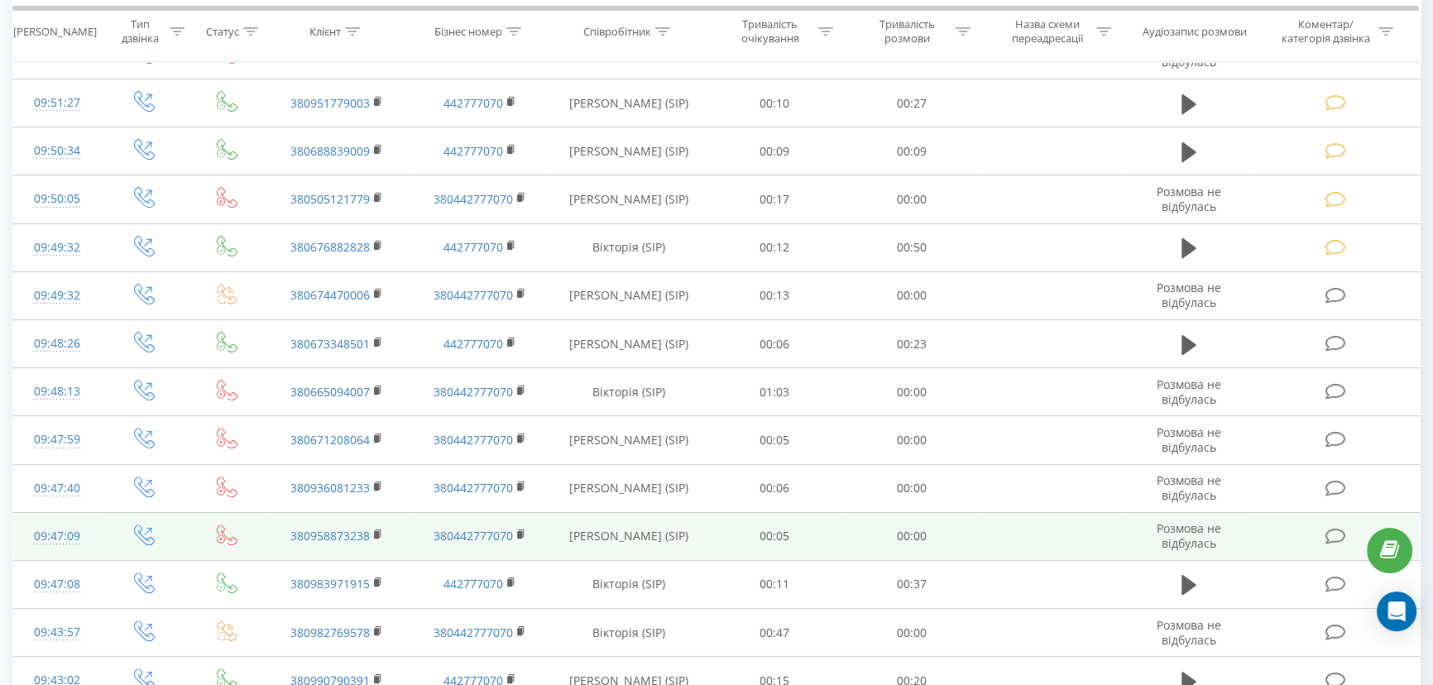
click at [1328, 534] on icon at bounding box center [1336, 536] width 21 height 17
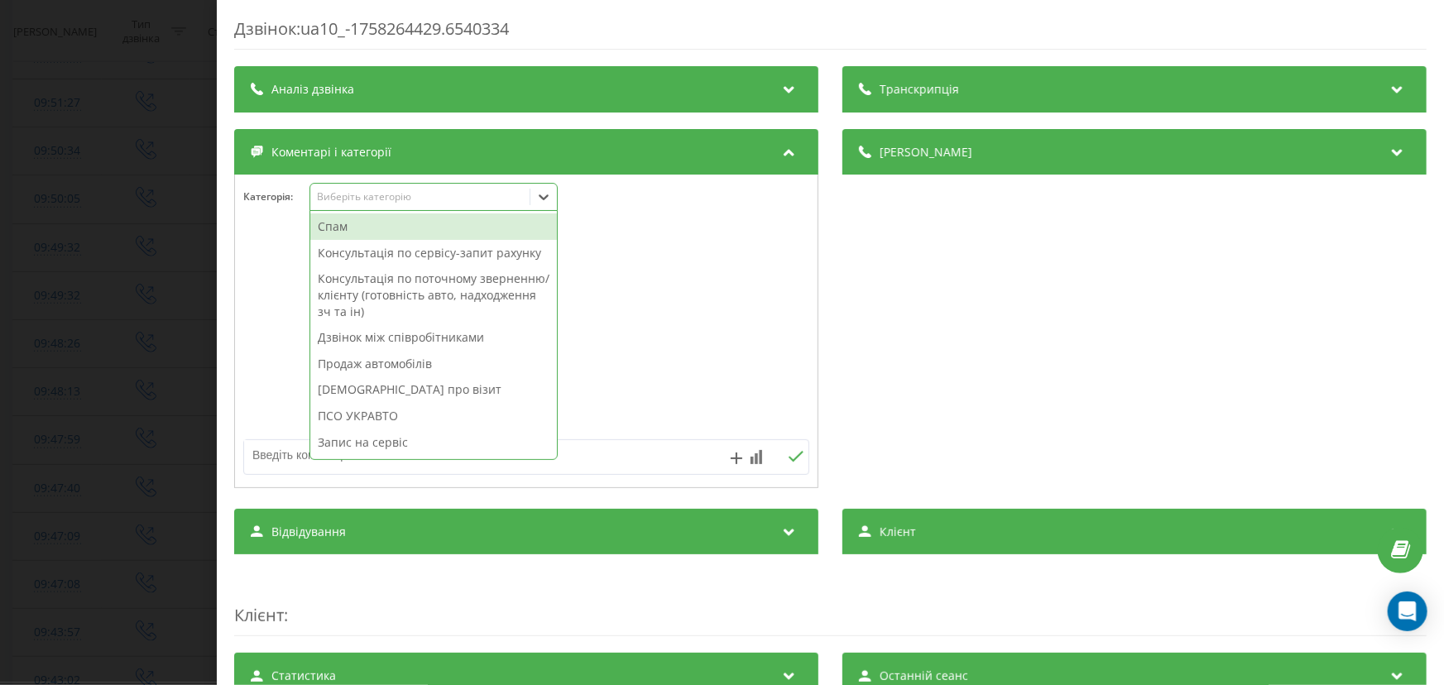
click at [365, 209] on div "Виберіть категорію" at bounding box center [434, 197] width 248 height 28
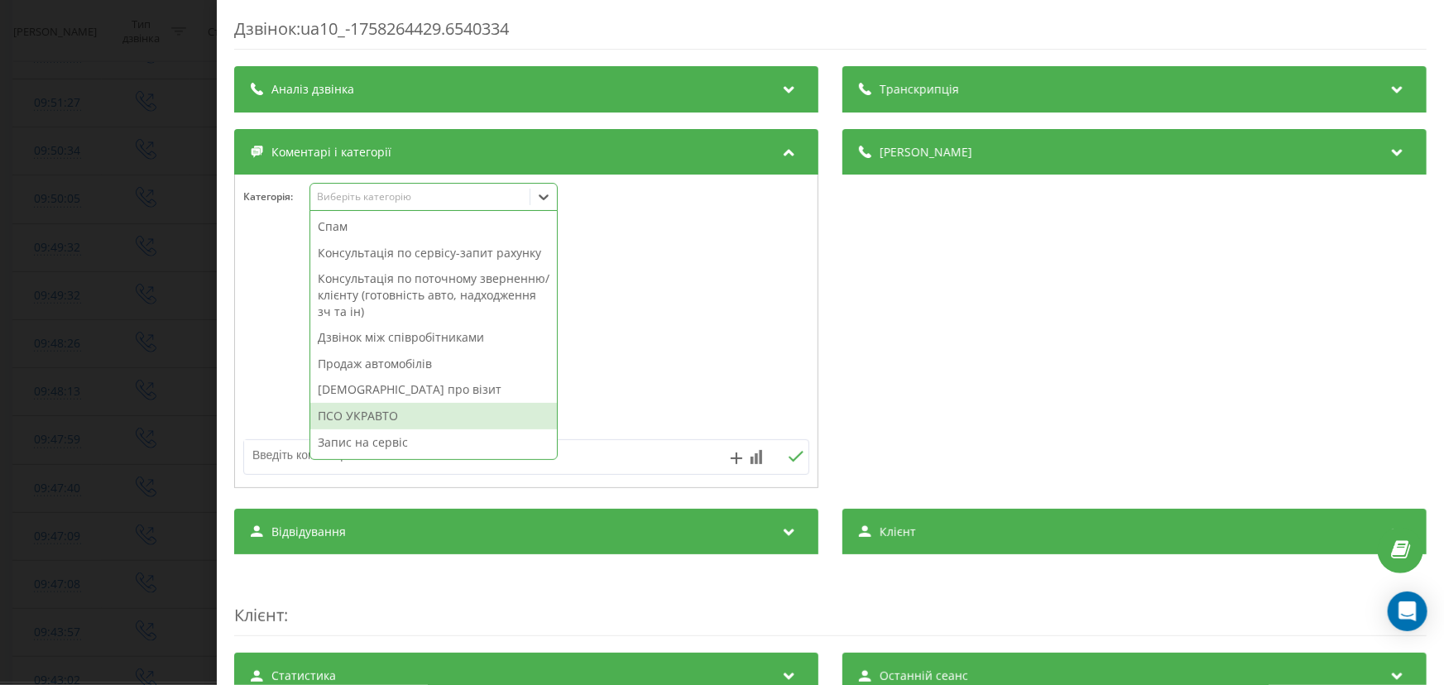
click at [402, 425] on div "ПСО УКРАВТО" at bounding box center [433, 416] width 247 height 26
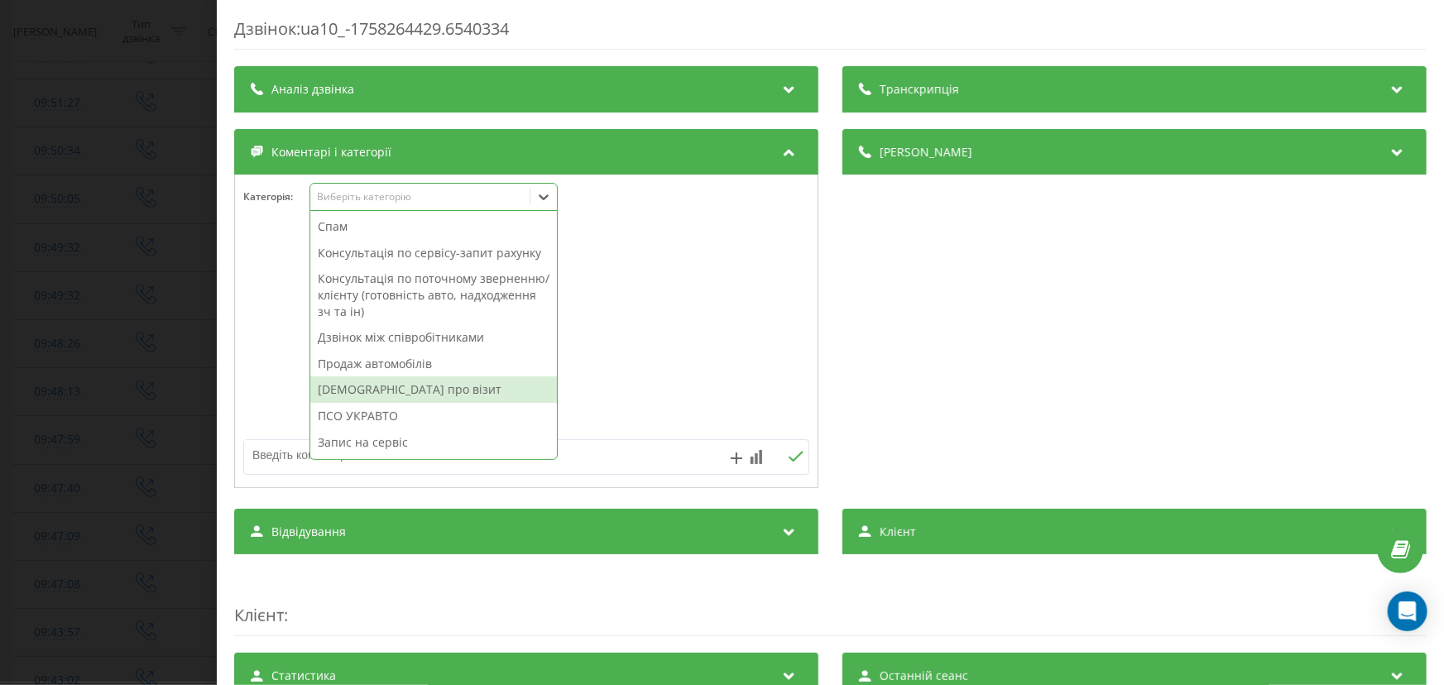
click at [156, 343] on div "Дзвінок : ua10_-1758264429.6540334 Транскрипція Для AI-аналізу майбутніх дзвінк…" at bounding box center [722, 342] width 1444 height 685
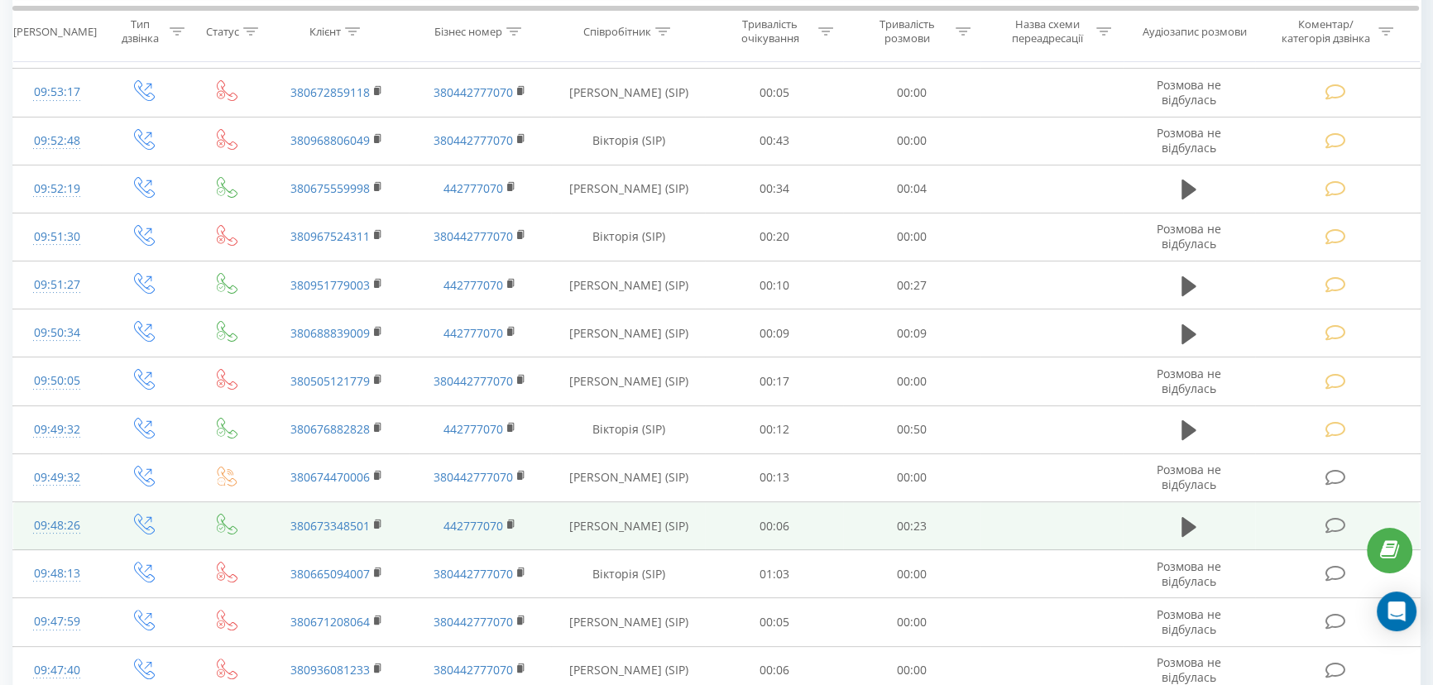
scroll to position [150, 0]
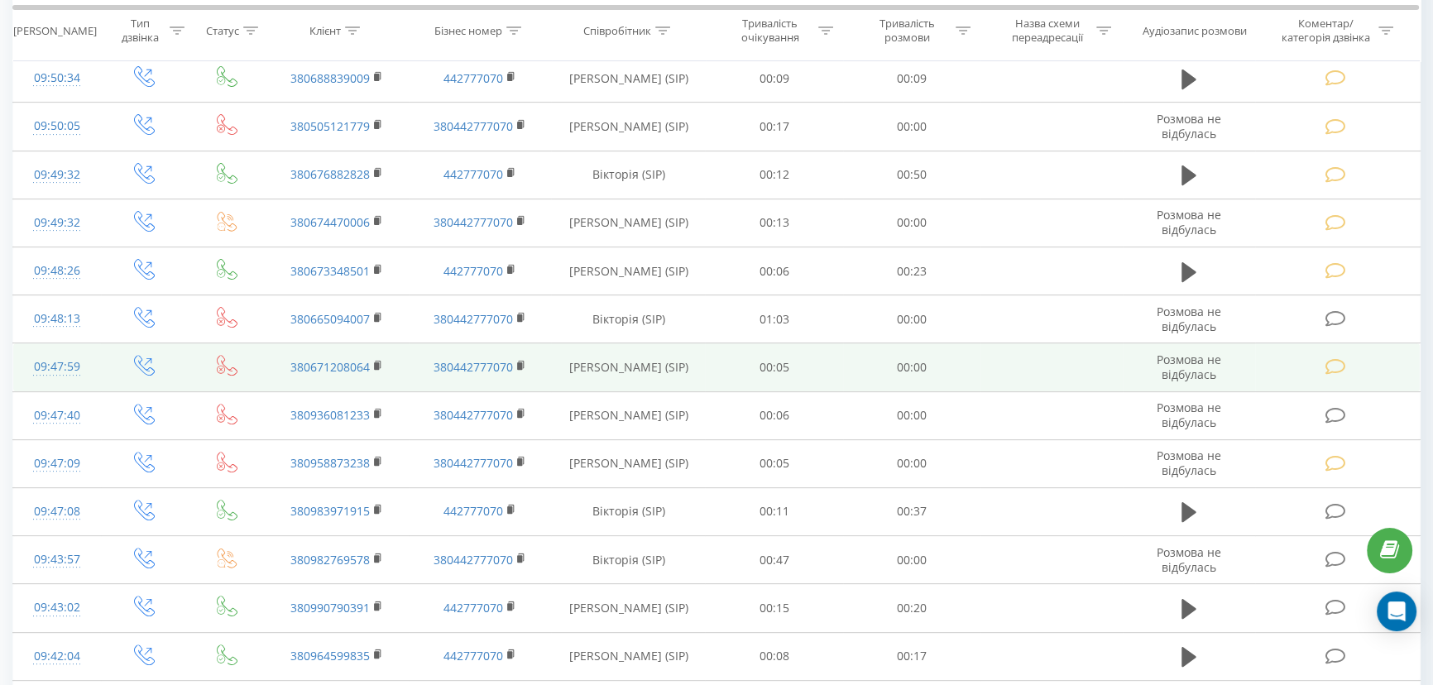
scroll to position [752, 0]
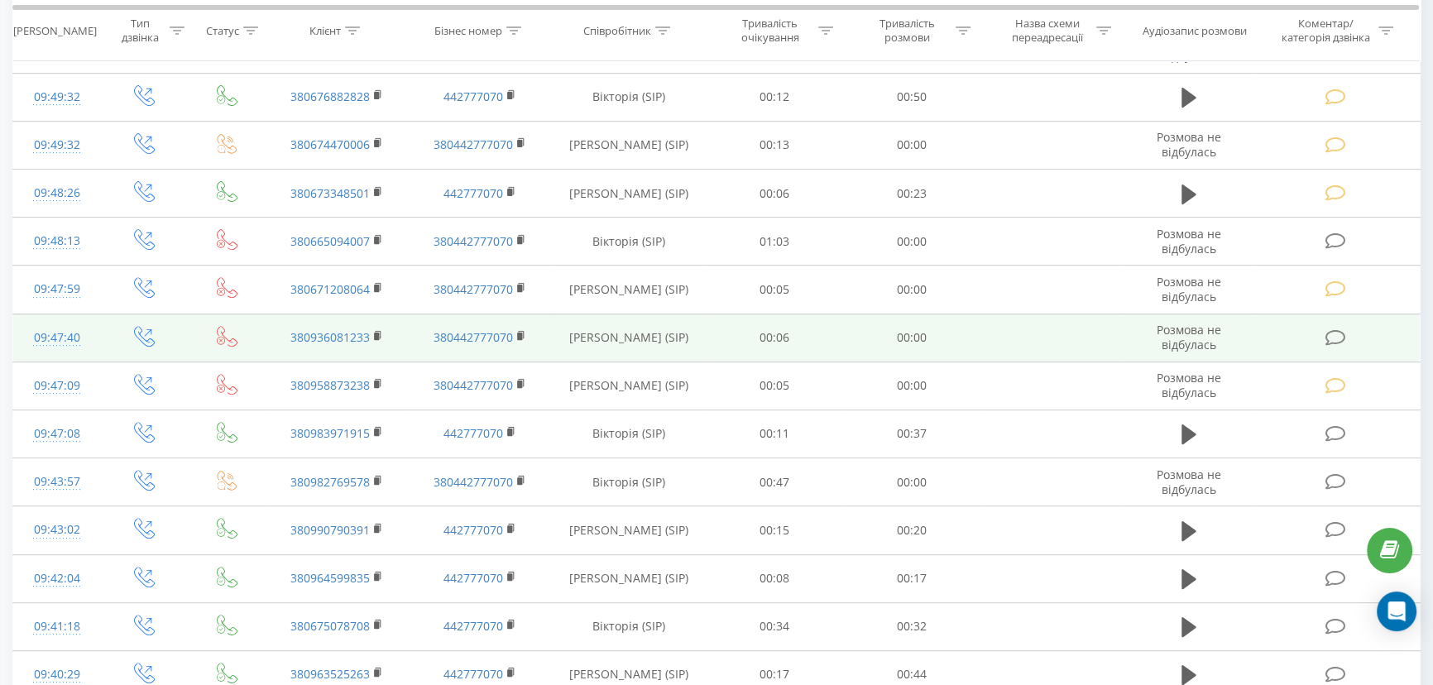
click at [1332, 337] on icon at bounding box center [1336, 337] width 21 height 17
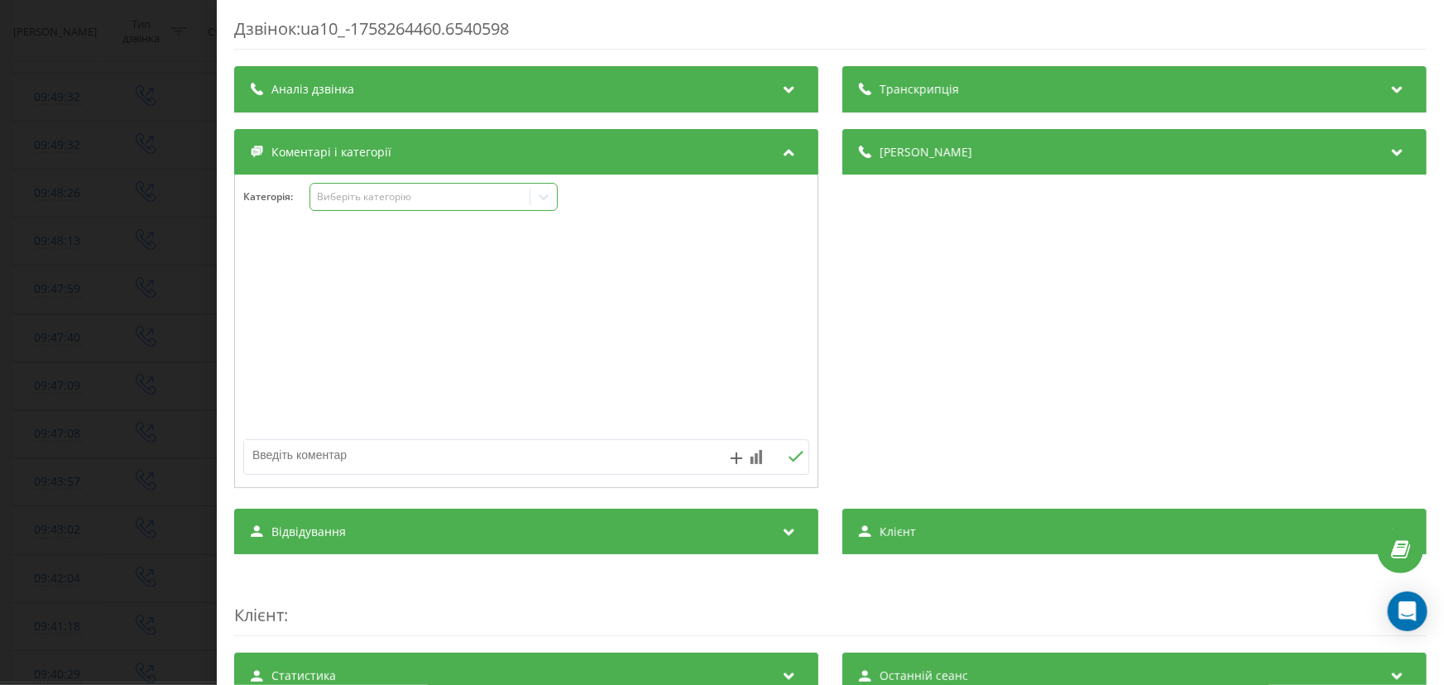
click at [343, 198] on div "Виберіть категорію" at bounding box center [419, 196] width 207 height 13
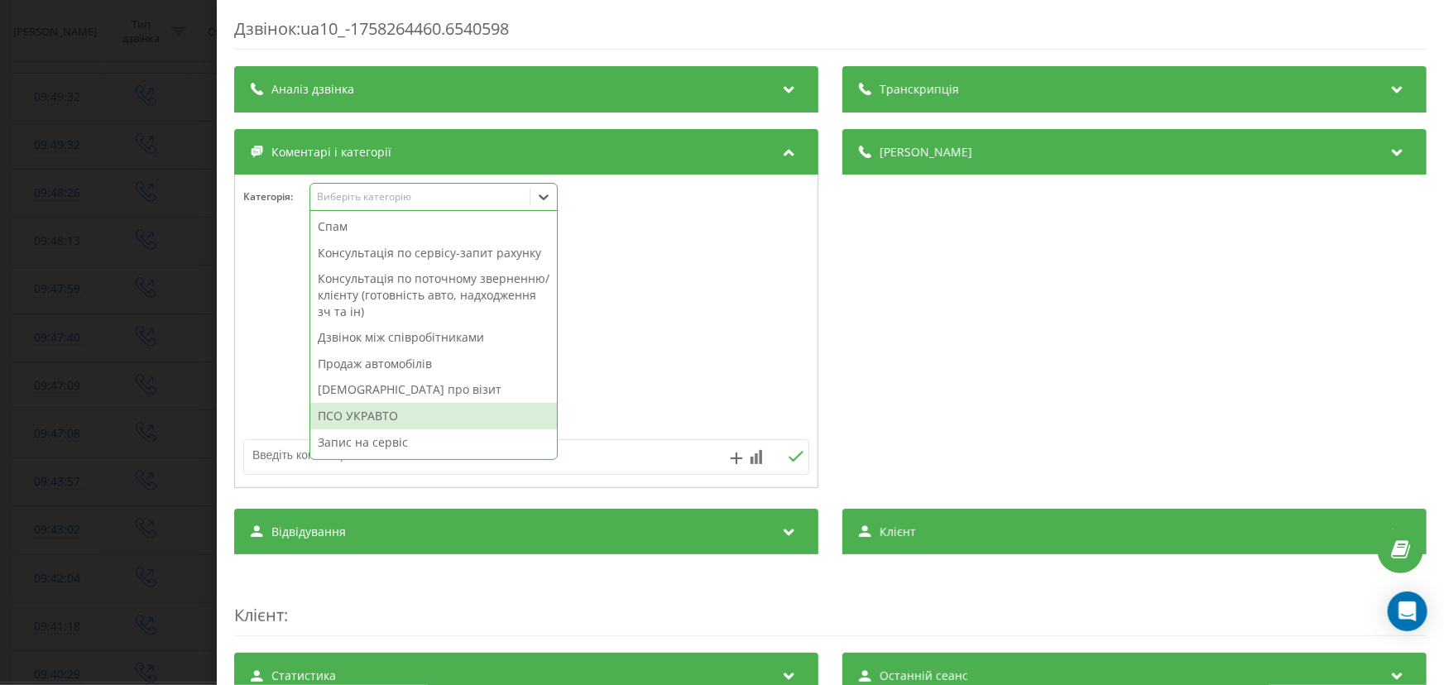
click at [388, 414] on div "ПСО УКРАВТО" at bounding box center [433, 416] width 247 height 26
click at [94, 343] on div "Дзвінок : ua10_-1758264460.6540598 Транскрипція Для AI-аналізу майбутніх дзвінк…" at bounding box center [722, 342] width 1444 height 685
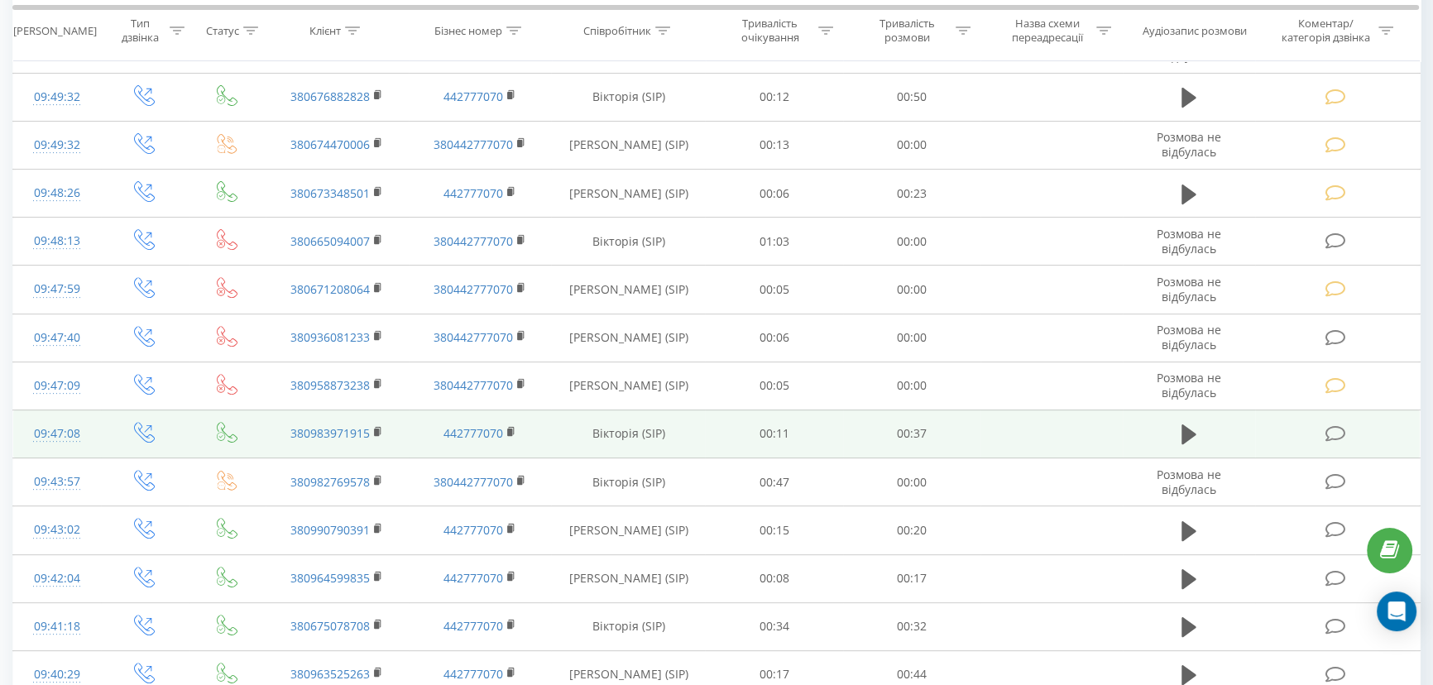
click at [1328, 421] on td at bounding box center [1338, 434] width 165 height 48
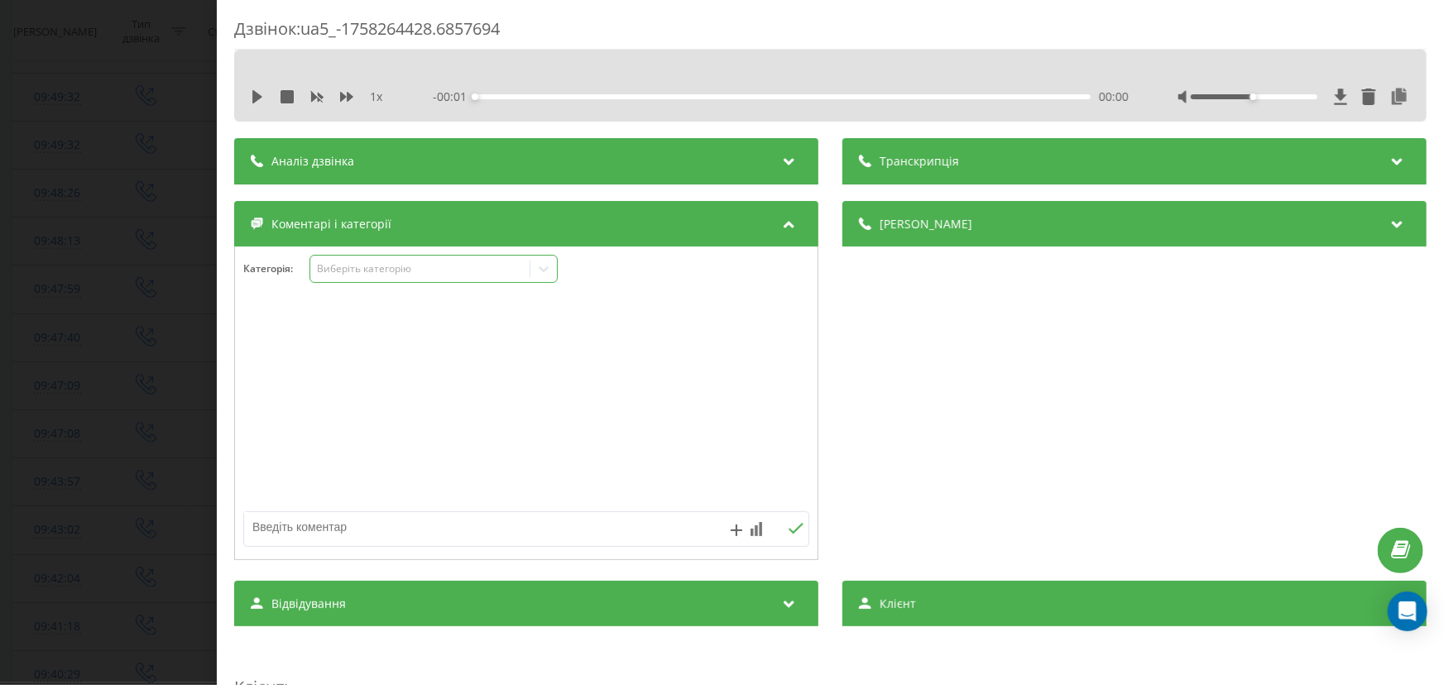
click at [387, 262] on div "Виберіть категорію" at bounding box center [419, 270] width 219 height 16
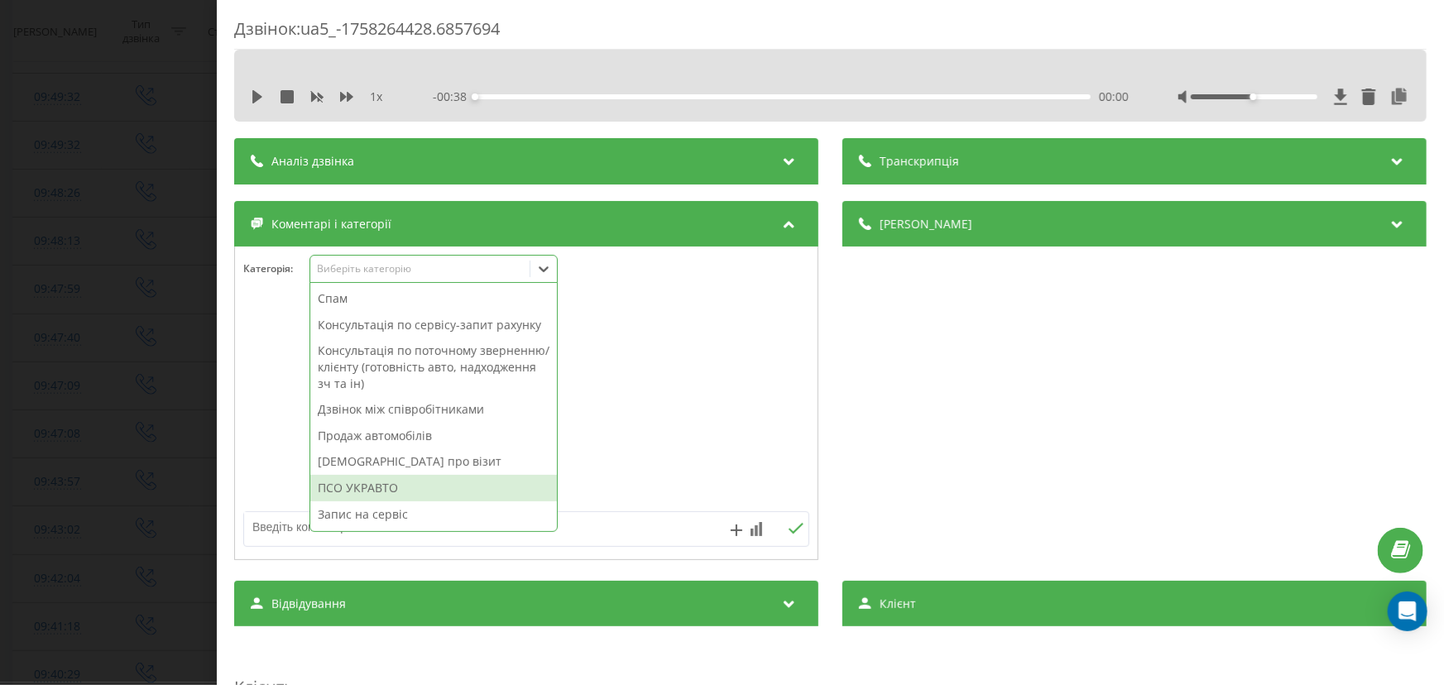
click at [381, 483] on div "ПСО УКРАВТО" at bounding box center [433, 488] width 247 height 26
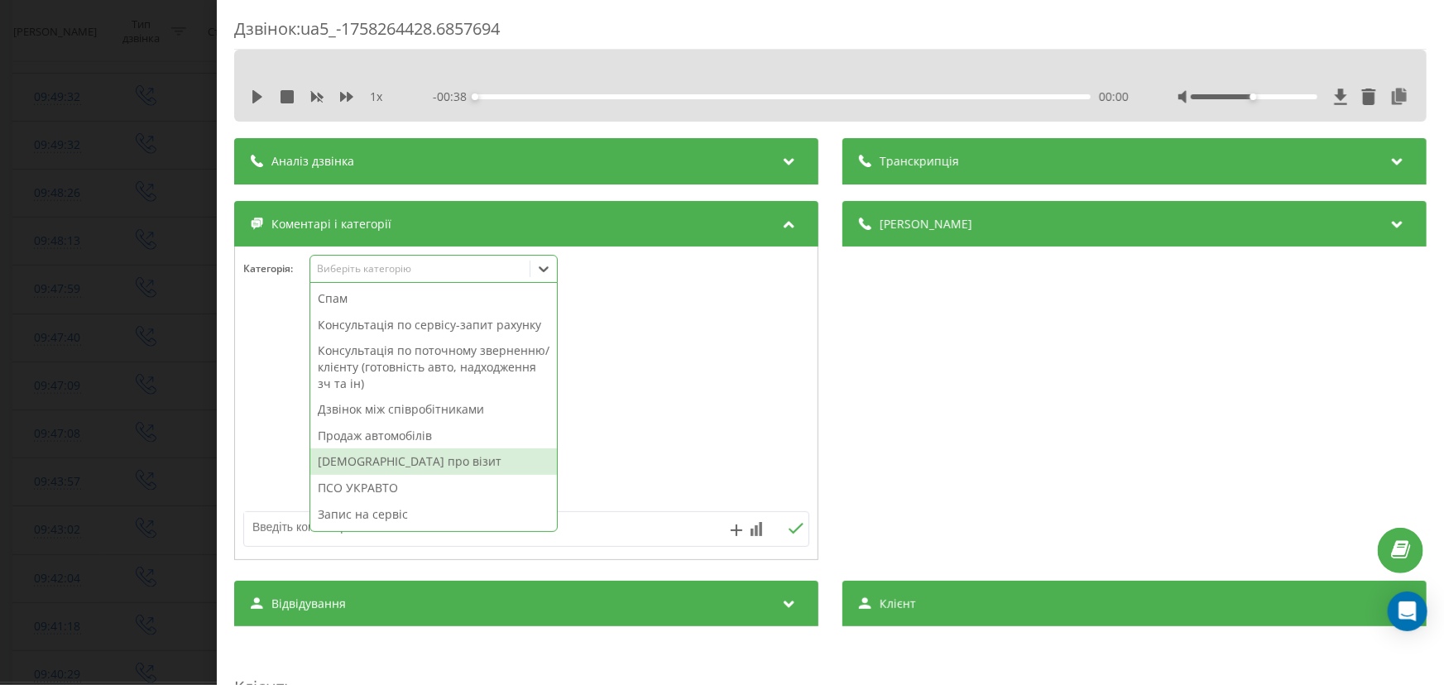
click at [132, 418] on div "Дзвінок : ua5_-1758264428.6857694 1 x - 00:38 00:00 00:00 Транскрипція Для AI-а…" at bounding box center [722, 342] width 1444 height 685
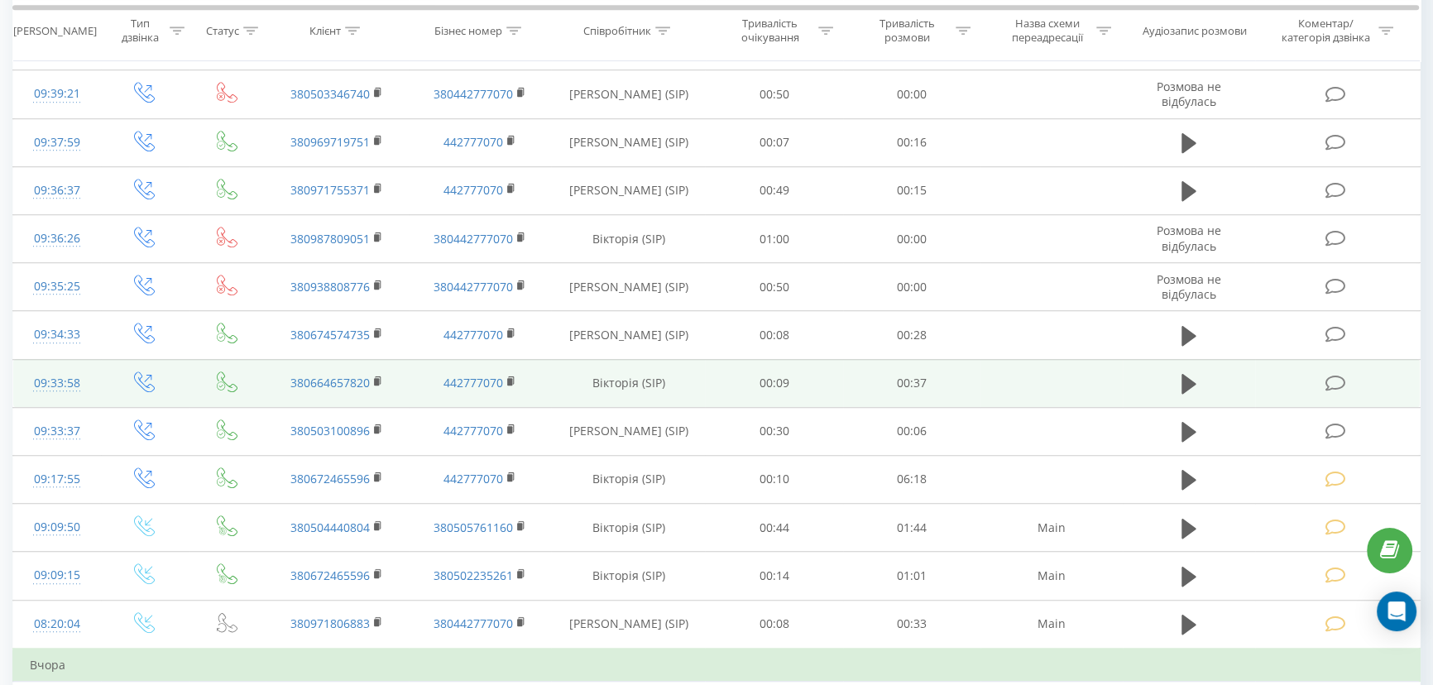
scroll to position [1505, 0]
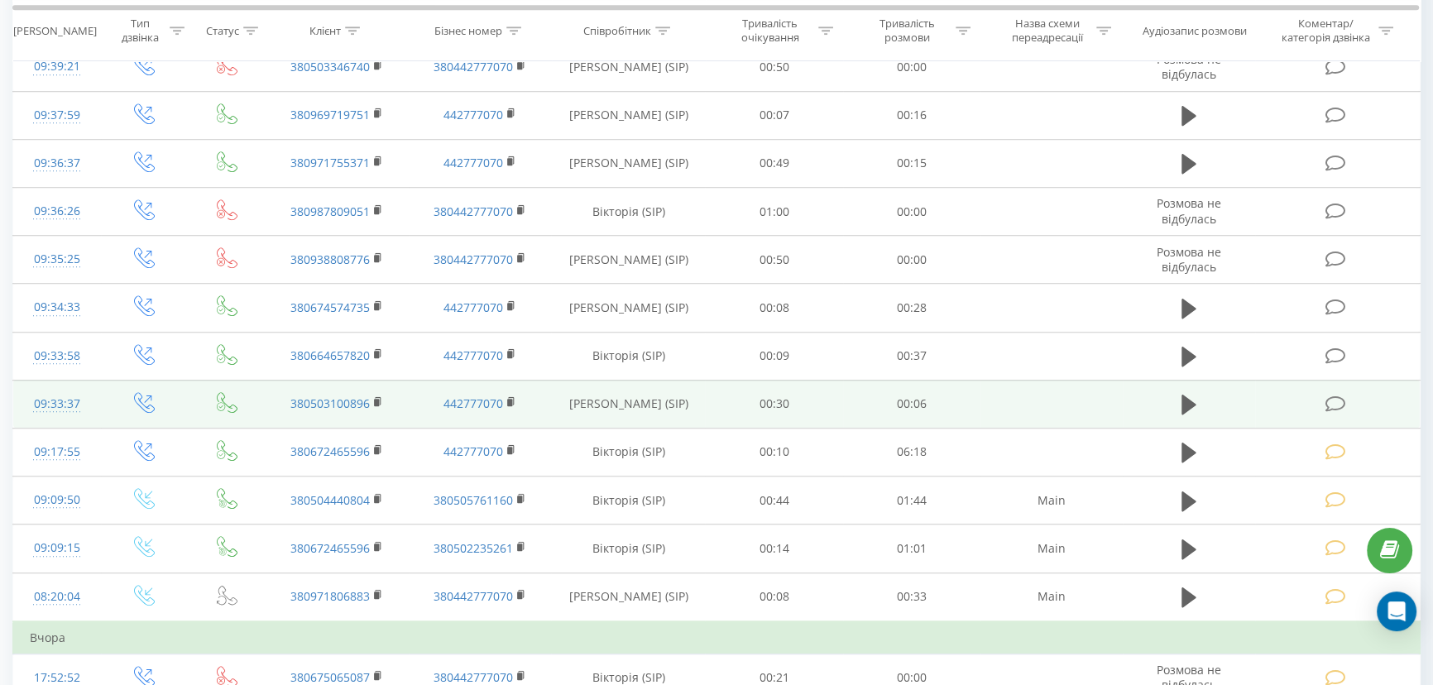
click at [1332, 396] on icon at bounding box center [1336, 404] width 21 height 17
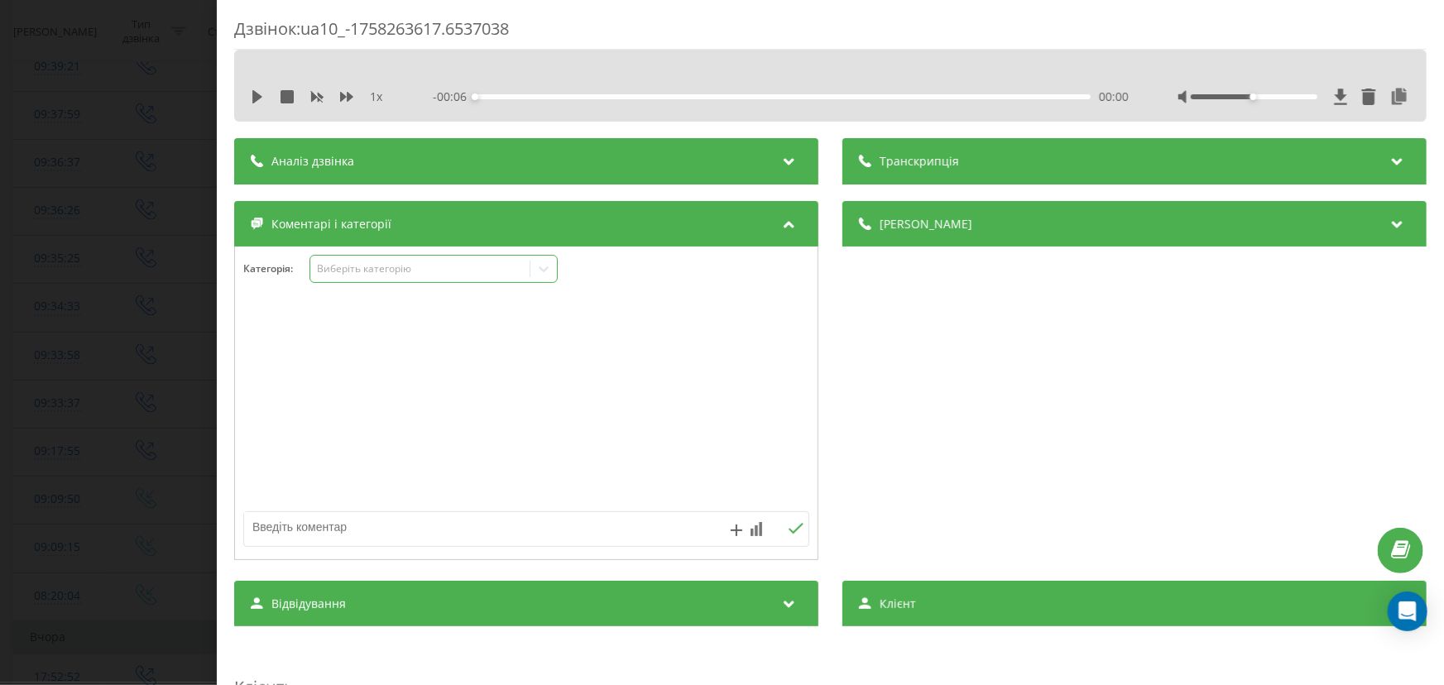
click at [441, 269] on div "Виберіть категорію" at bounding box center [419, 268] width 207 height 13
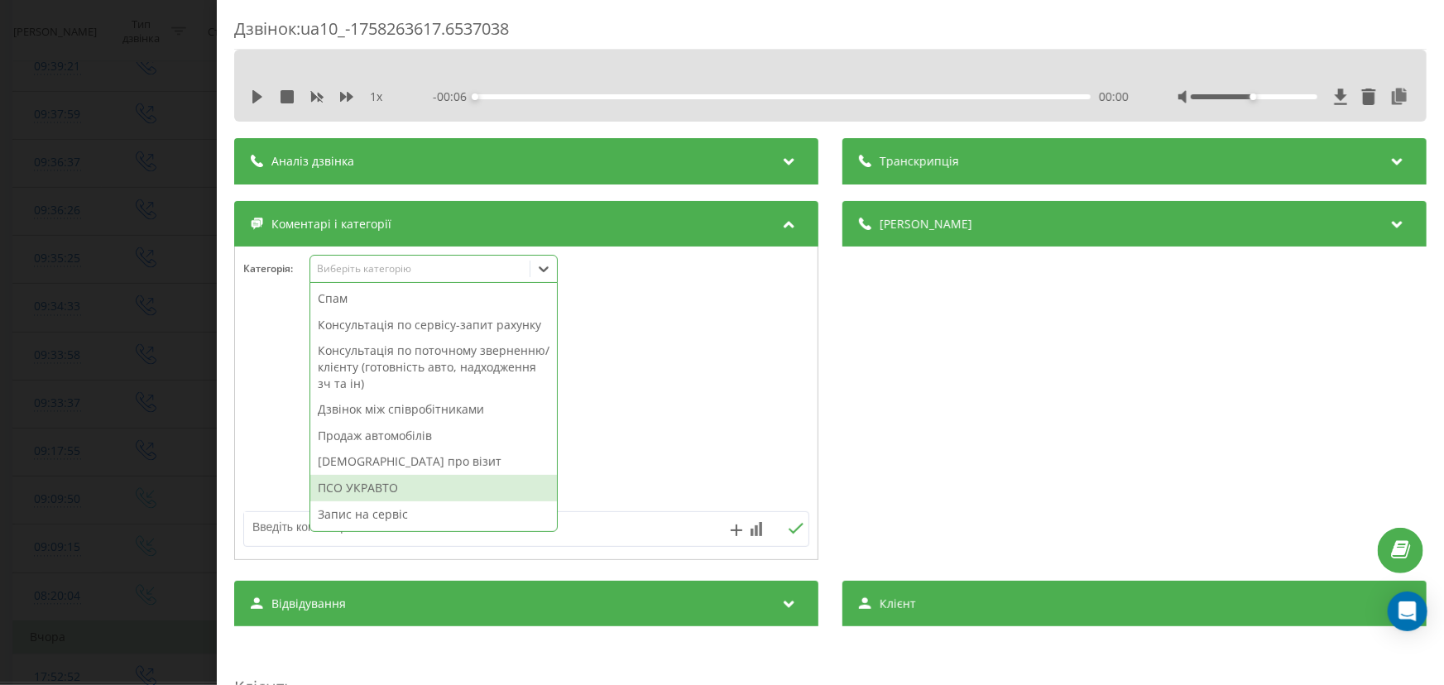
drag, startPoint x: 377, startPoint y: 483, endPoint x: 314, endPoint y: 466, distance: 64.2
click at [377, 483] on div "ПСО УКРАВТО" at bounding box center [433, 488] width 247 height 26
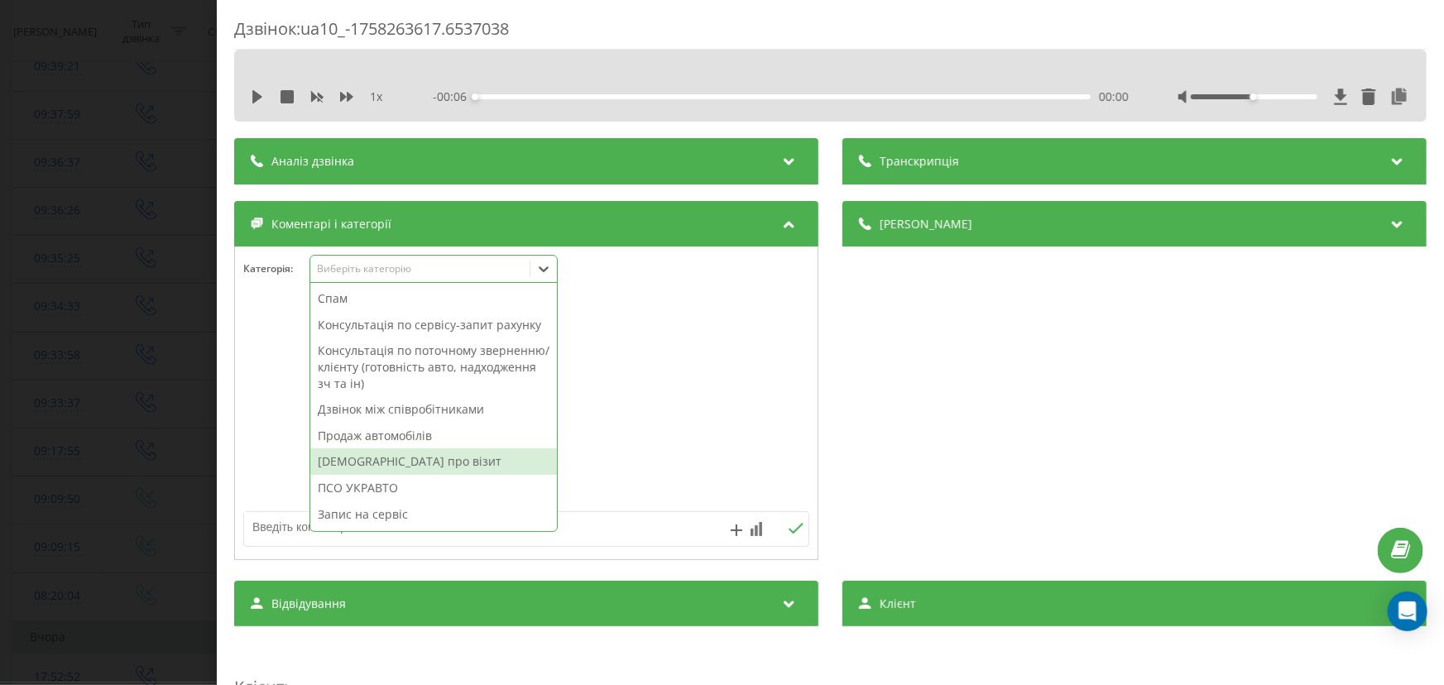
click at [65, 419] on div "Дзвінок : ua10_-1758263617.6537038 1 x - 00:06 00:00 00:00 Транскрипція Для AI-…" at bounding box center [722, 342] width 1444 height 685
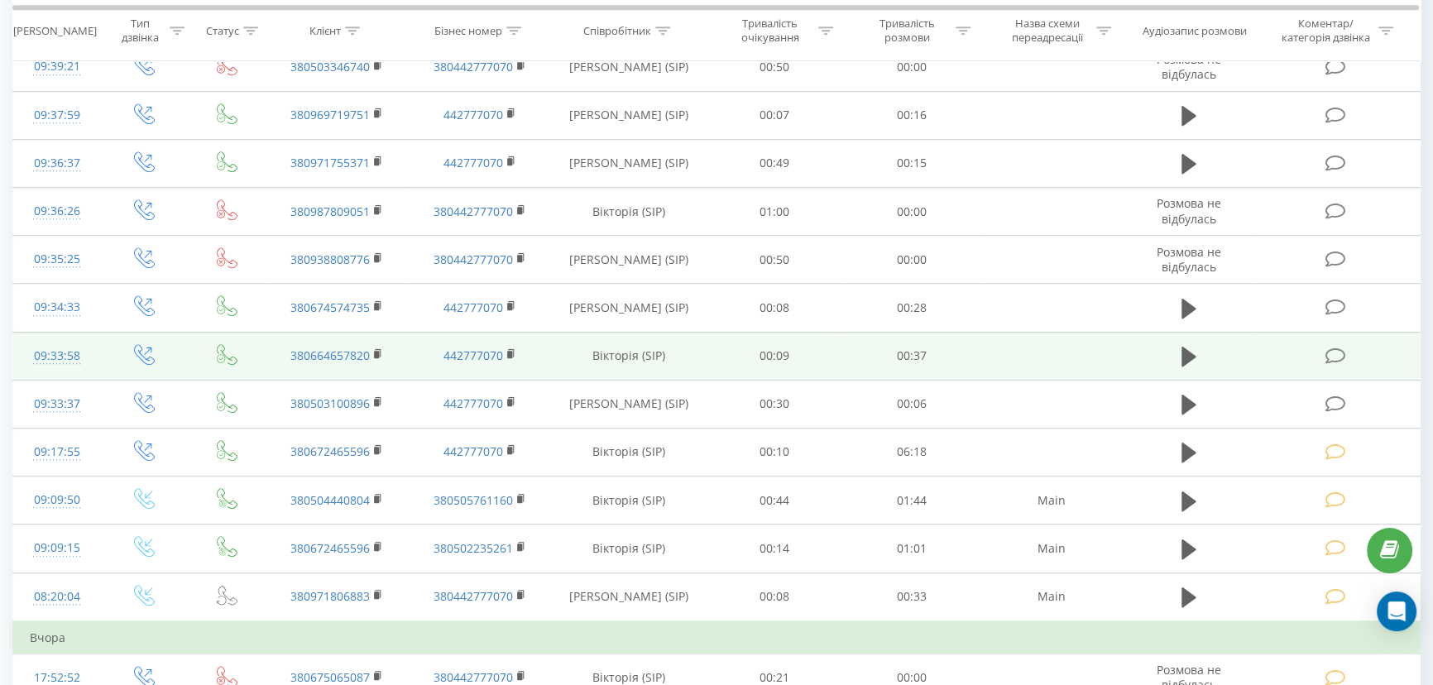
click at [1332, 348] on icon at bounding box center [1336, 356] width 21 height 17
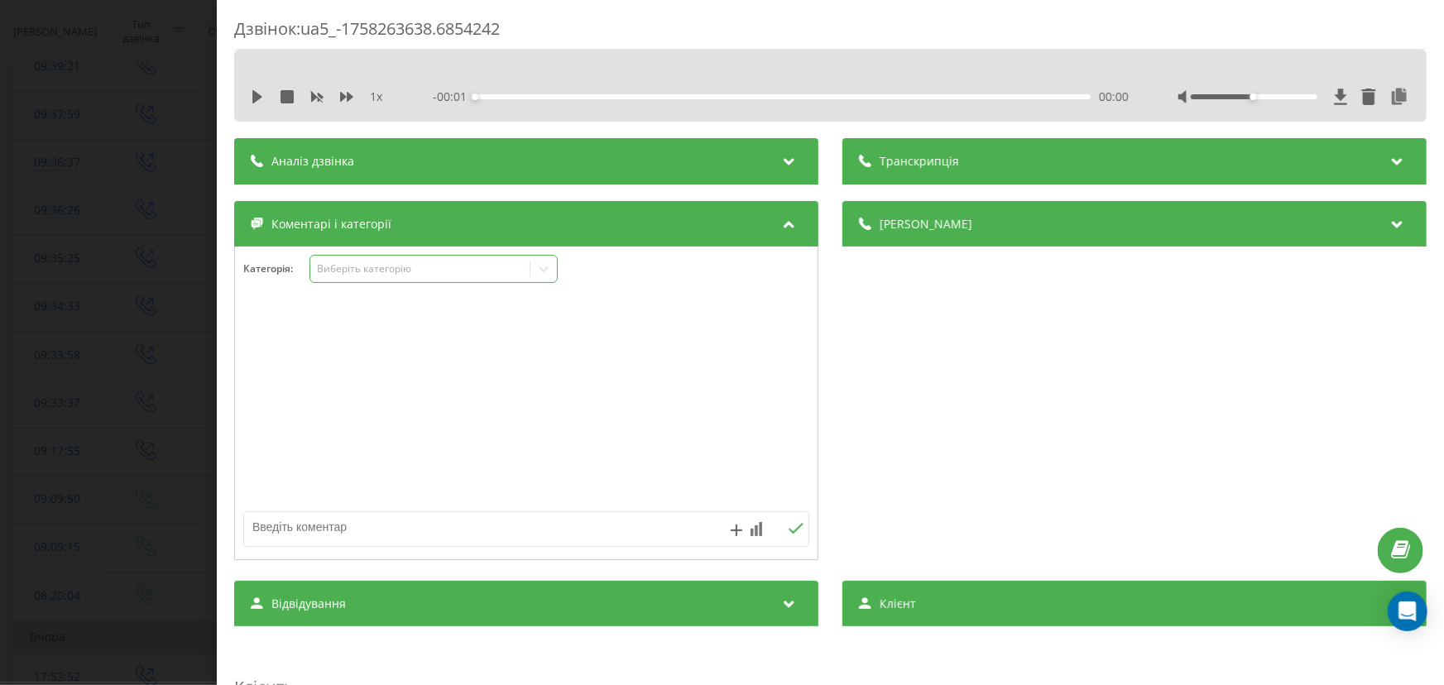
click at [355, 263] on div "Виберіть категорію" at bounding box center [419, 268] width 207 height 13
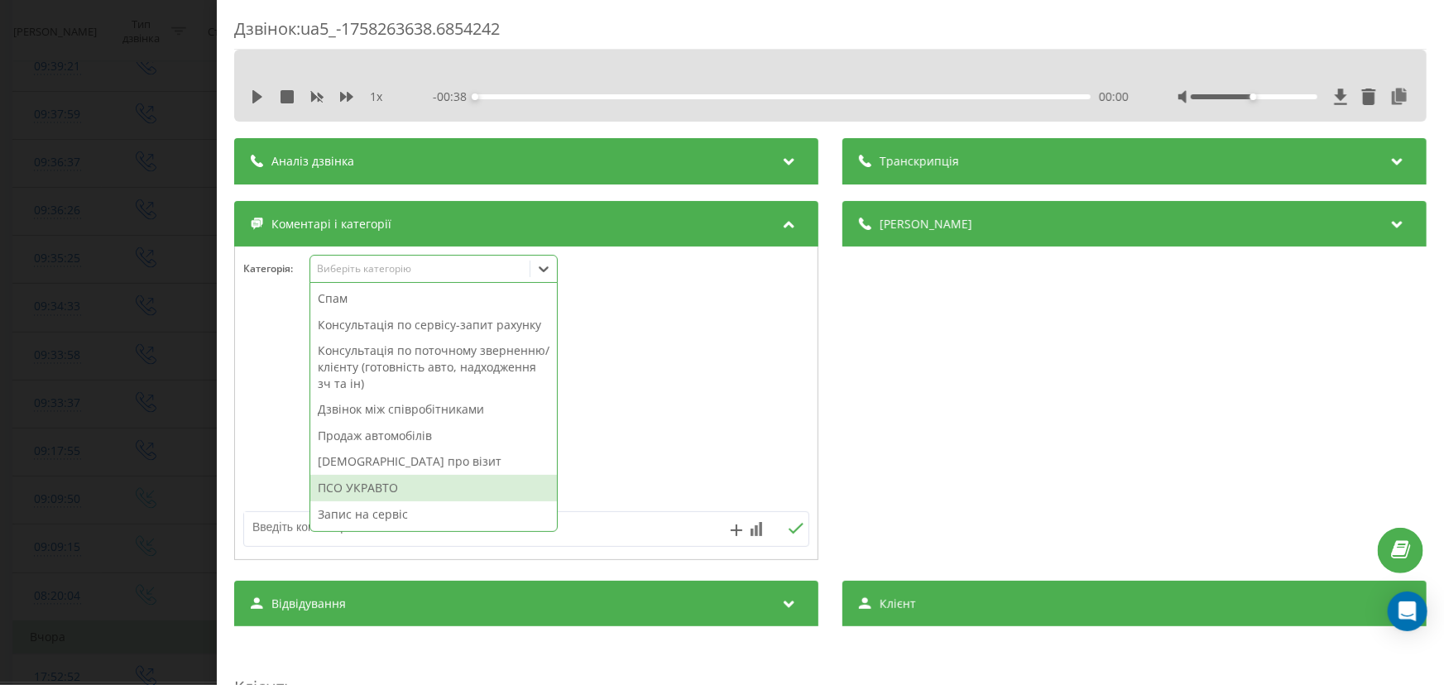
click at [358, 497] on div "ПСО УКРАВТО" at bounding box center [433, 488] width 247 height 26
click at [100, 429] on div "Дзвінок : ua5_-1758263638.6854242 1 x - 00:38 00:00 00:00 Транскрипція Для AI-а…" at bounding box center [722, 342] width 1444 height 685
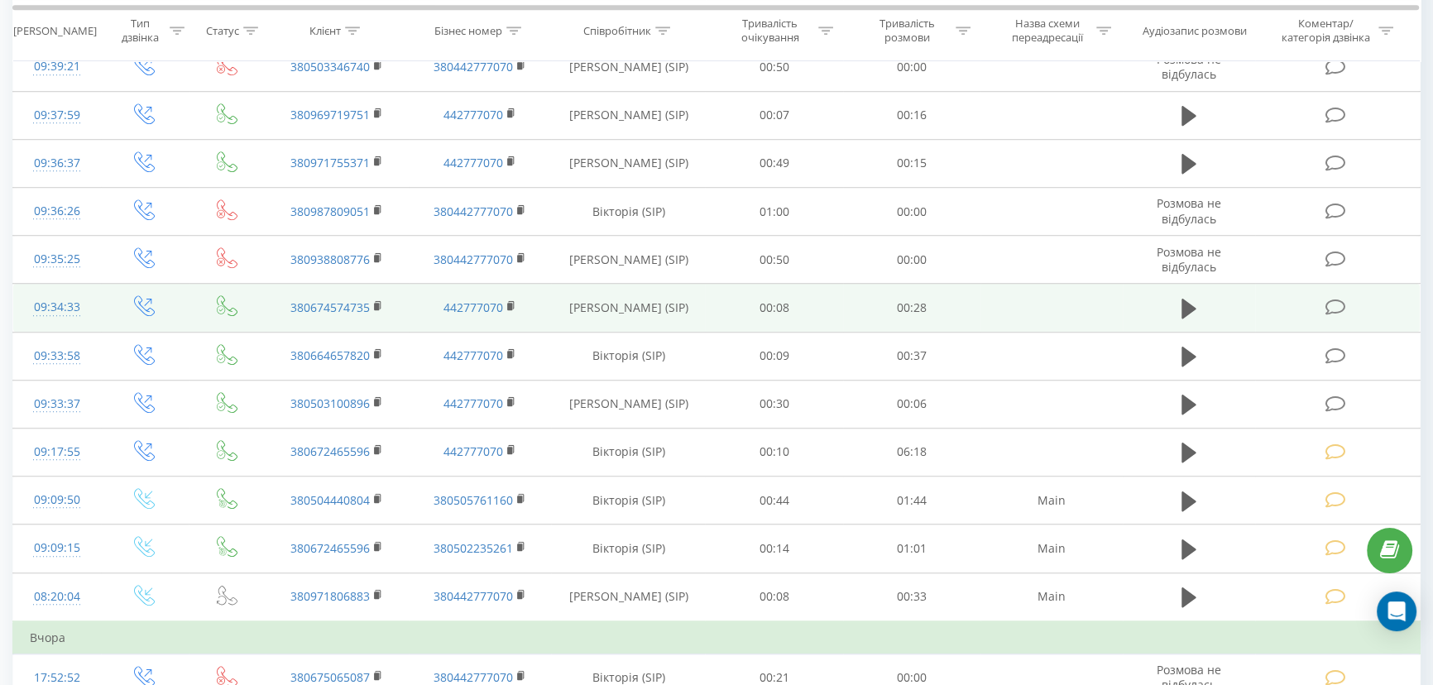
click at [1336, 309] on icon at bounding box center [1336, 307] width 21 height 17
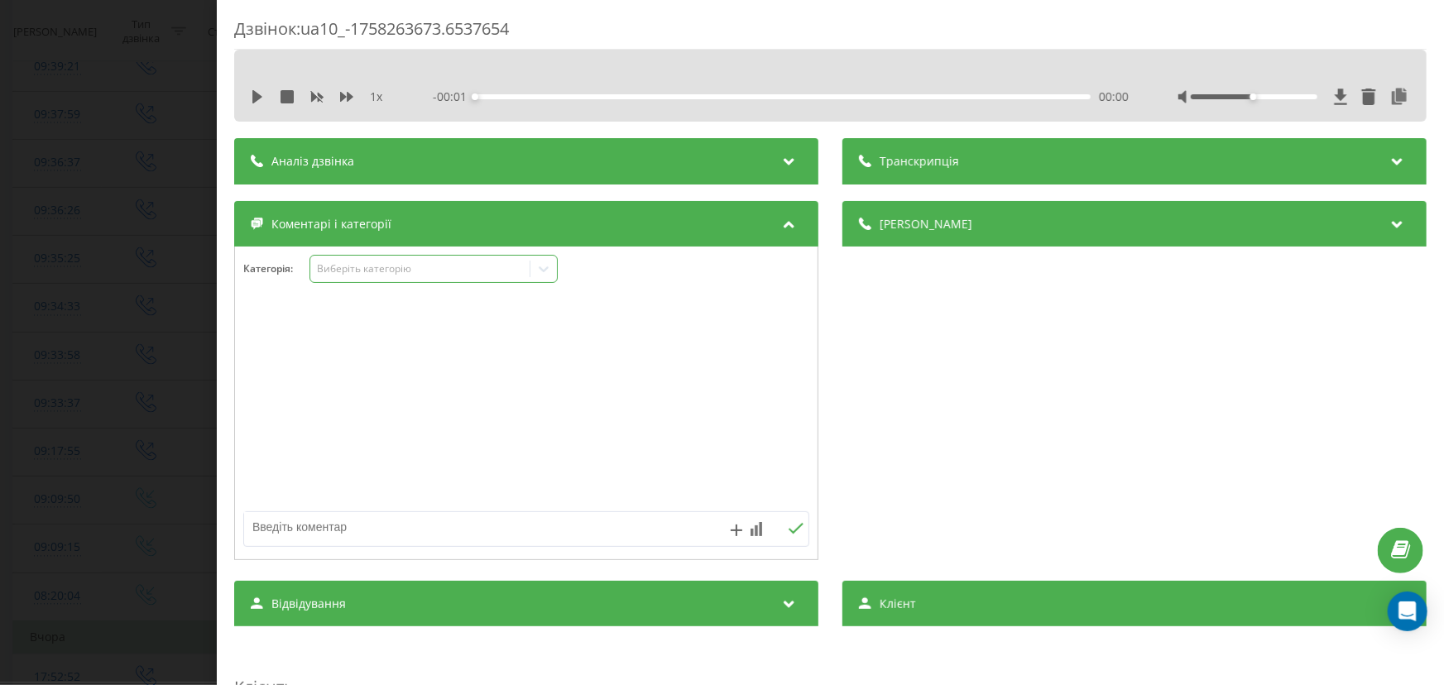
click at [348, 259] on div "Виберіть категорію" at bounding box center [434, 269] width 248 height 28
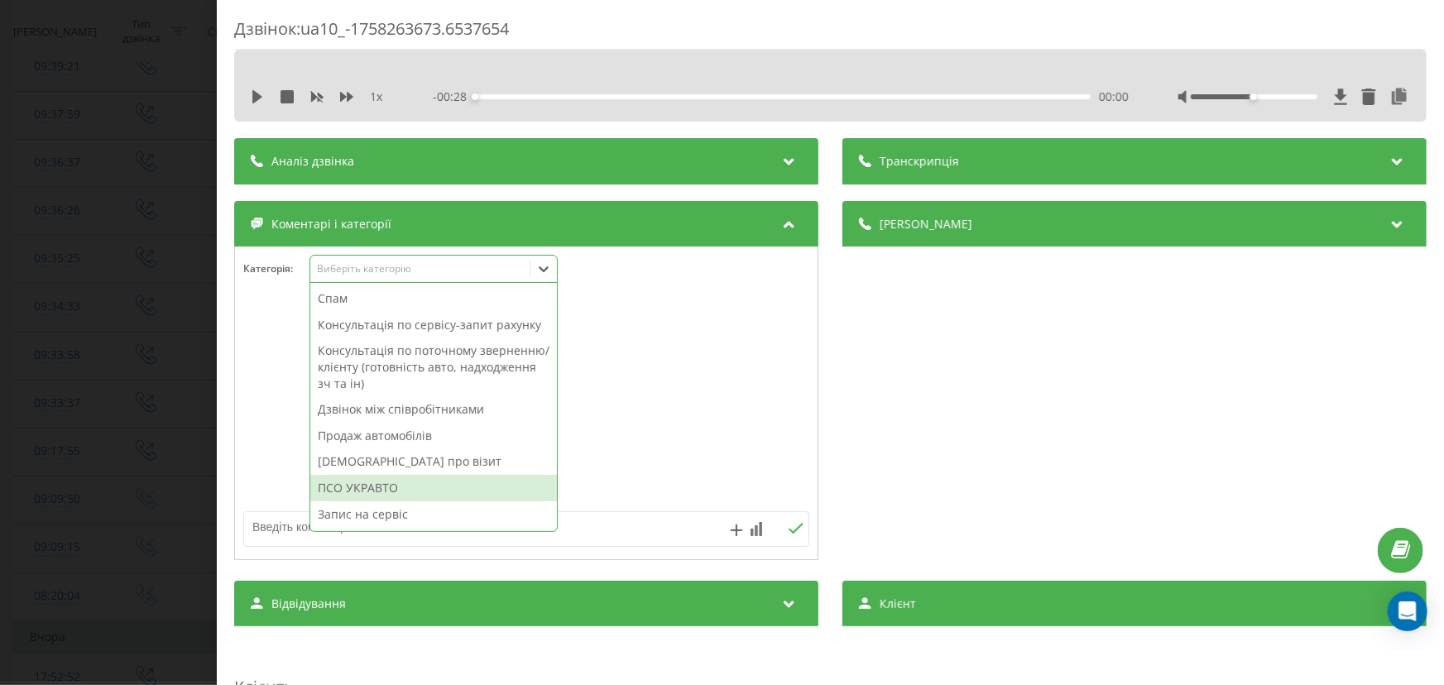
click at [385, 482] on div "ПСО УКРАВТО" at bounding box center [433, 488] width 247 height 26
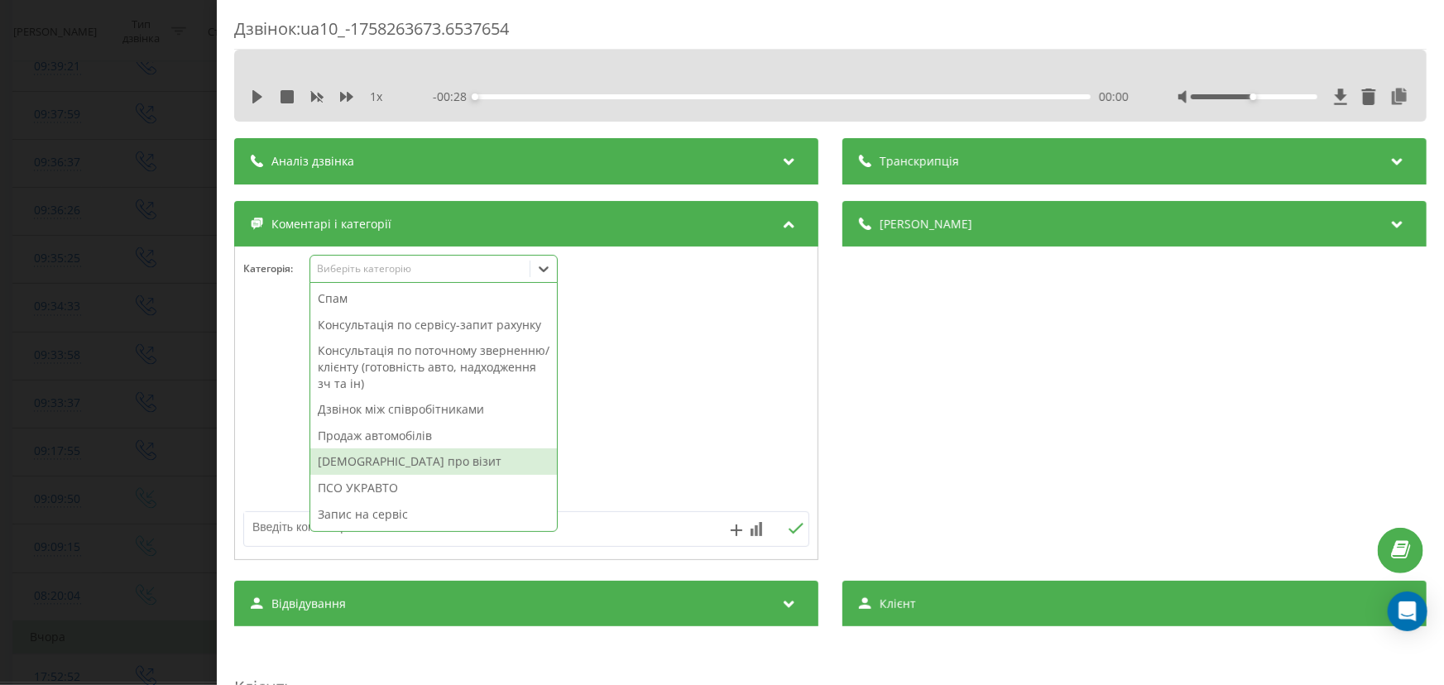
click at [141, 435] on div "Дзвінок : ua10_-1758263673.6537654 1 x - 00:28 00:00 00:00 Транскрипція Для AI-…" at bounding box center [722, 342] width 1444 height 685
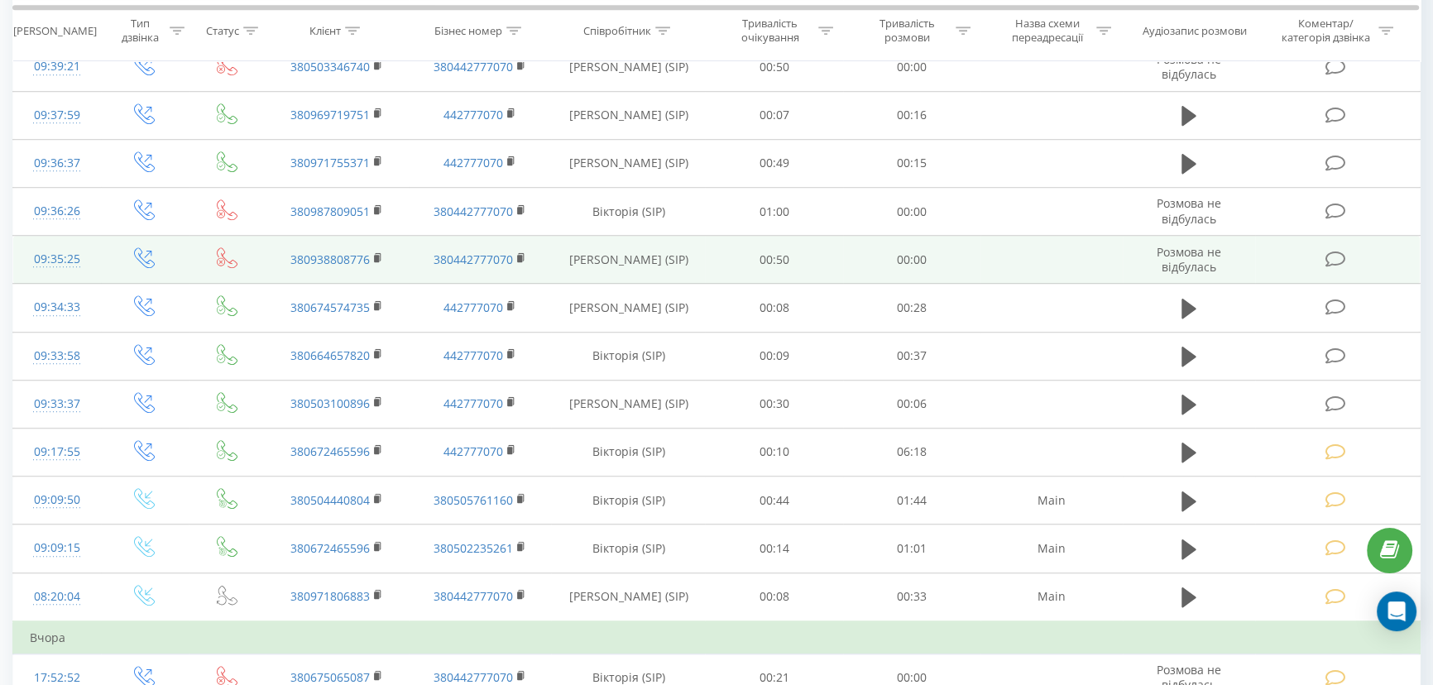
click at [1332, 258] on icon at bounding box center [1336, 259] width 21 height 17
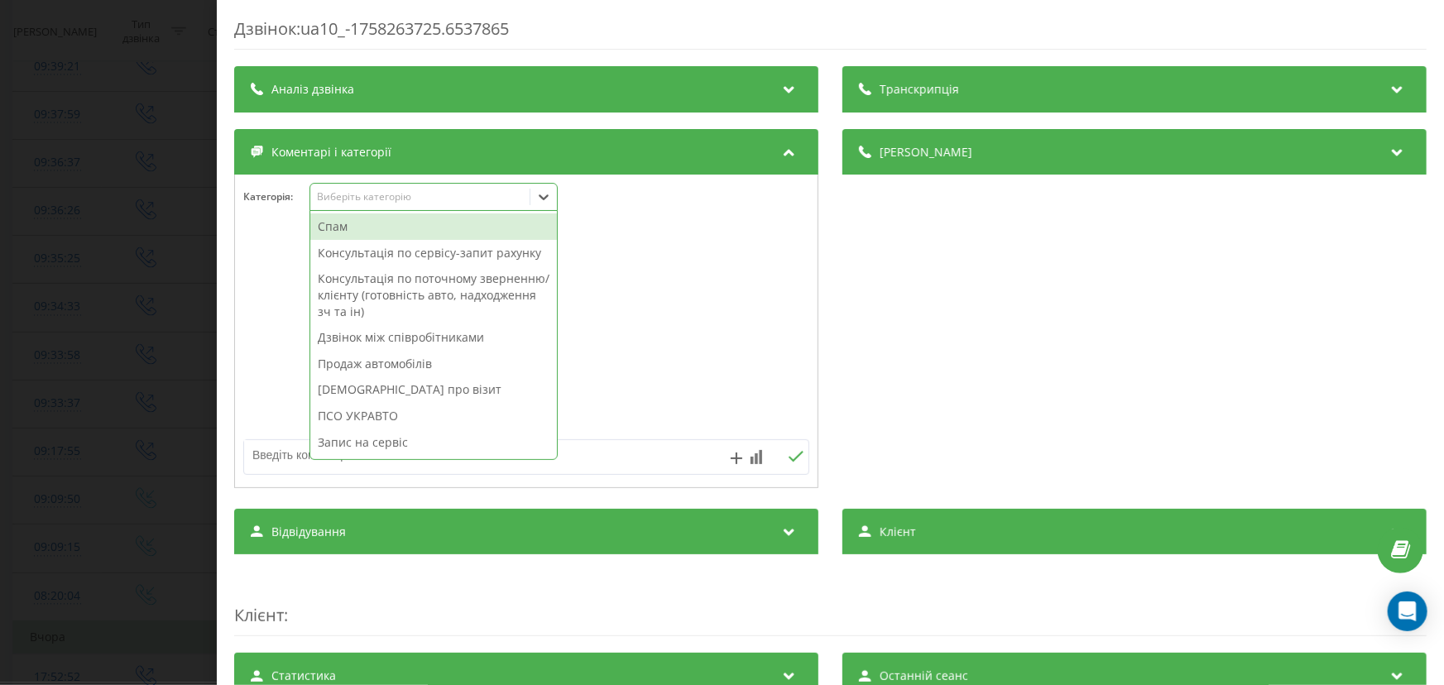
click at [391, 211] on div "15 results available. Use Up and Down to choose options, press Enter to select …" at bounding box center [434, 197] width 248 height 28
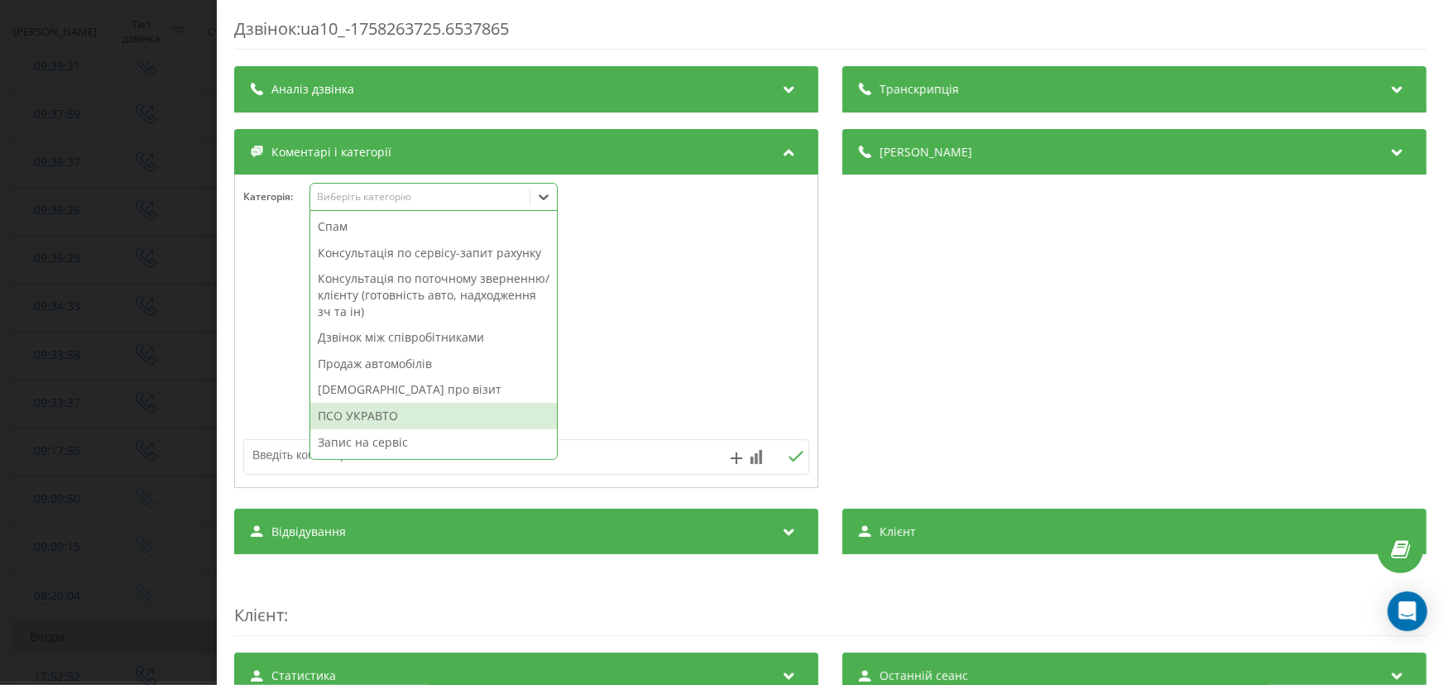
click at [363, 419] on div "ПСО УКРАВТО" at bounding box center [433, 416] width 247 height 26
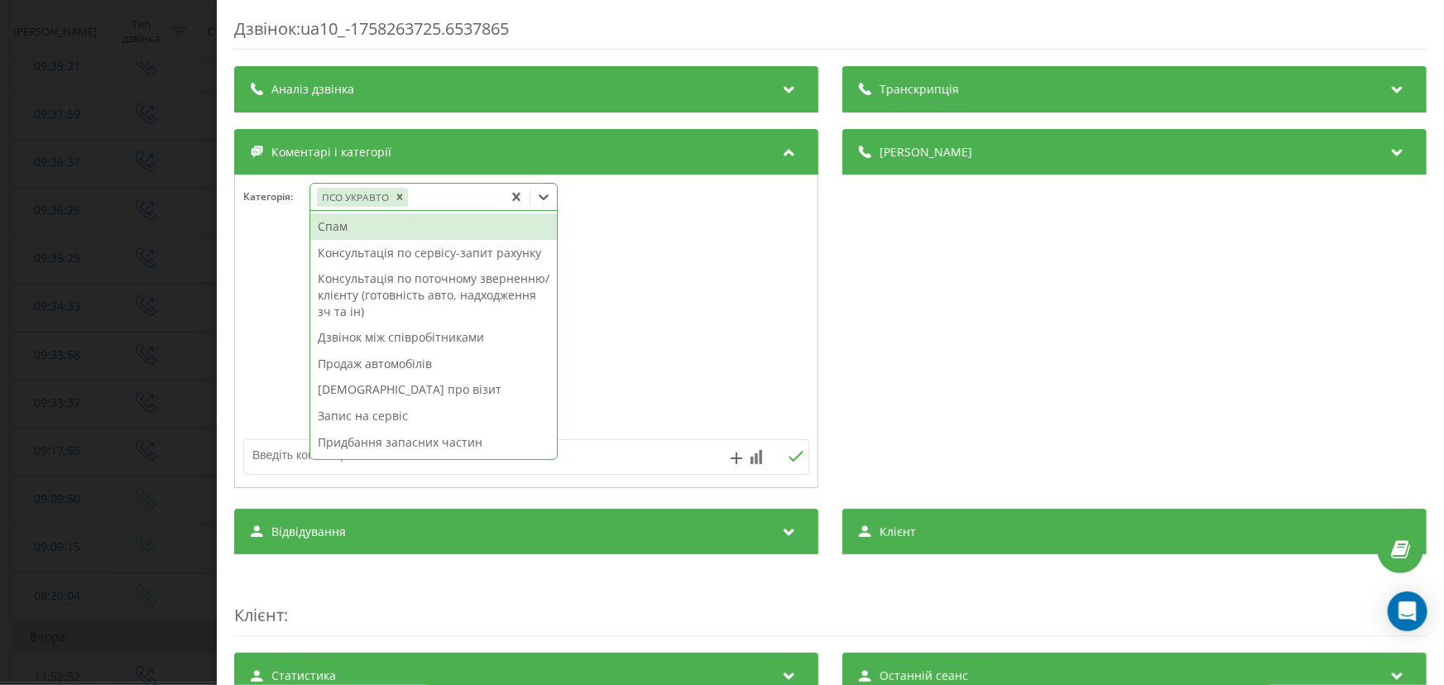
click at [0, 323] on div "Дзвінок : ua10_-1758263725.6537865 Транскрипція Для AI-аналізу майбутніх дзвінк…" at bounding box center [722, 342] width 1444 height 685
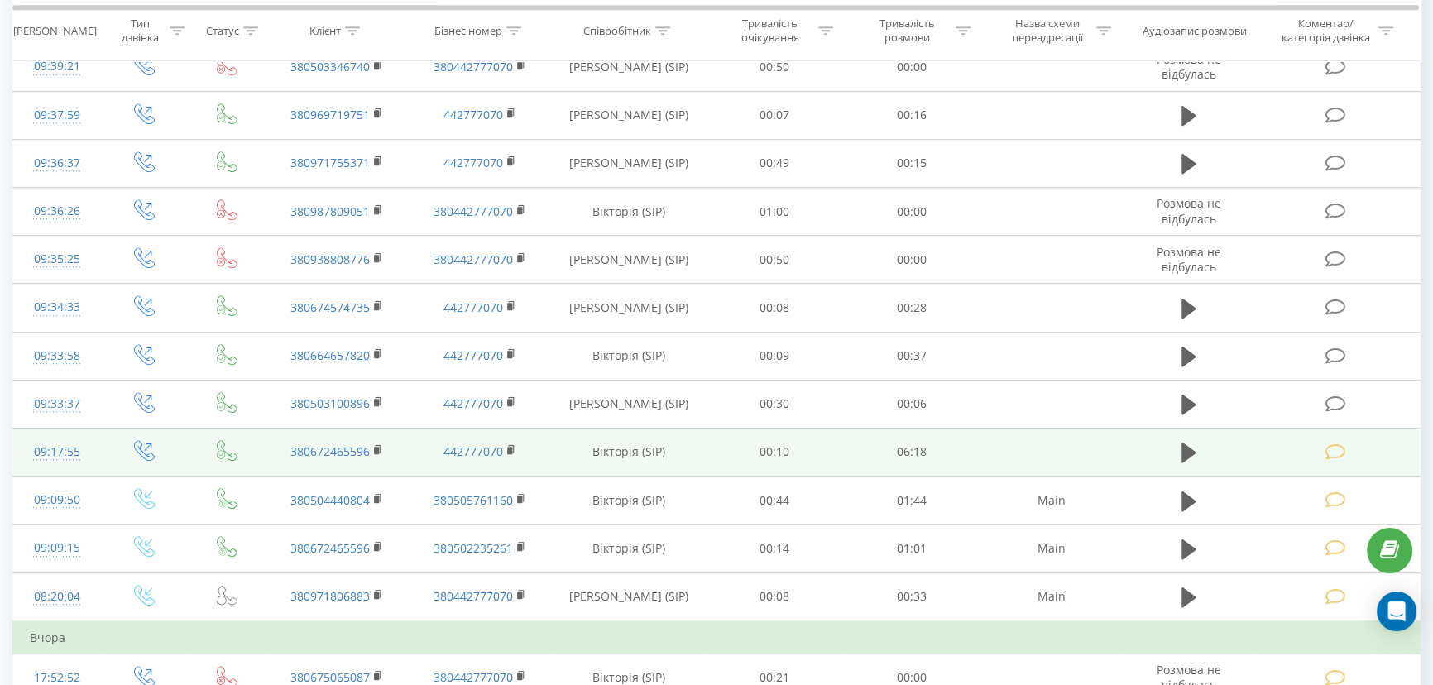
scroll to position [1053, 0]
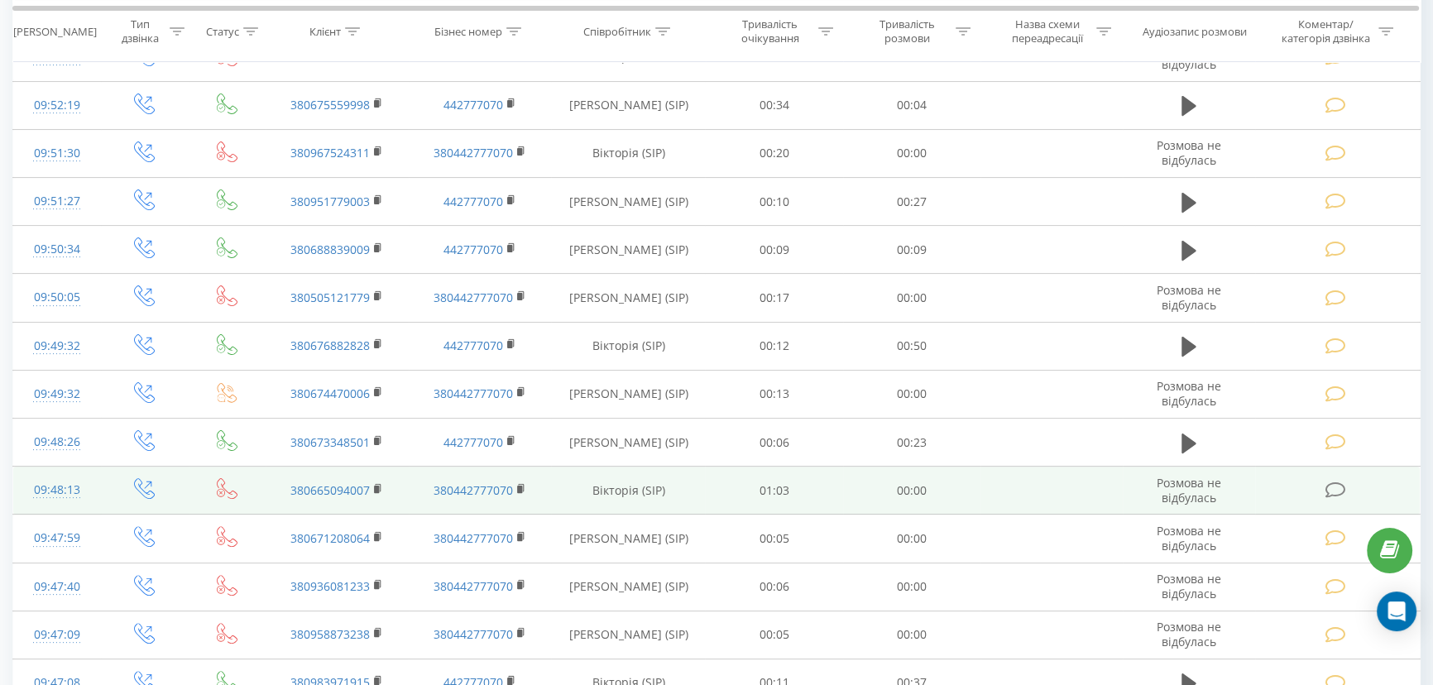
scroll to position [602, 0]
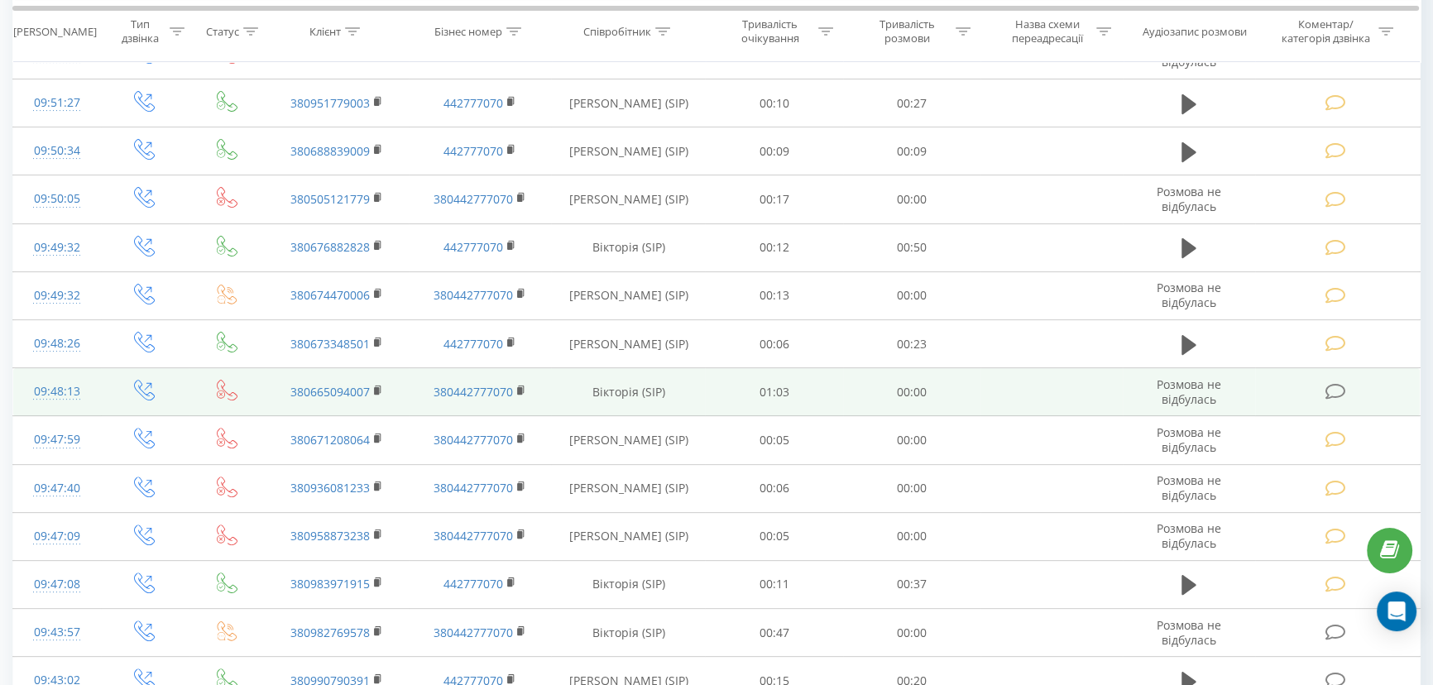
click at [1329, 383] on icon at bounding box center [1336, 391] width 21 height 17
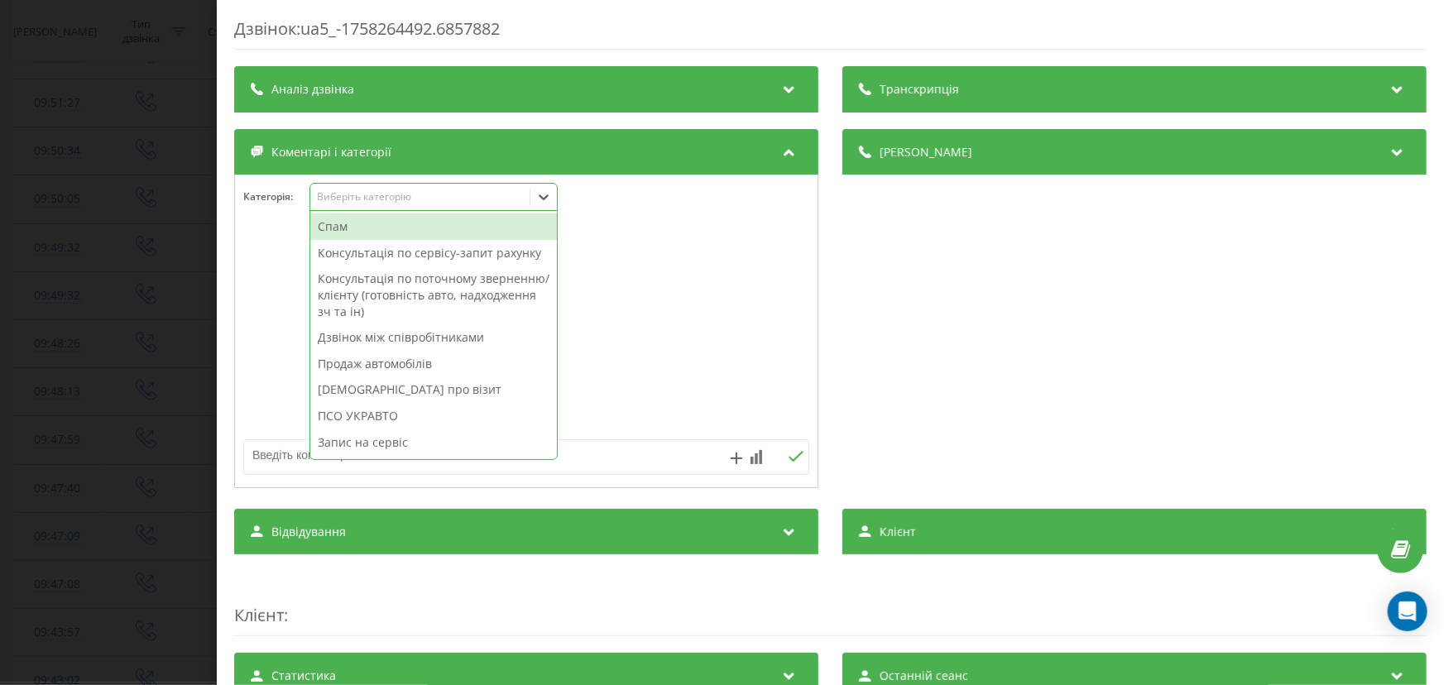
click at [387, 204] on div "Виберіть категорію" at bounding box center [419, 196] width 207 height 13
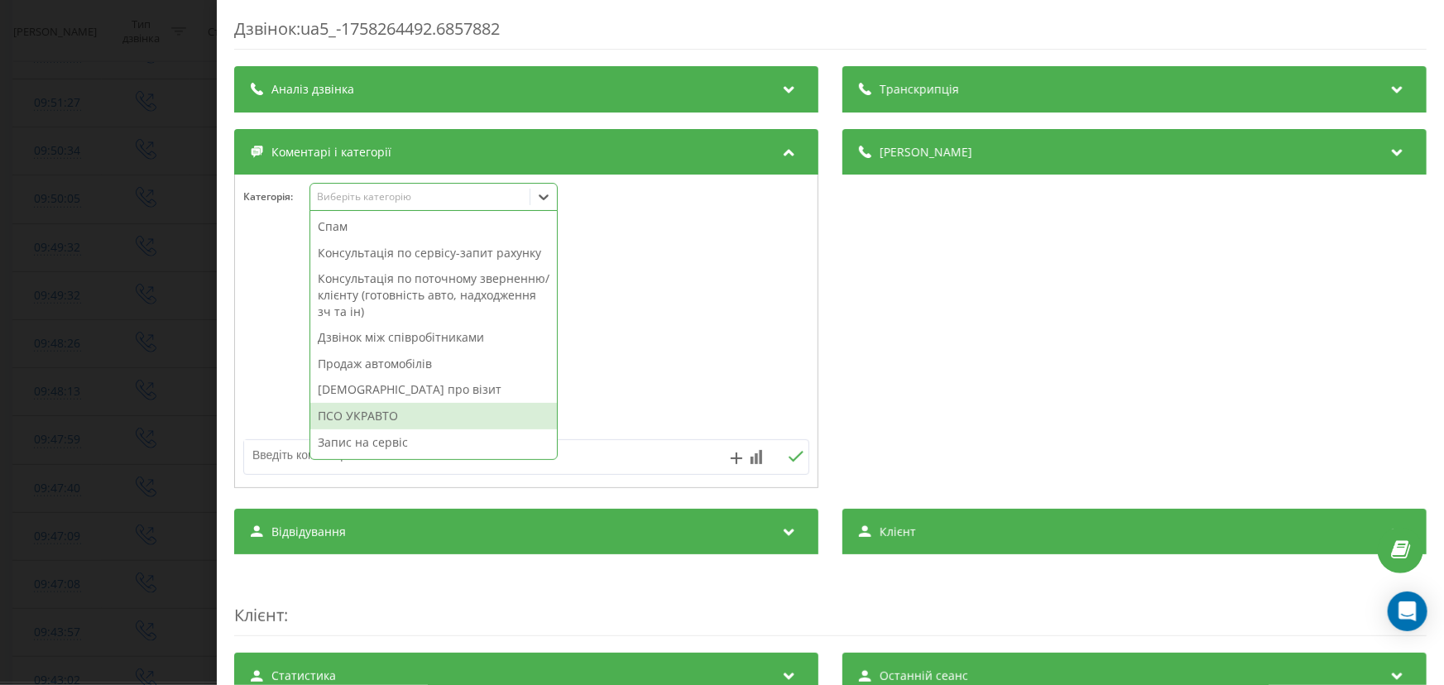
click at [371, 413] on div "ПСО УКРАВТО" at bounding box center [433, 416] width 247 height 26
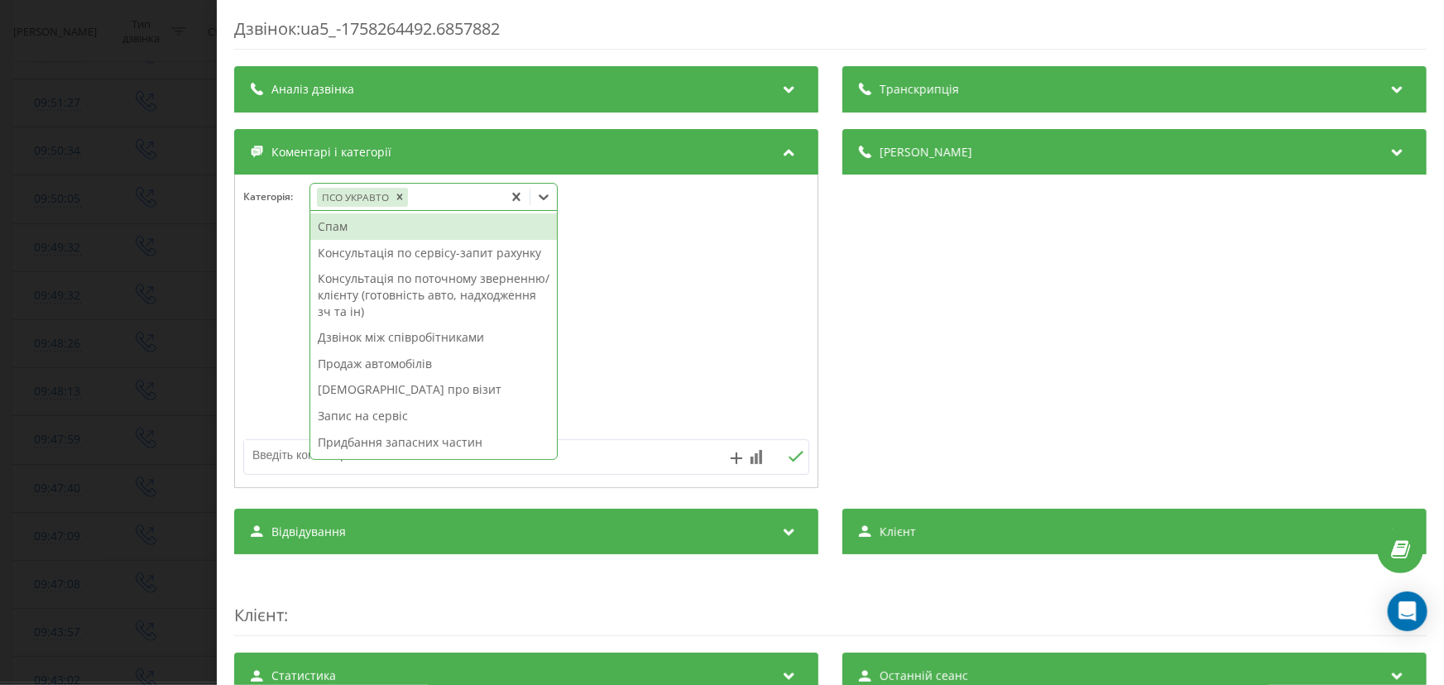
click at [43, 401] on div "Дзвінок : ua5_-1758264492.6857882 Транскрипція Для AI-аналізу майбутніх дзвінкі…" at bounding box center [722, 342] width 1444 height 685
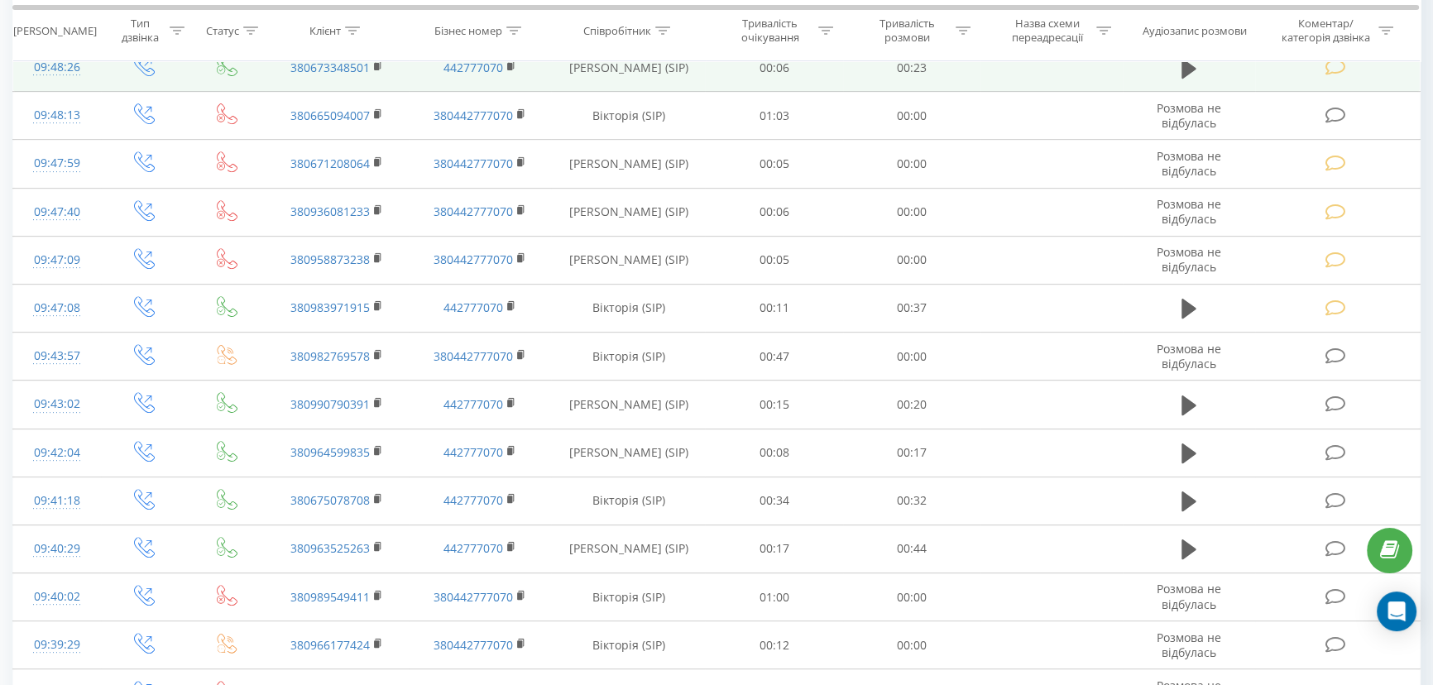
scroll to position [902, 0]
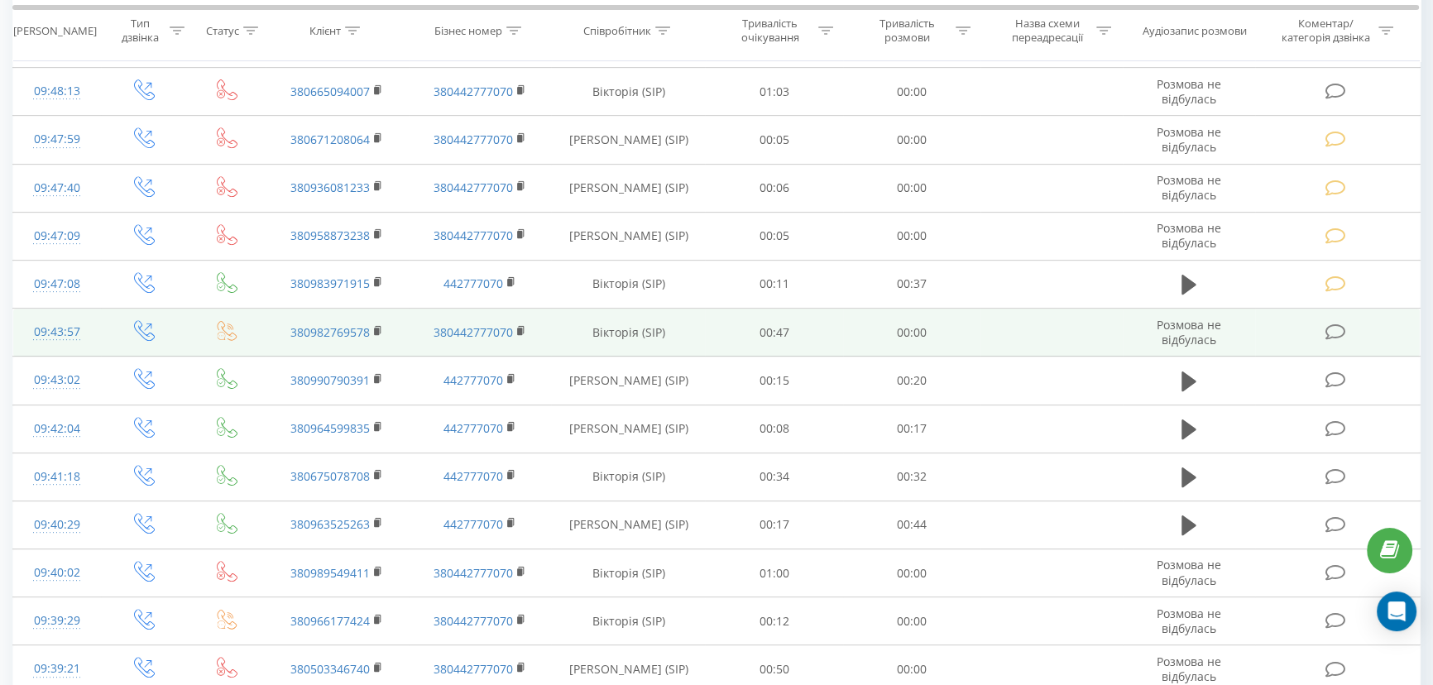
click at [1332, 324] on icon at bounding box center [1336, 332] width 21 height 17
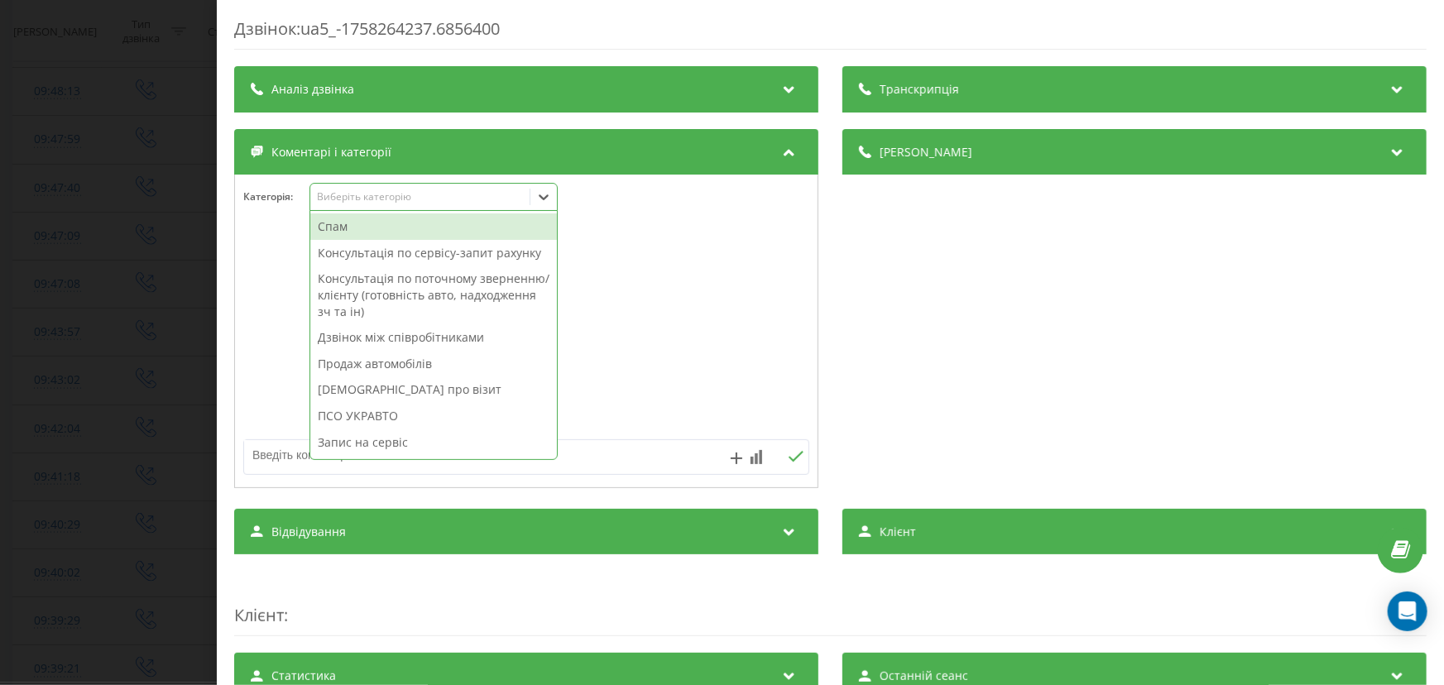
click at [380, 200] on div "Виберіть категорію" at bounding box center [419, 196] width 207 height 13
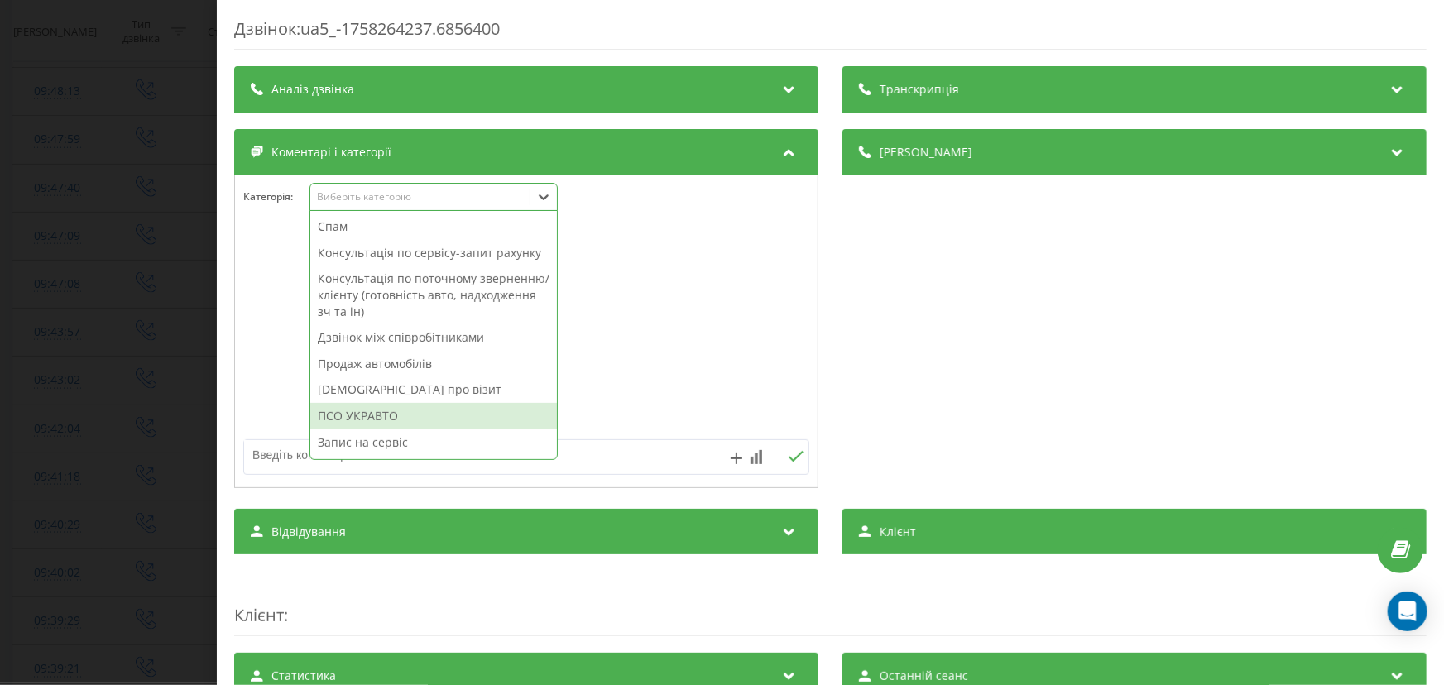
click at [371, 411] on div "ПСО УКРАВТО" at bounding box center [433, 416] width 247 height 26
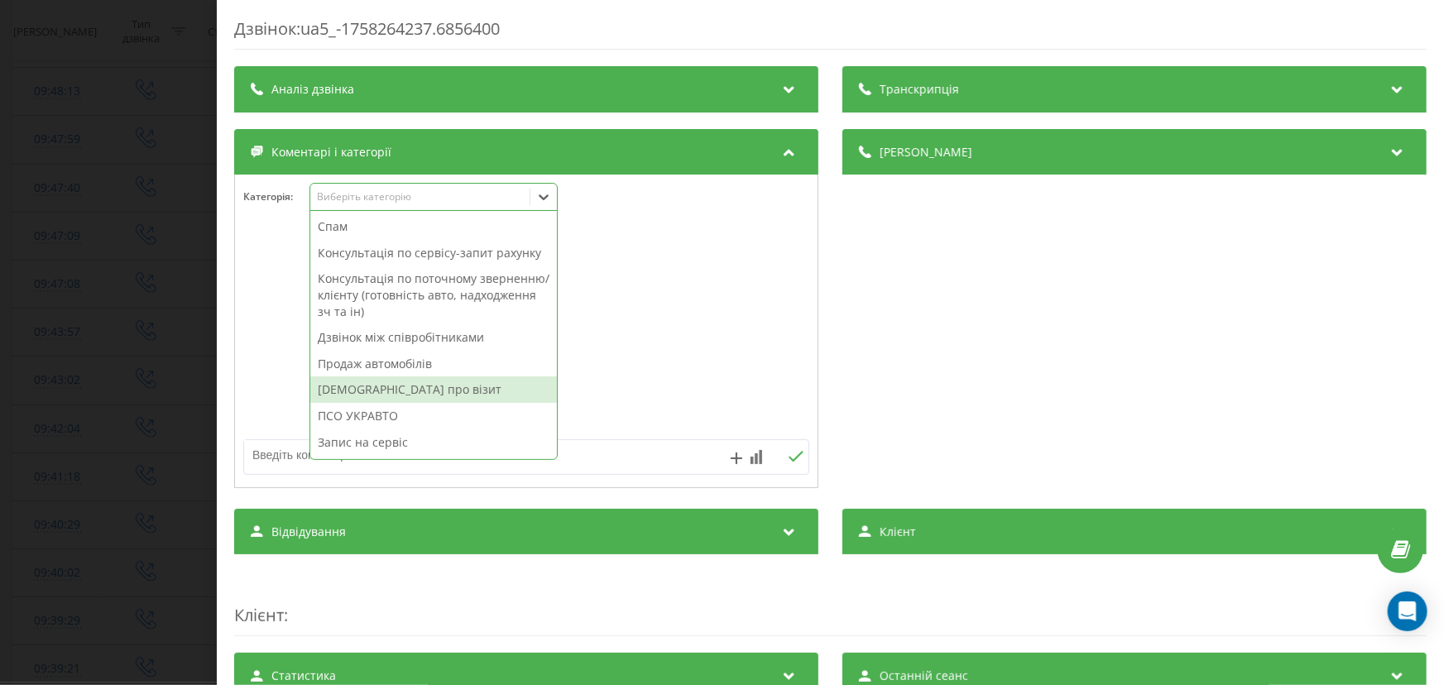
click at [76, 377] on div "Дзвінок : ua5_-1758264237.6856400 Транскрипція Для AI-аналізу майбутніх дзвінкі…" at bounding box center [722, 342] width 1444 height 685
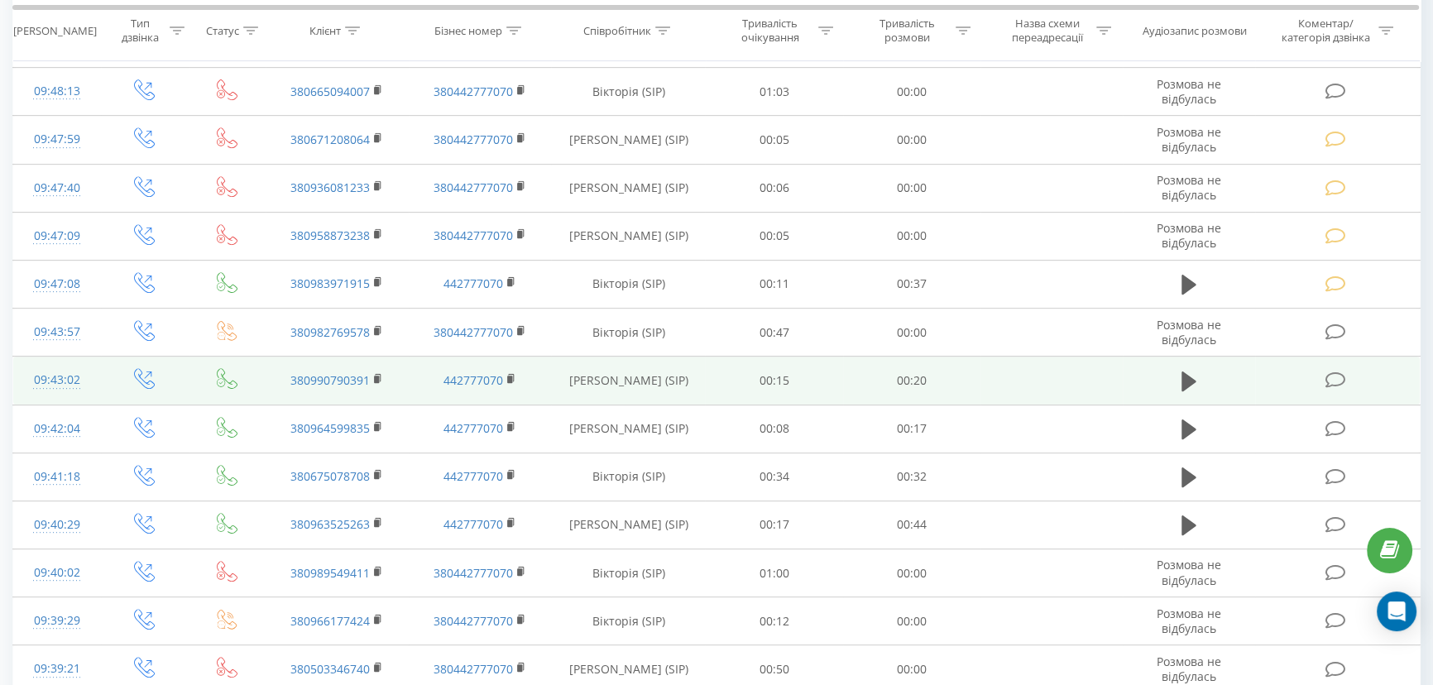
click at [1326, 377] on icon at bounding box center [1336, 380] width 21 height 17
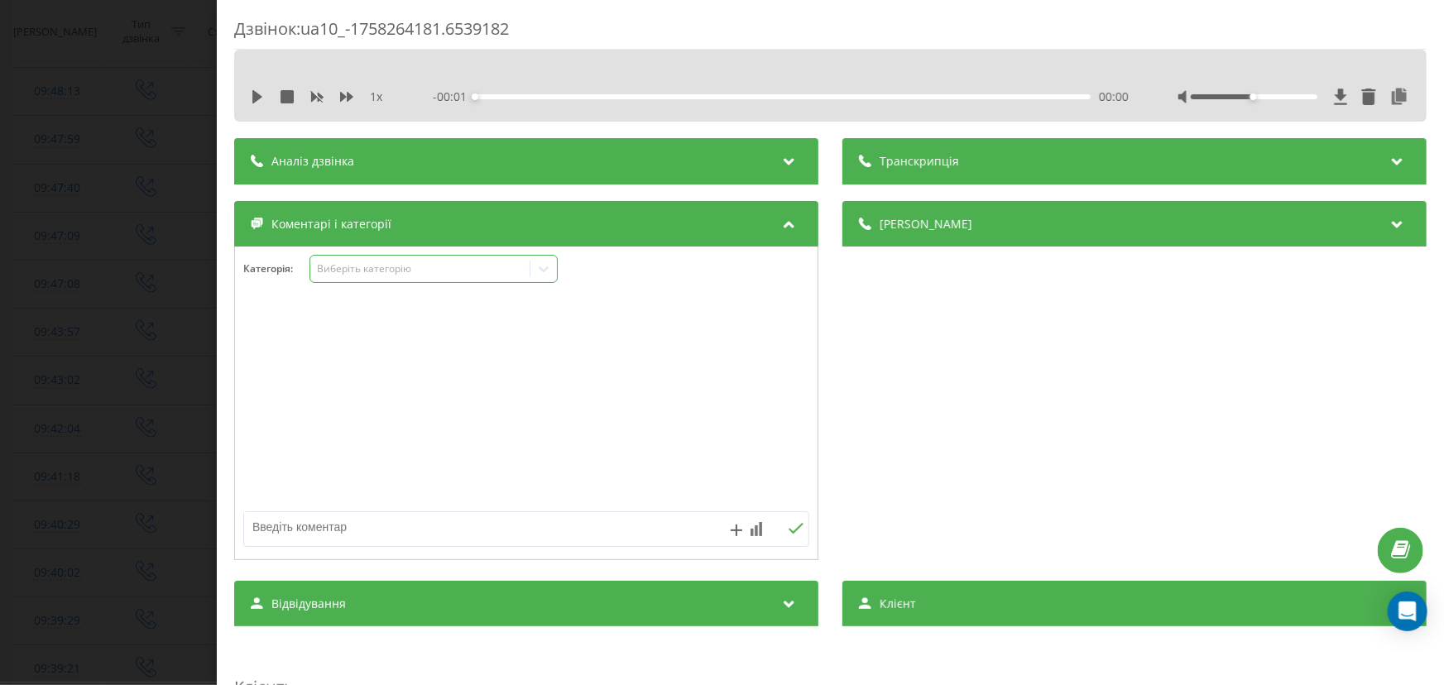
click at [381, 265] on div "Виберіть категорію" at bounding box center [419, 268] width 207 height 13
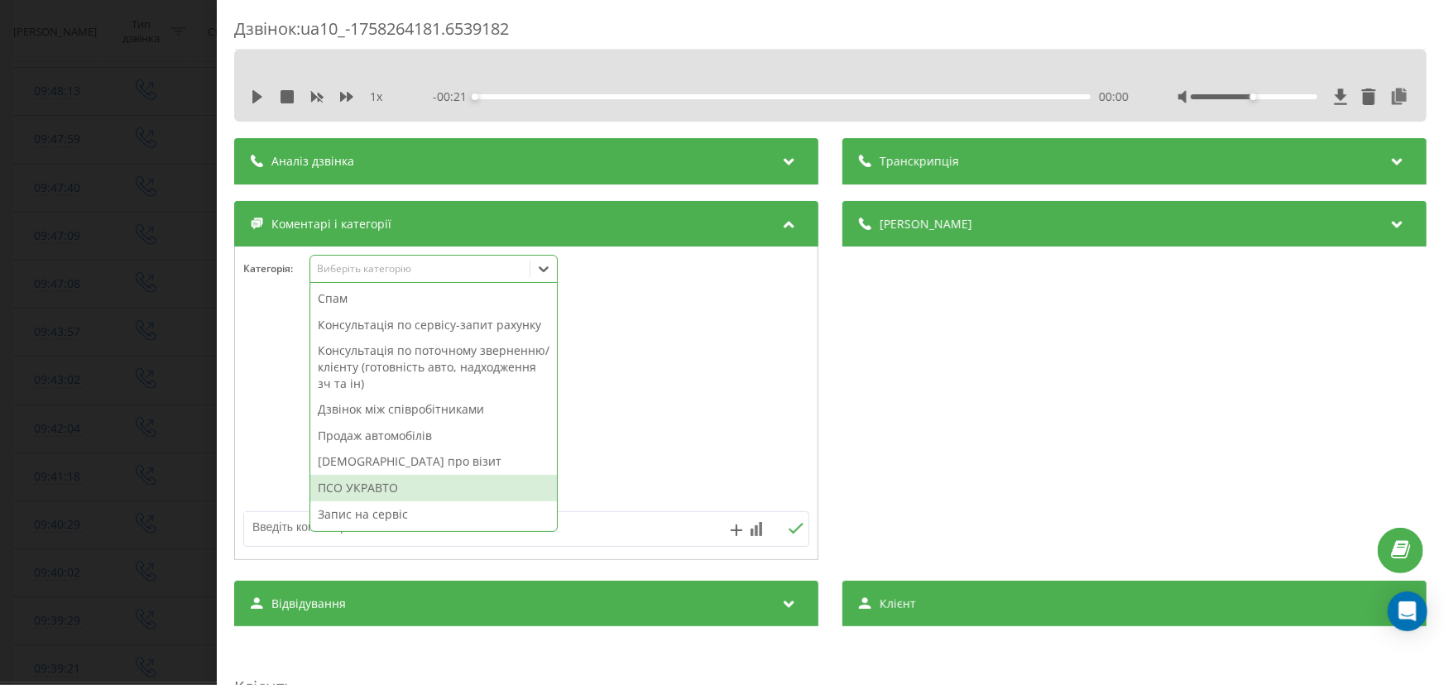
click at [340, 485] on div "ПСО УКРАВТО" at bounding box center [433, 488] width 247 height 26
click at [101, 425] on div "Дзвінок : ua10_-1758264181.6539182 1 x - 00:21 00:00 00:00 Транскрипція Для AI-…" at bounding box center [722, 342] width 1444 height 685
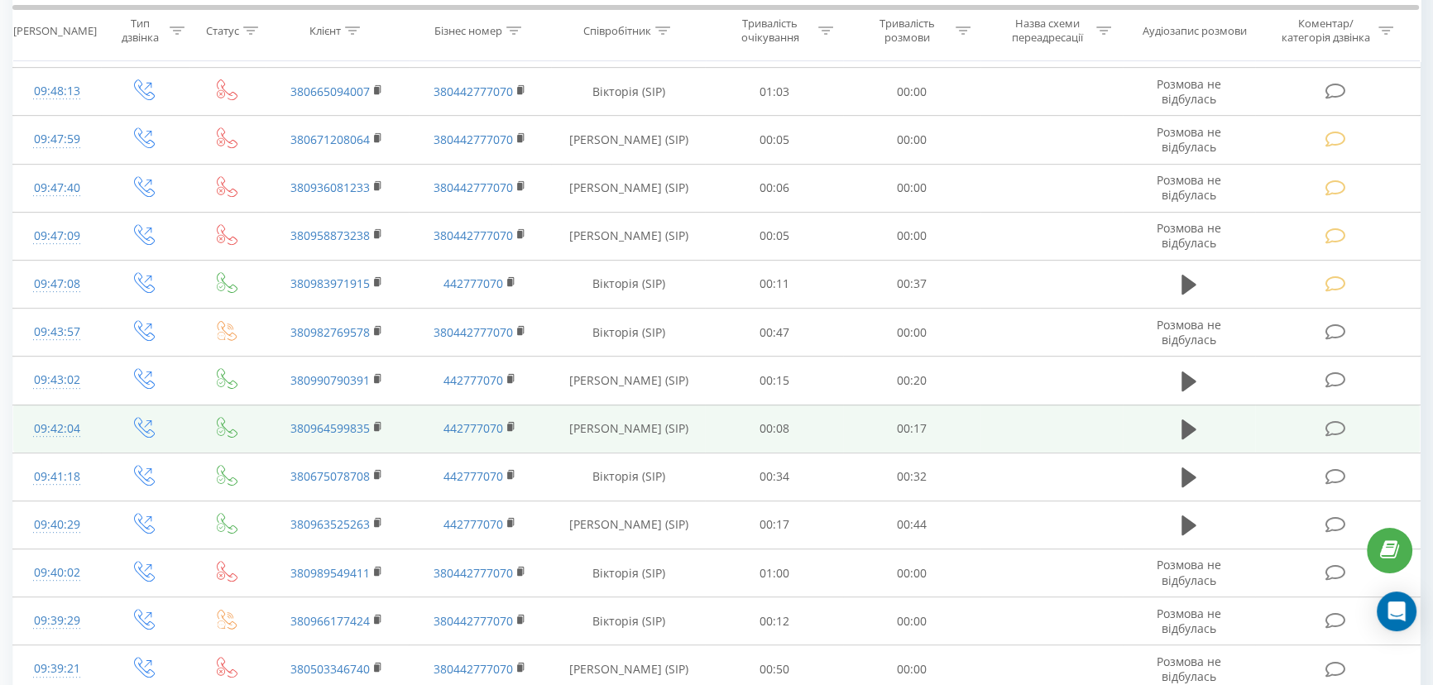
click at [1334, 425] on icon at bounding box center [1336, 428] width 21 height 17
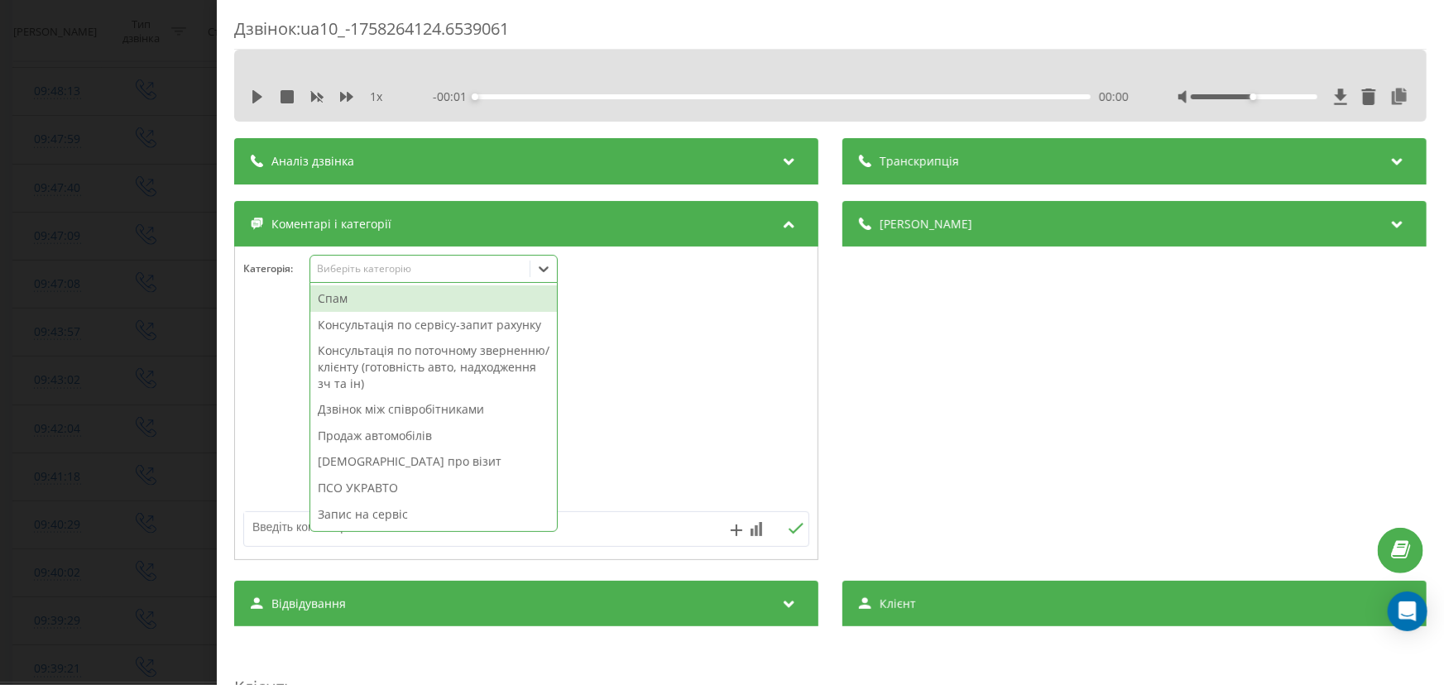
click at [363, 257] on div "Виберіть категорію" at bounding box center [434, 269] width 248 height 28
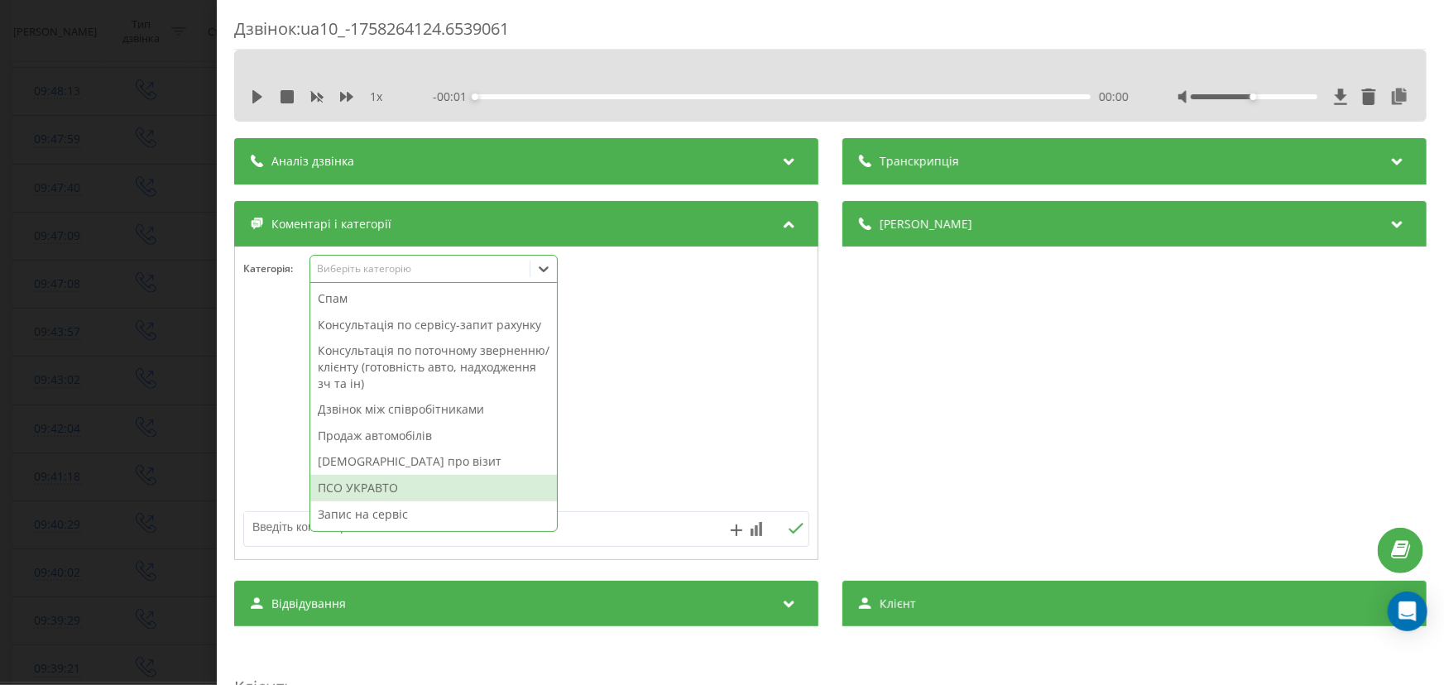
click at [358, 475] on div "ПСО УКРАВТО" at bounding box center [433, 488] width 247 height 26
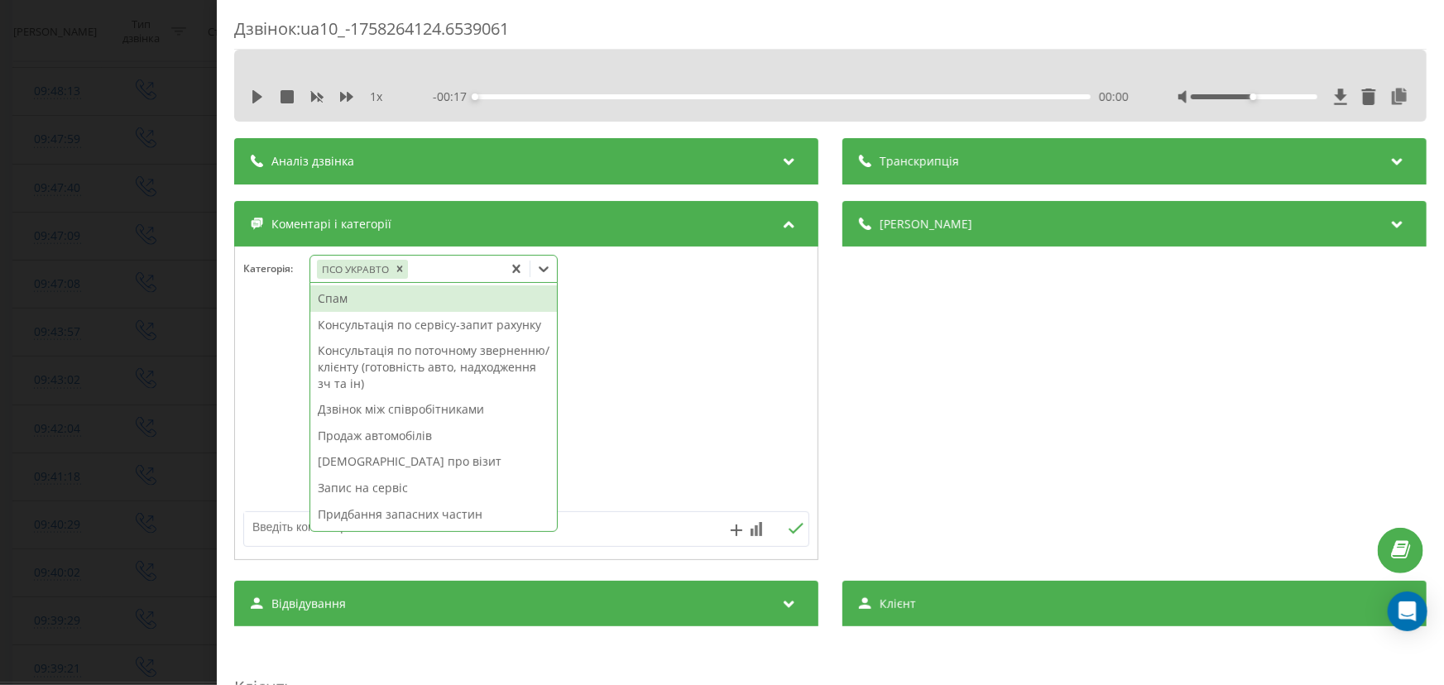
click at [76, 409] on div "Дзвінок : ua10_-1758264124.6539061 1 x - 00:17 00:00 00:00 Транскрипція Для AI-…" at bounding box center [722, 342] width 1444 height 685
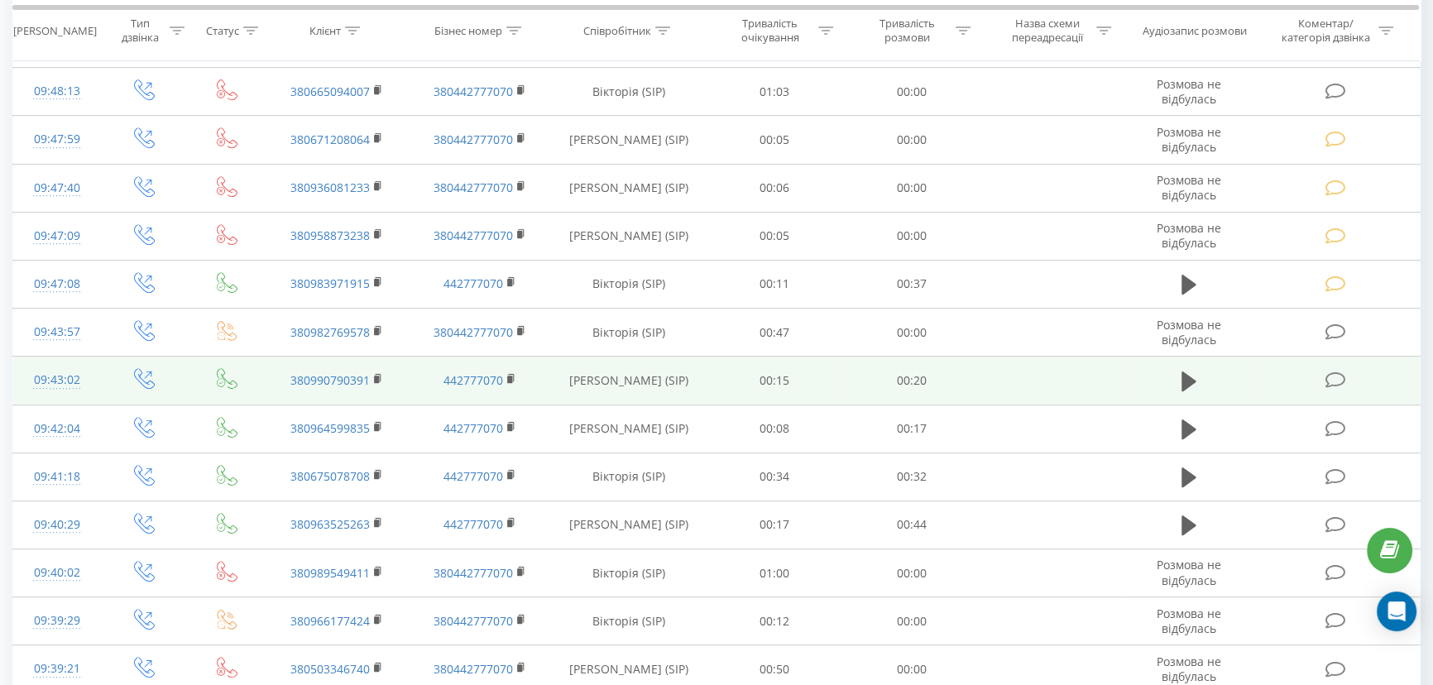
click at [1331, 372] on icon at bounding box center [1336, 380] width 21 height 17
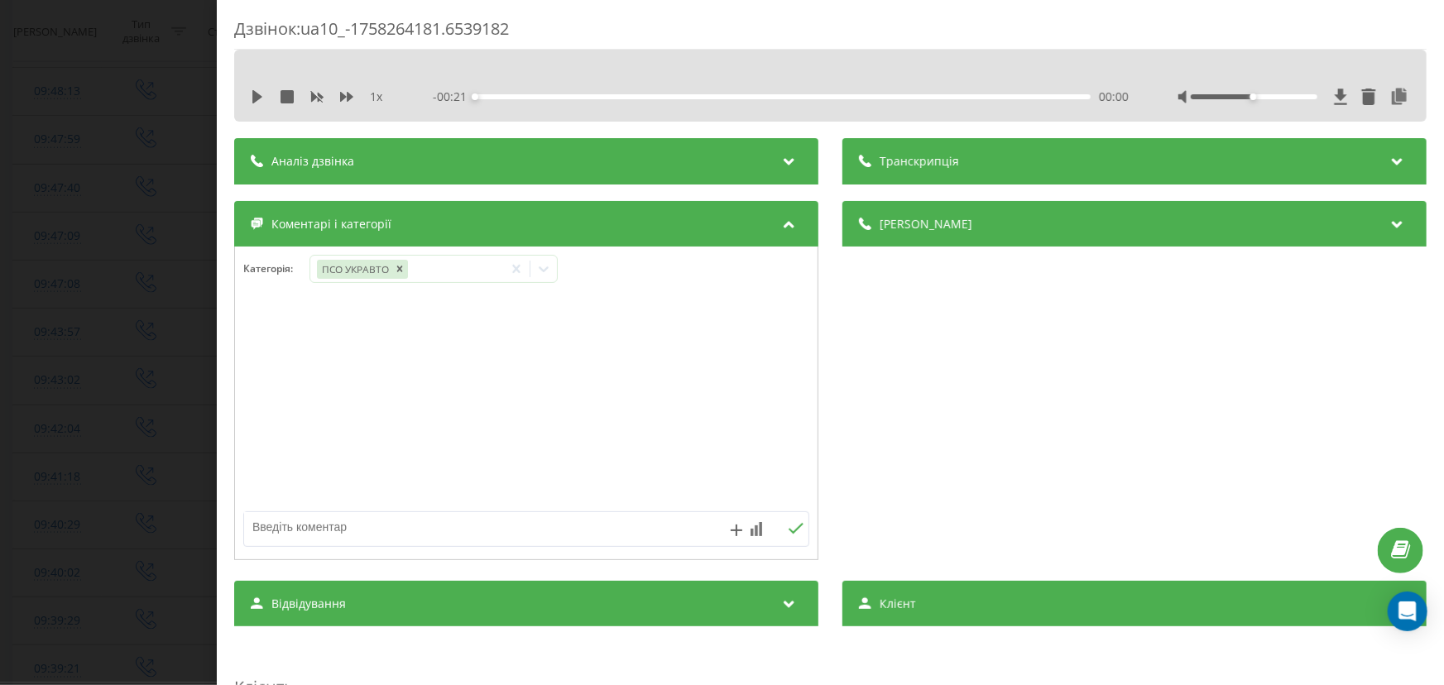
click at [60, 298] on div "Дзвінок : ua10_-1758264181.6539182 1 x - 00:21 00:00 00:00 Транскрипція Для AI-…" at bounding box center [722, 342] width 1444 height 685
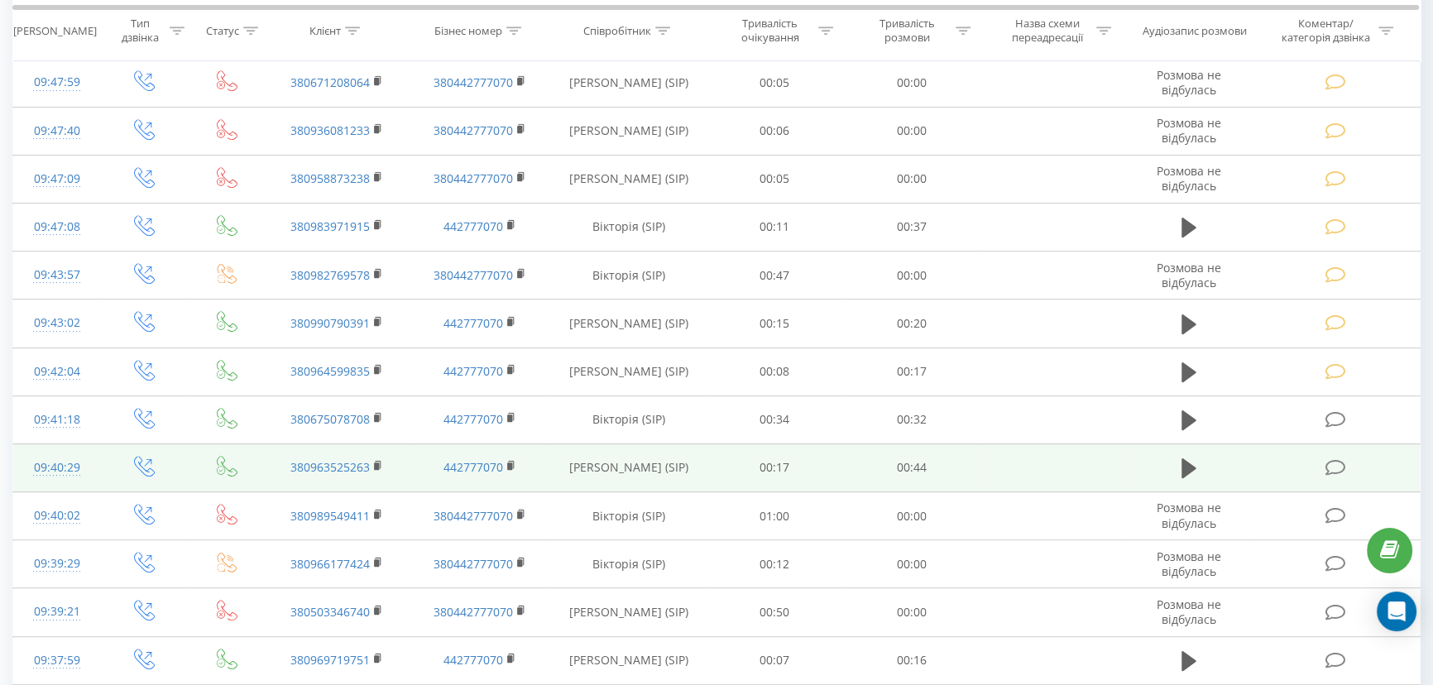
scroll to position [1053, 0]
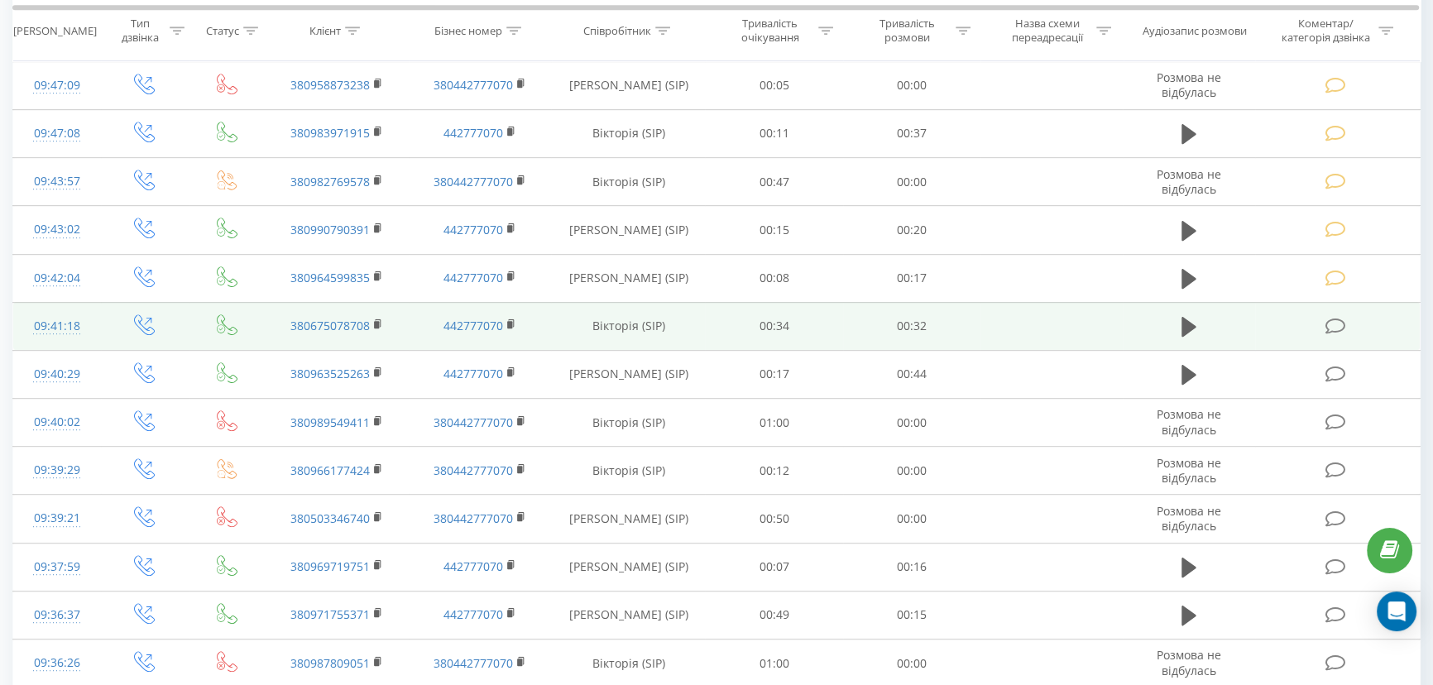
click at [1337, 324] on icon at bounding box center [1336, 326] width 21 height 17
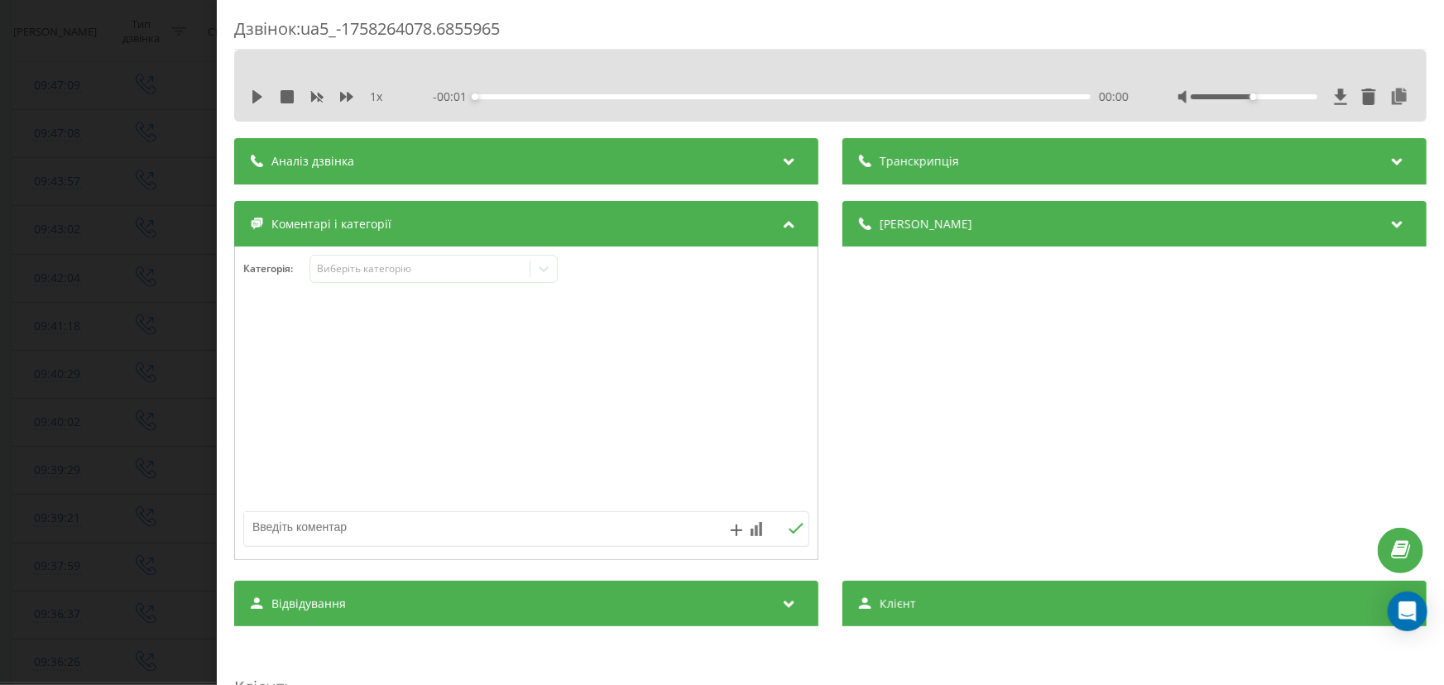
click at [365, 209] on div "Коментарі і категорії" at bounding box center [526, 224] width 584 height 46
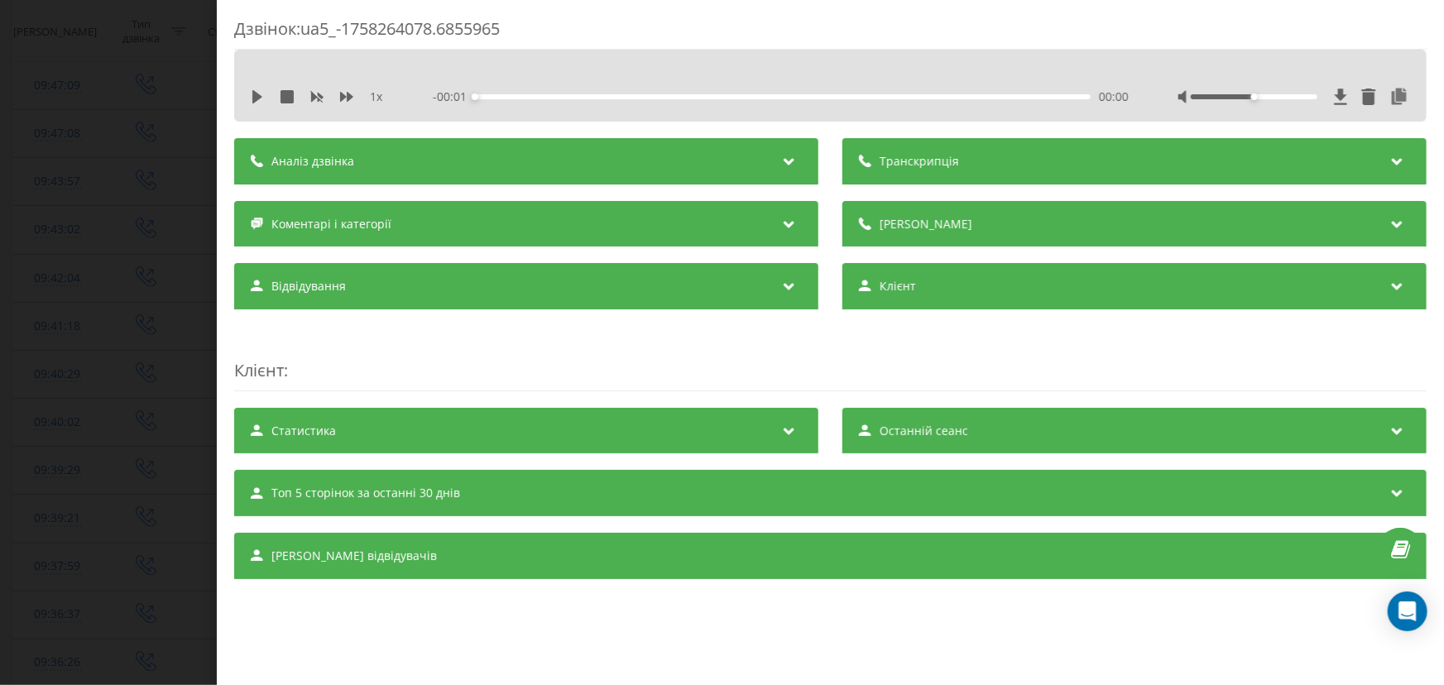
click at [375, 222] on span "Коментарі і категорії" at bounding box center [331, 224] width 120 height 17
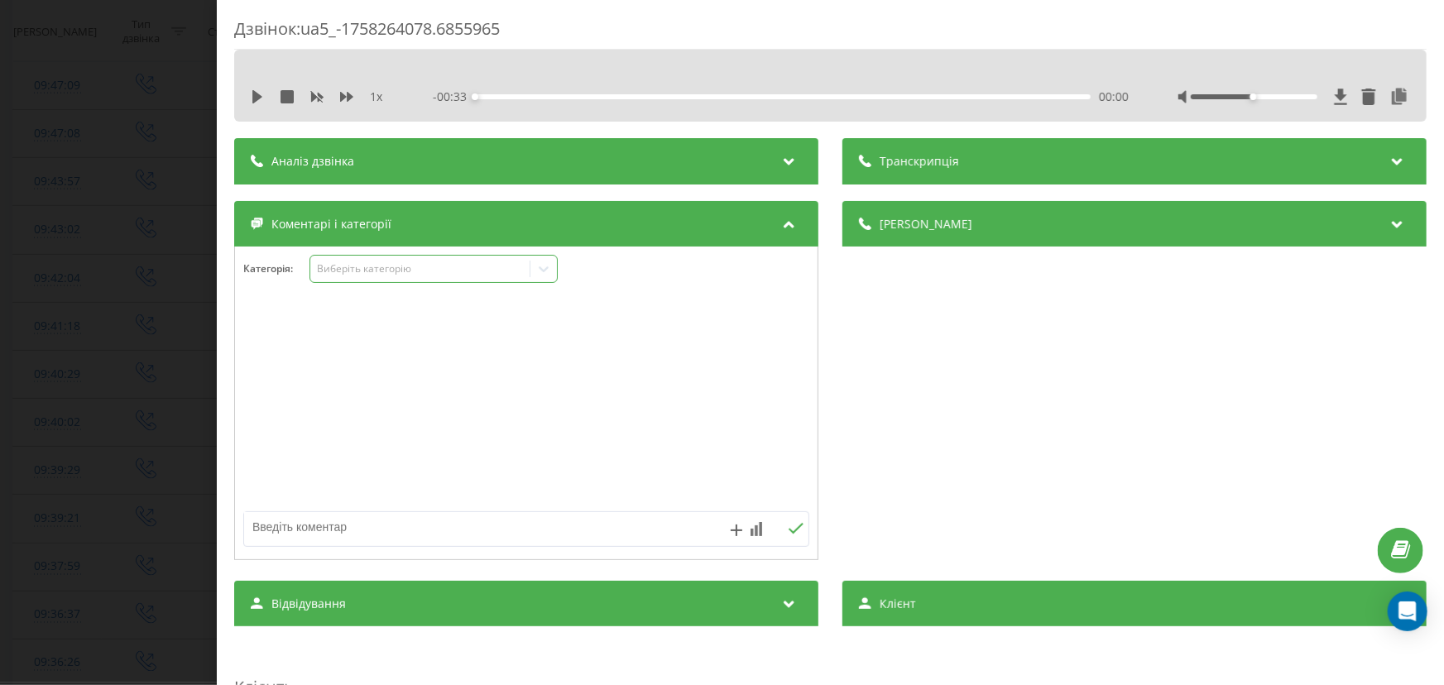
click at [371, 273] on div "Виберіть категорію" at bounding box center [419, 268] width 207 height 13
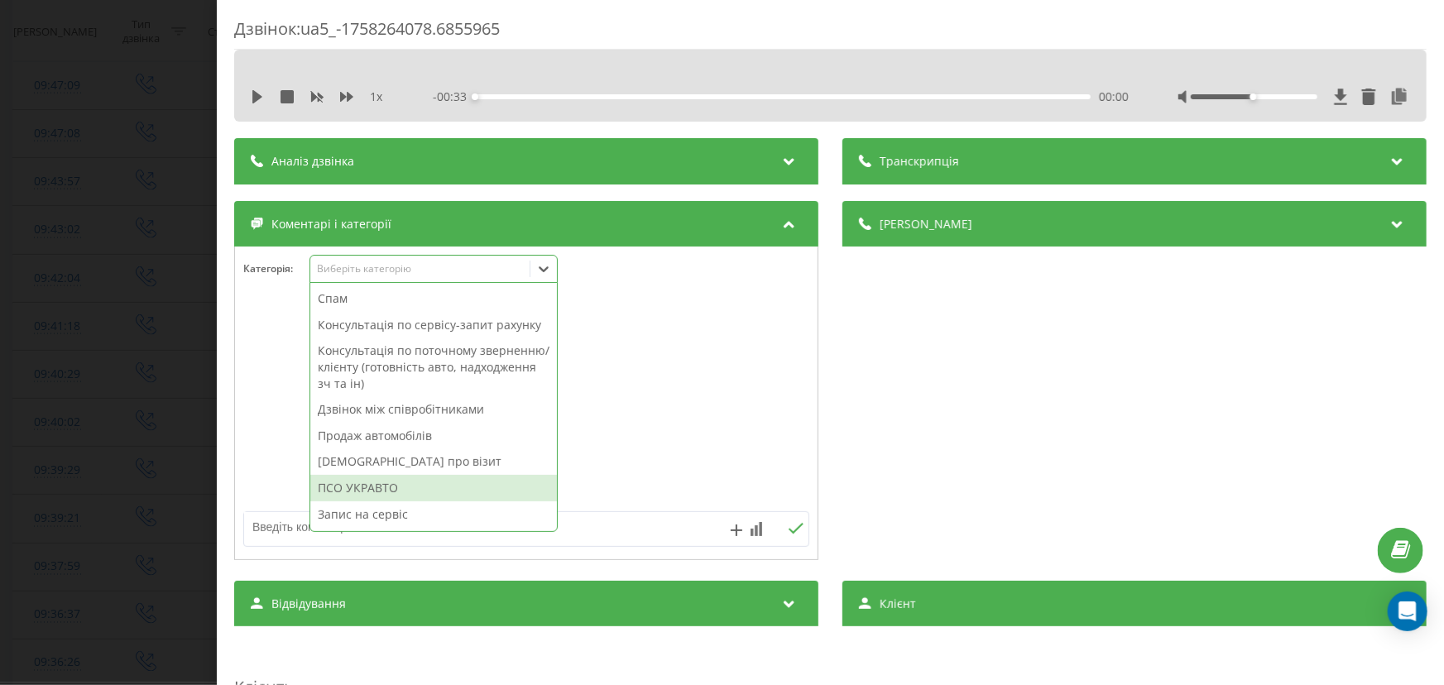
click at [353, 480] on div "ПСО УКРАВТО" at bounding box center [433, 488] width 247 height 26
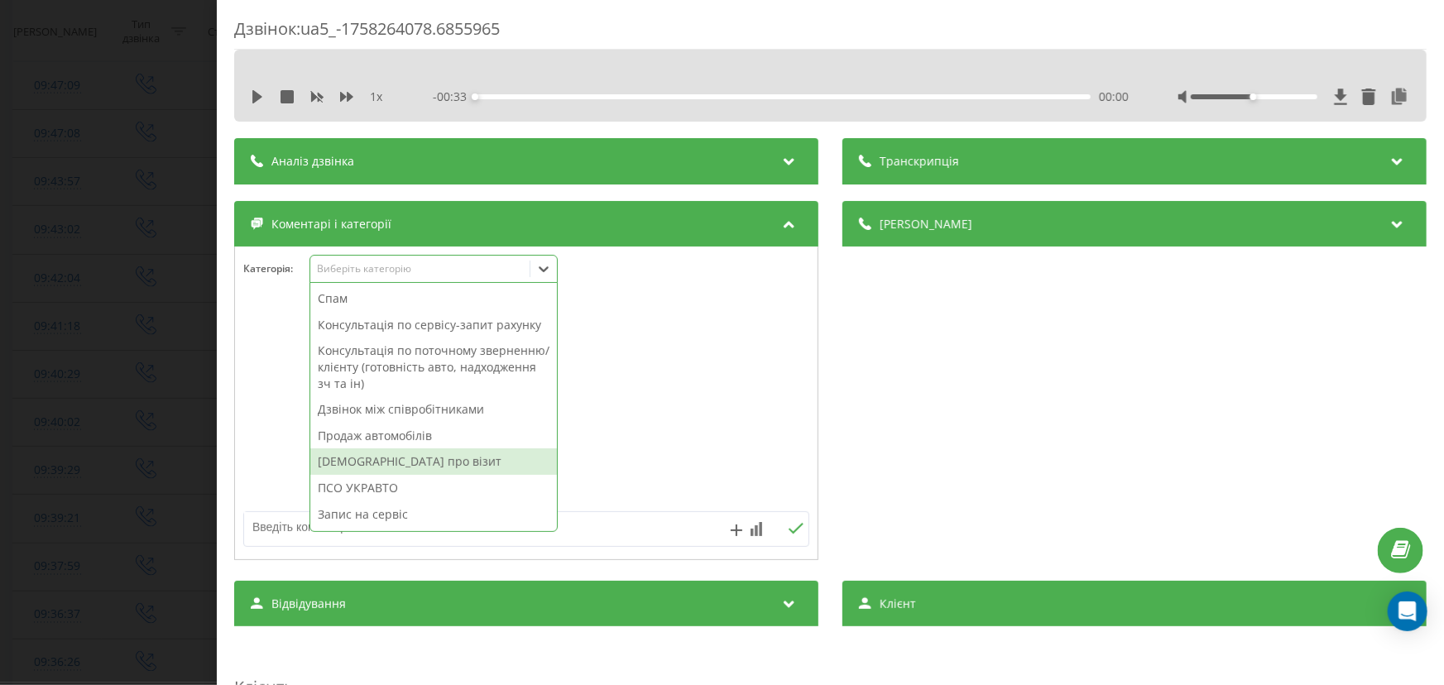
click at [127, 430] on div "Дзвінок : ua5_-1758264078.6855965 1 x - 00:33 00:00 00:00 Транскрипція Для AI-а…" at bounding box center [722, 342] width 1444 height 685
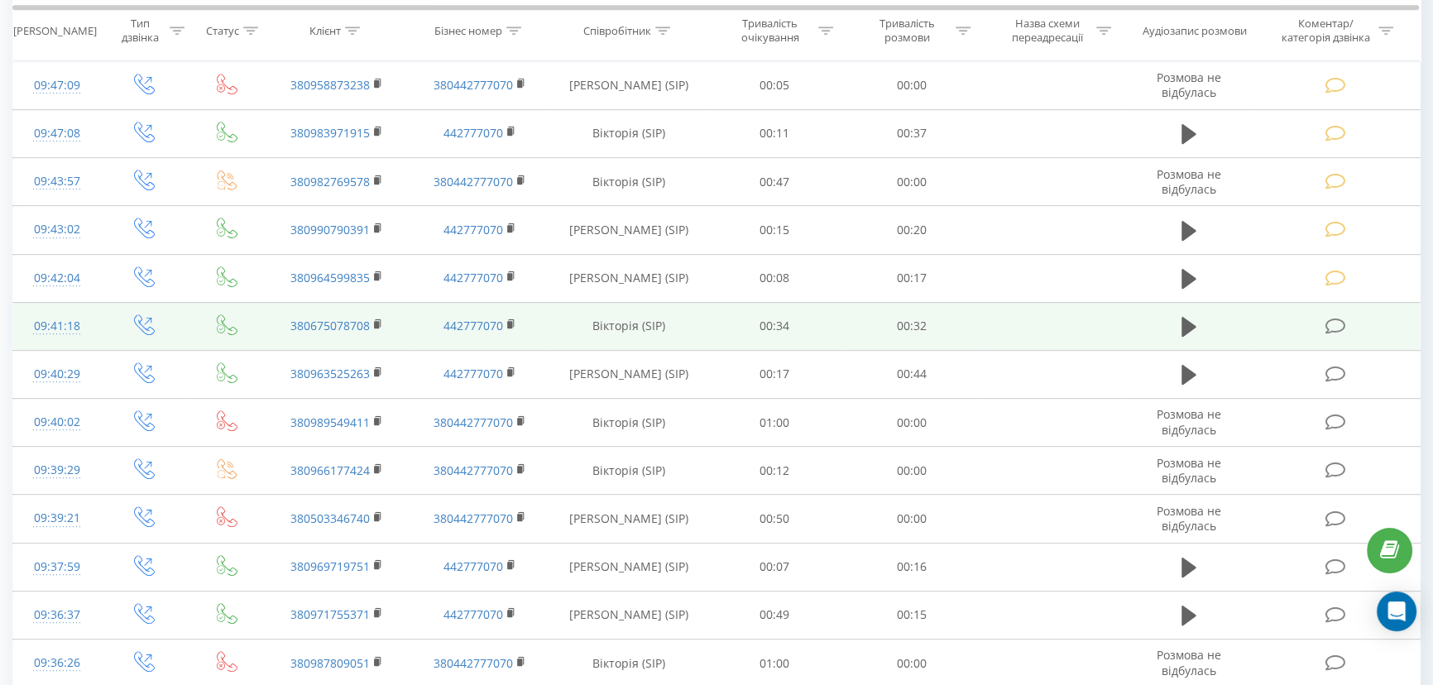
click at [1337, 308] on td at bounding box center [1338, 326] width 165 height 48
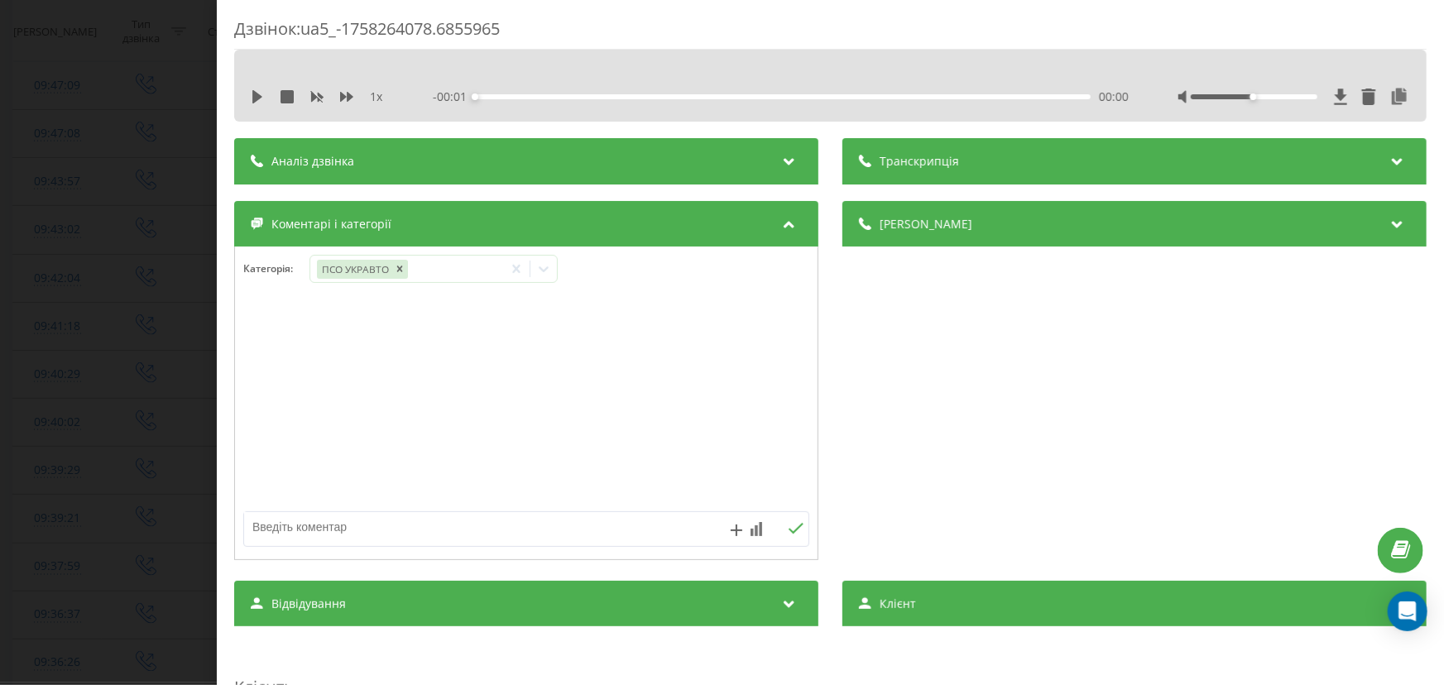
click at [111, 331] on div "Дзвінок : ua5_-1758264078.6855965 1 x - 00:01 00:00 00:00 Транскрипція Для AI-а…" at bounding box center [722, 342] width 1444 height 685
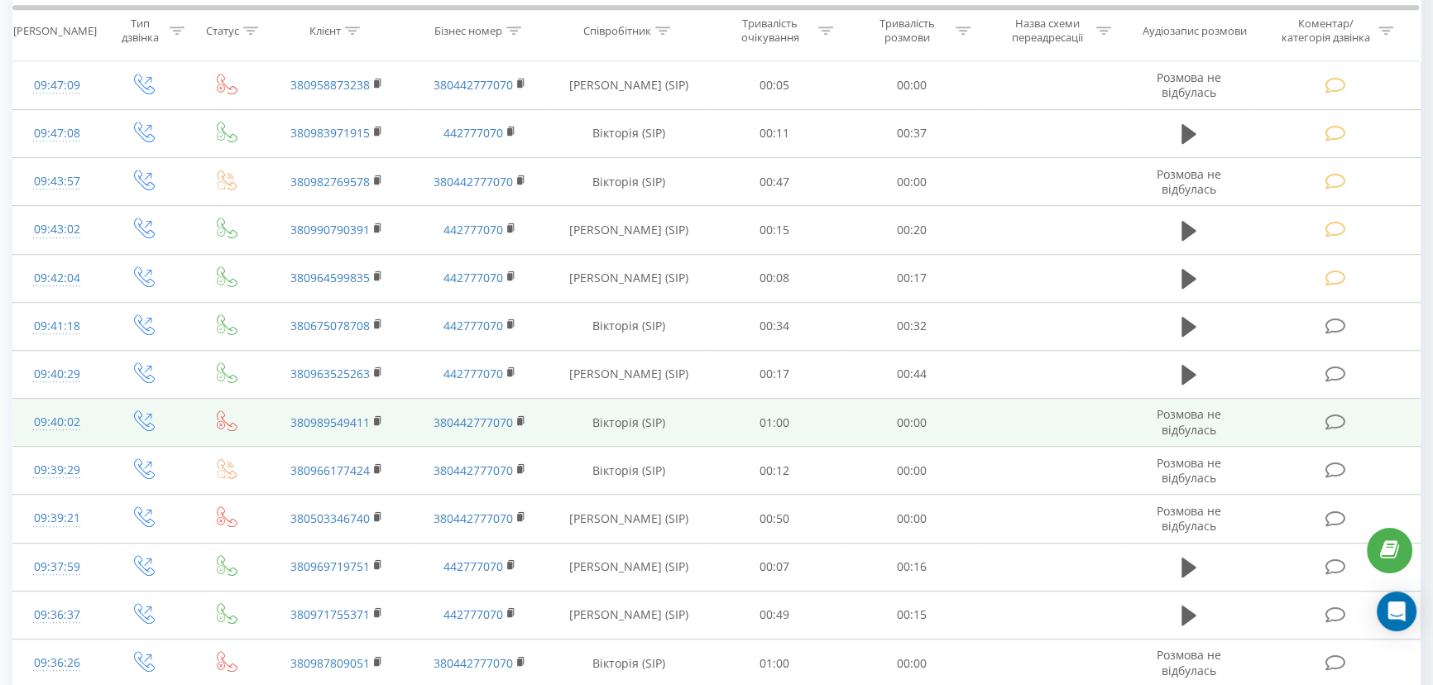
scroll to position [1200, 0]
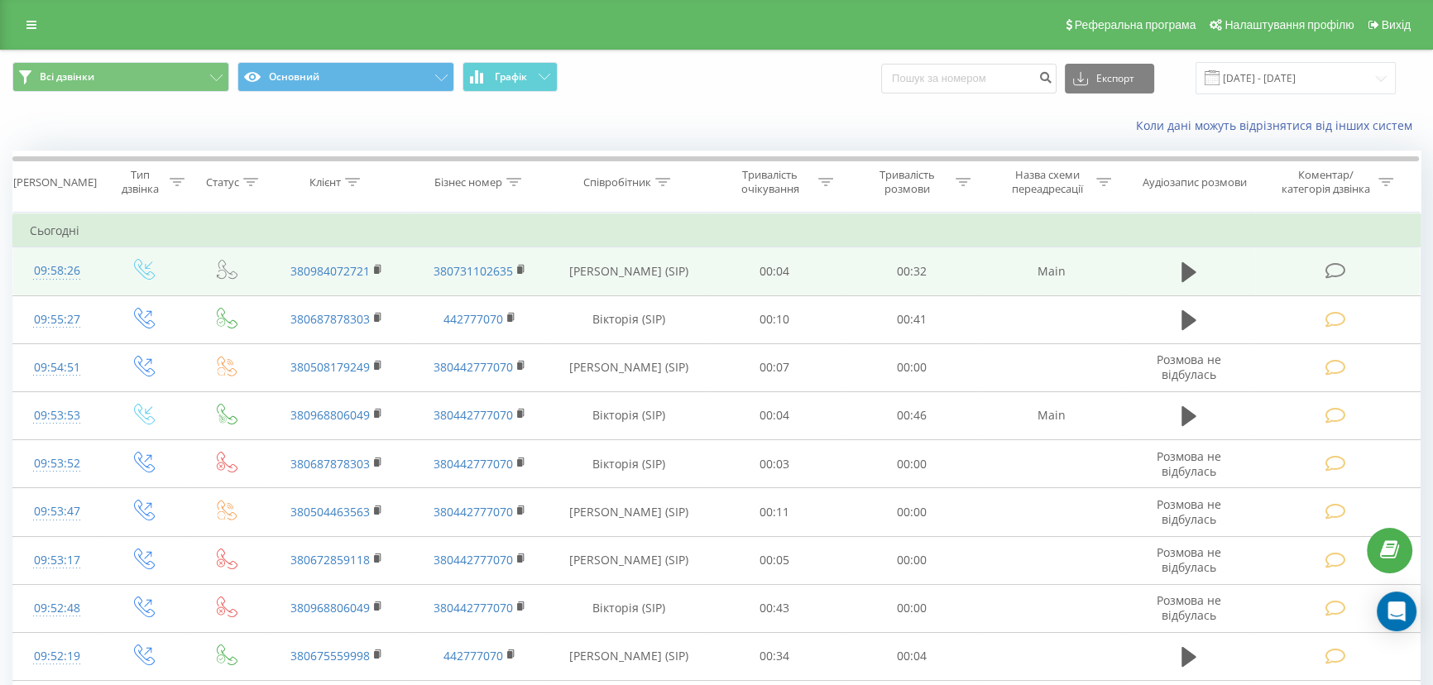
click at [1326, 268] on icon at bounding box center [1336, 270] width 21 height 17
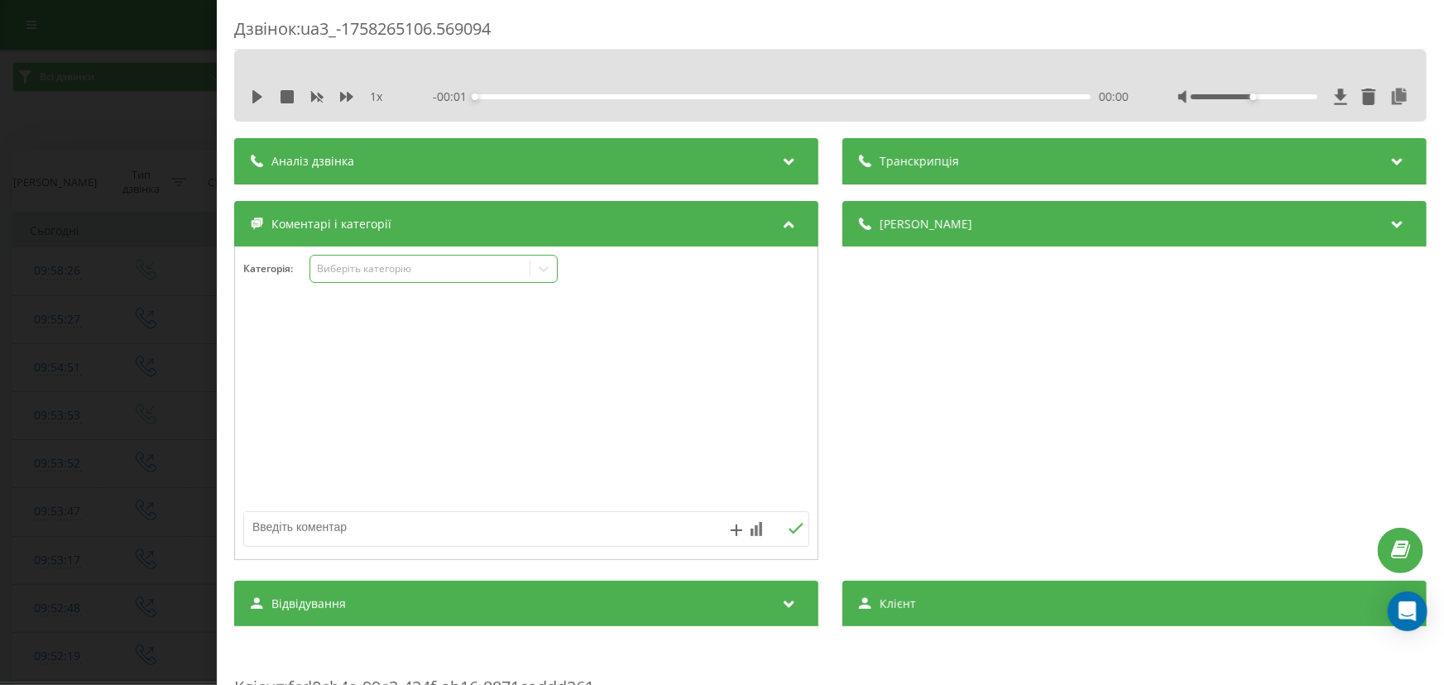
click at [358, 265] on div "Виберіть категорію" at bounding box center [419, 268] width 207 height 13
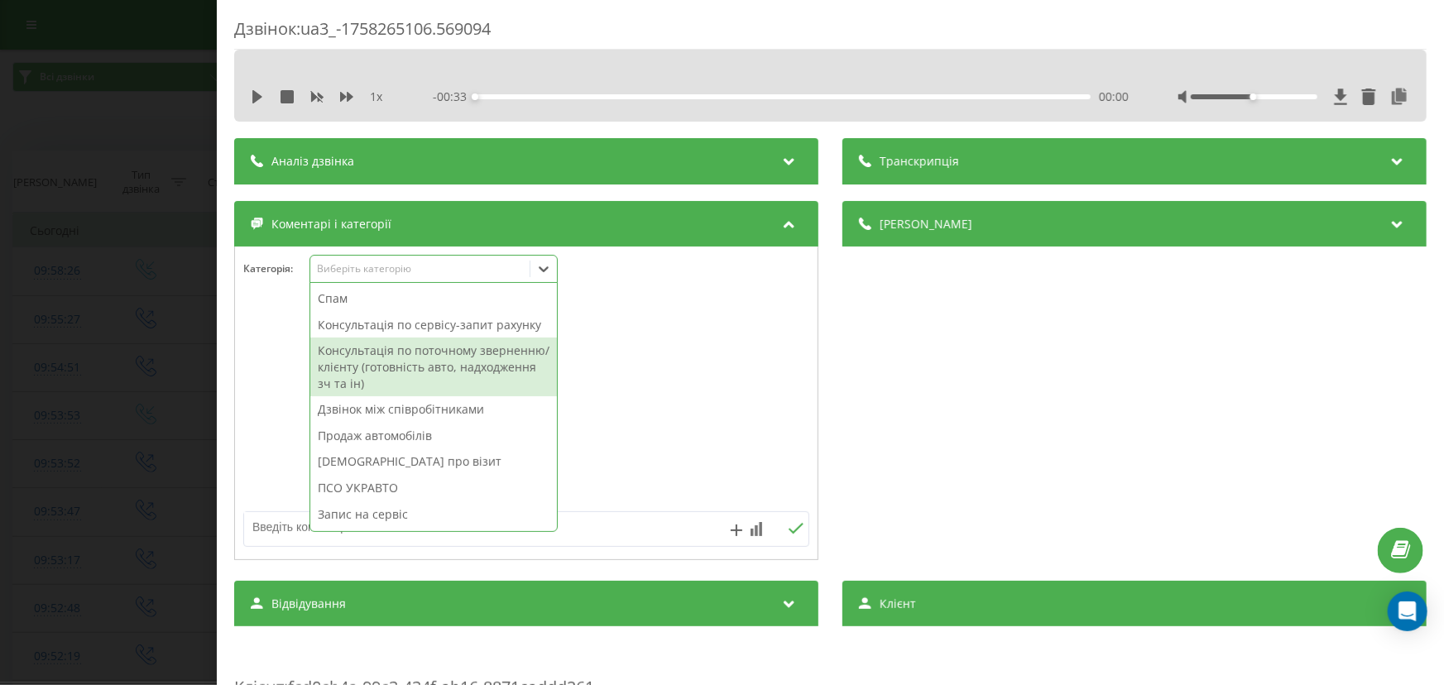
click at [358, 360] on div "Консультація по поточному зверненню/клієнту (готовність авто, надходження зч та…" at bounding box center [433, 367] width 247 height 59
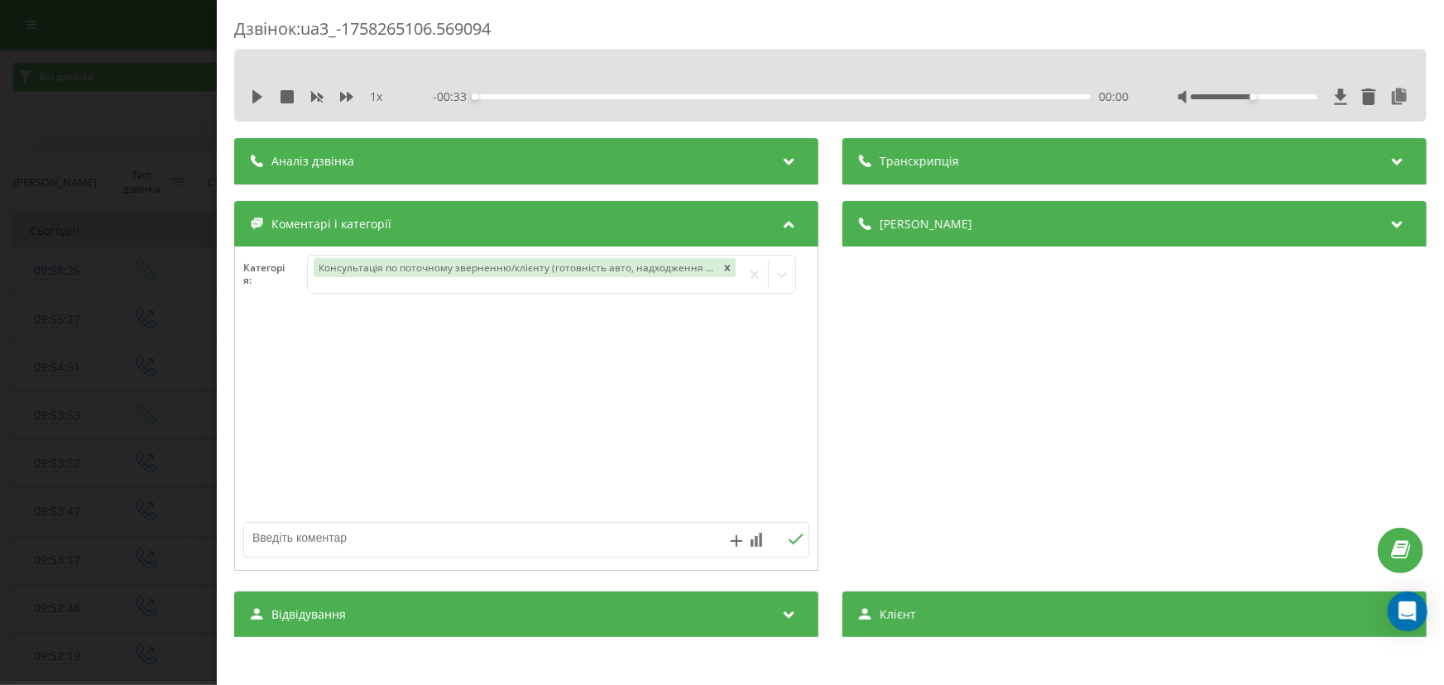
click at [273, 534] on textarea at bounding box center [470, 538] width 452 height 30
type textarea "рено відміна запису помилка зникла"
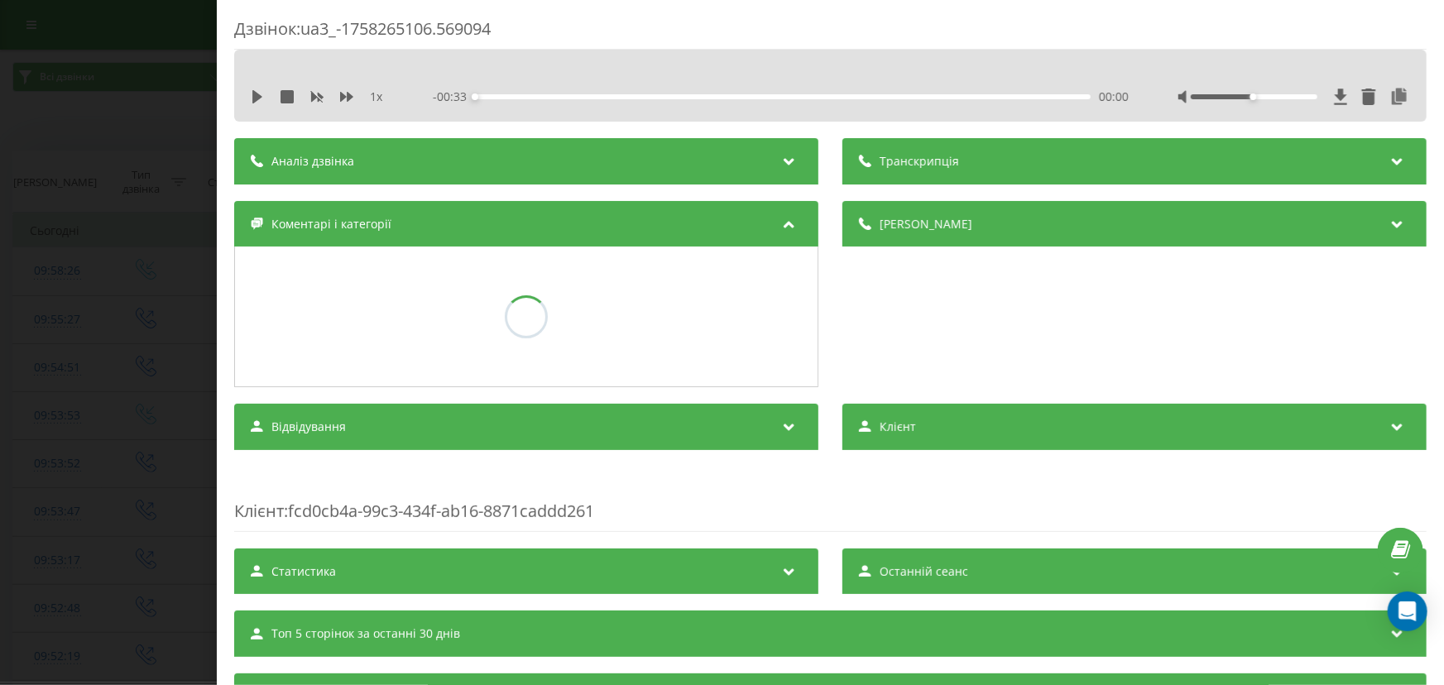
click at [148, 151] on div "Дзвінок : ua3_-1758265106.569094 1 x - 00:33 00:00 00:00 Транскрипція Для AI-ан…" at bounding box center [722, 342] width 1444 height 685
